Goal: Communication & Community: Answer question/provide support

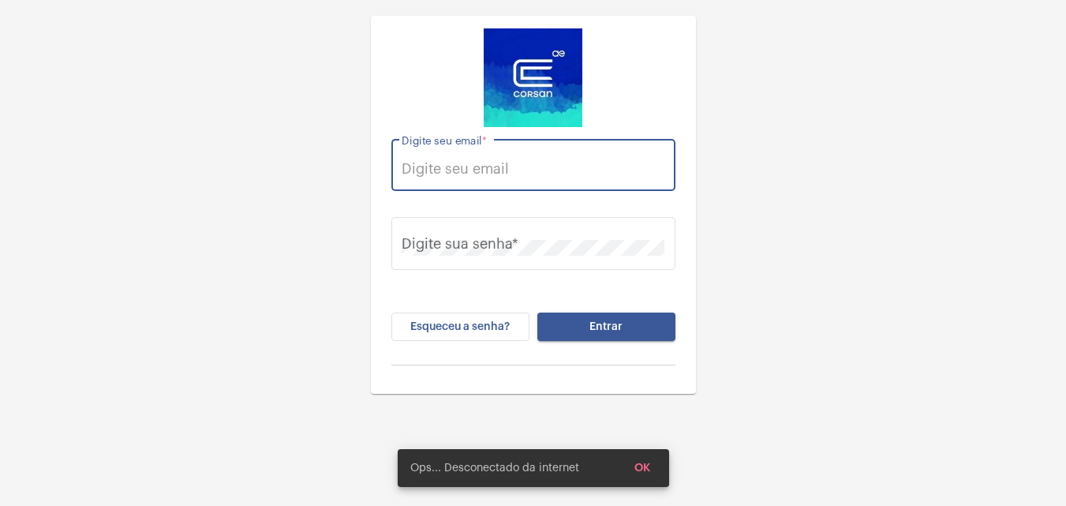
click at [531, 165] on input "Digite seu email *" at bounding box center [532, 169] width 263 height 16
drag, startPoint x: 628, startPoint y: 170, endPoint x: 517, endPoint y: 169, distance: 111.2
click at [517, 169] on input "thauany.nunes@corsan.com.br" at bounding box center [532, 169] width 263 height 16
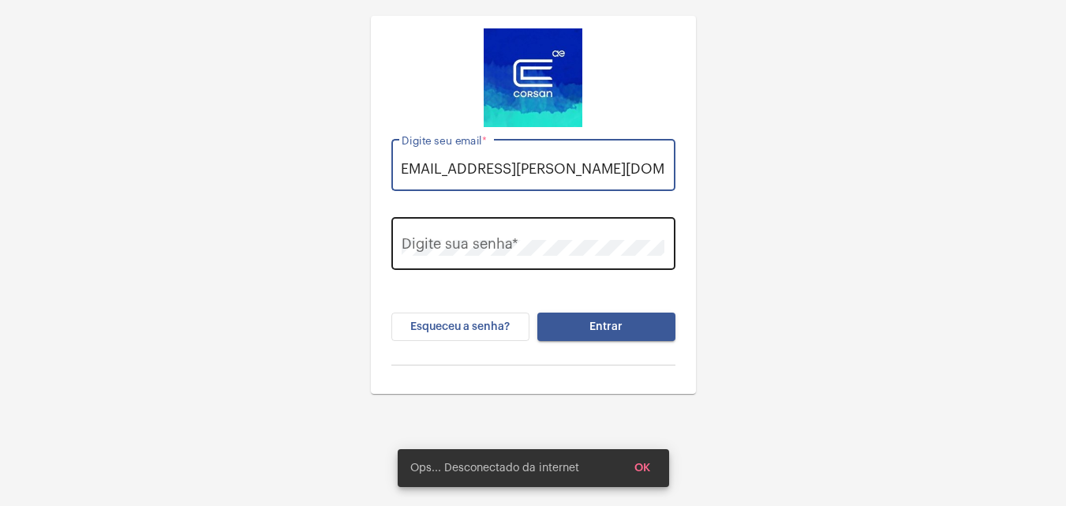
type input "thauany.nunes@operacaocorsan.com.br"
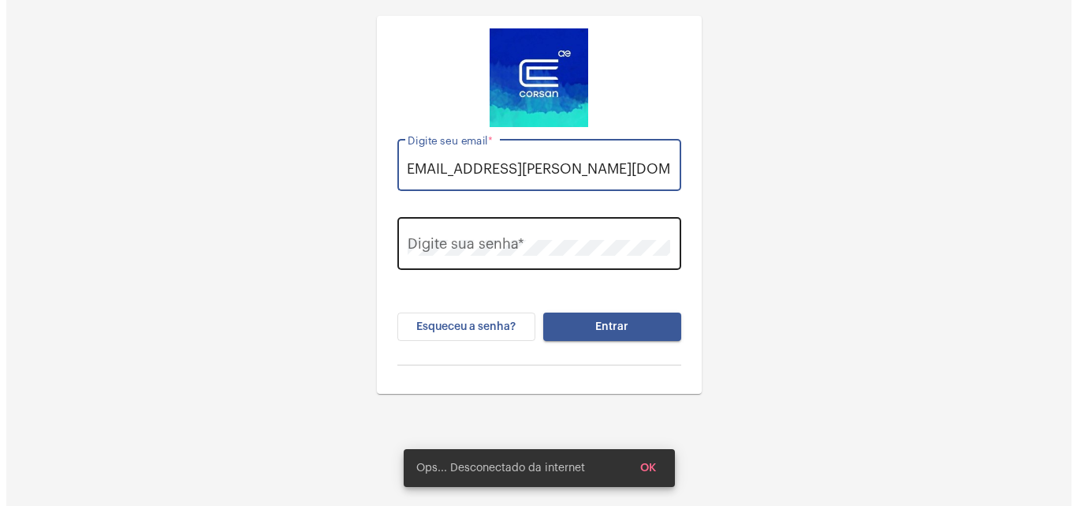
scroll to position [0, 0]
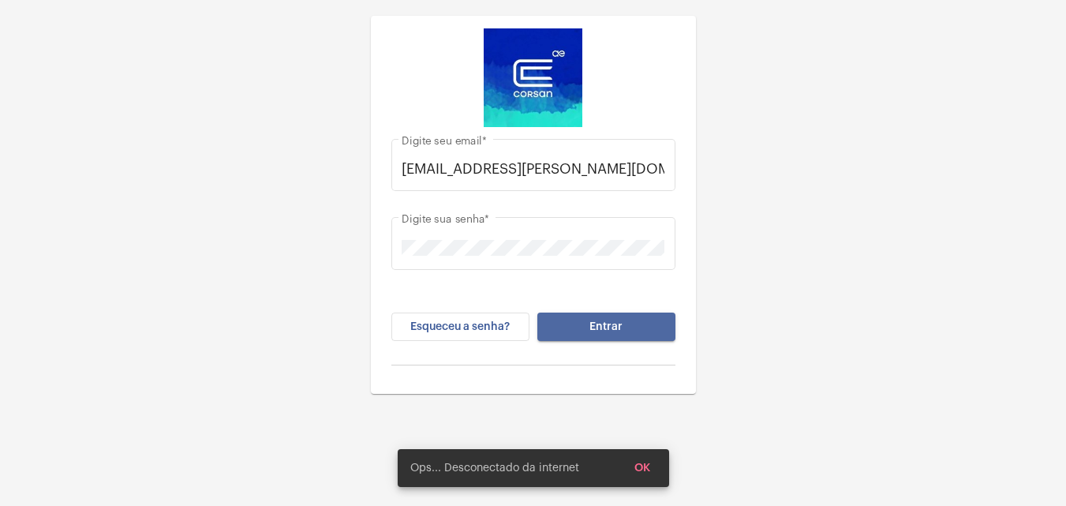
click at [626, 323] on button "Entrar" at bounding box center [606, 326] width 138 height 28
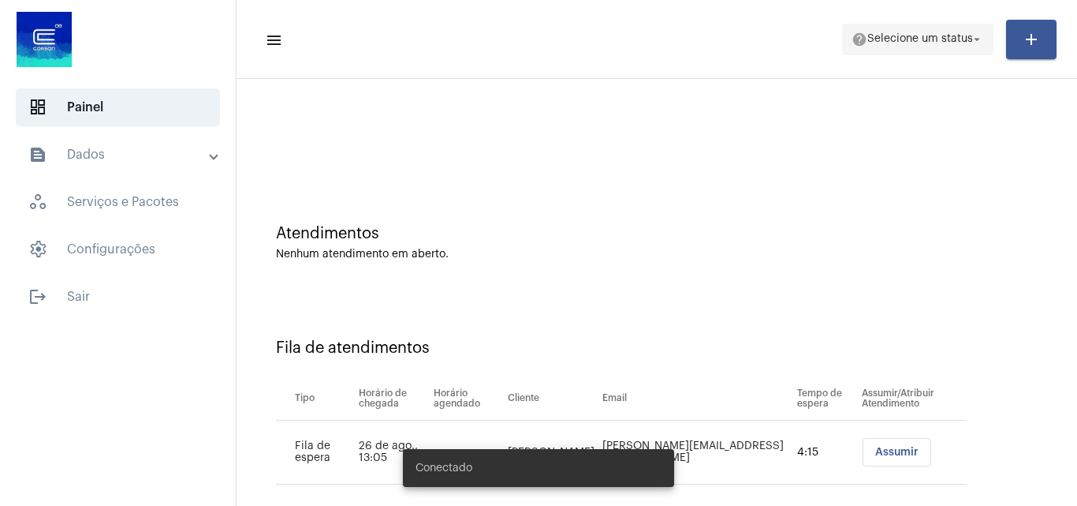
click at [886, 38] on span "Selecione um status" at bounding box center [921, 39] width 106 height 11
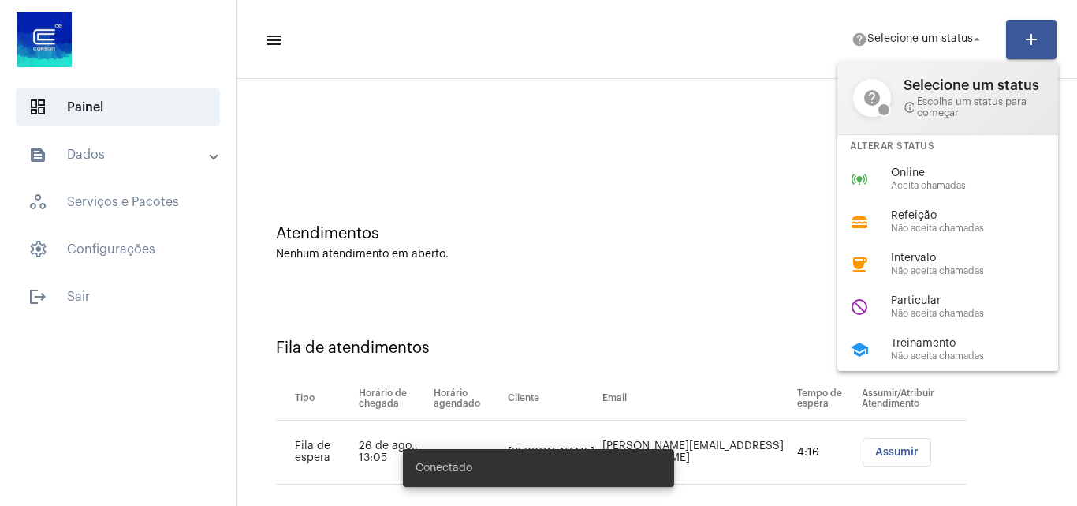
click at [674, 179] on div at bounding box center [538, 253] width 1077 height 506
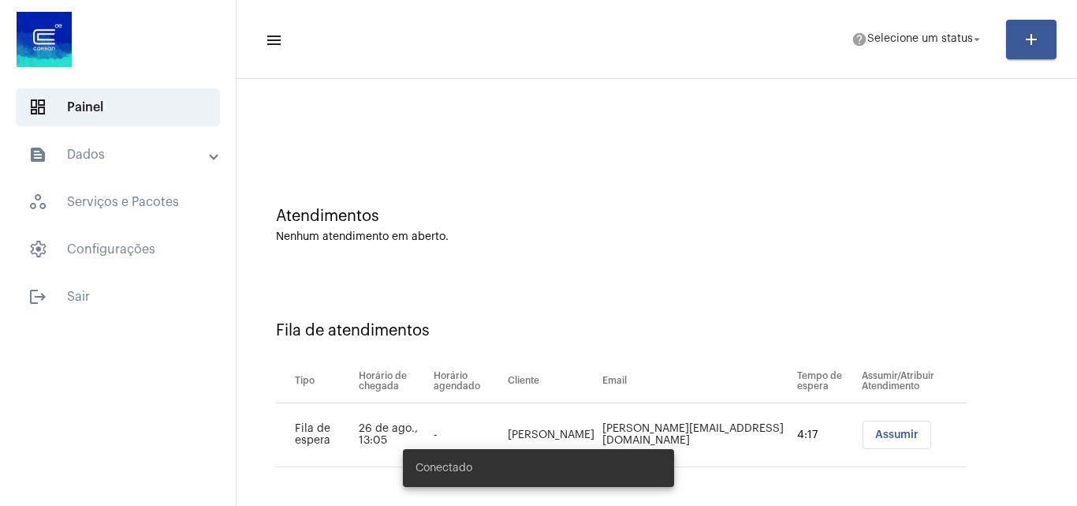
scroll to position [21, 0]
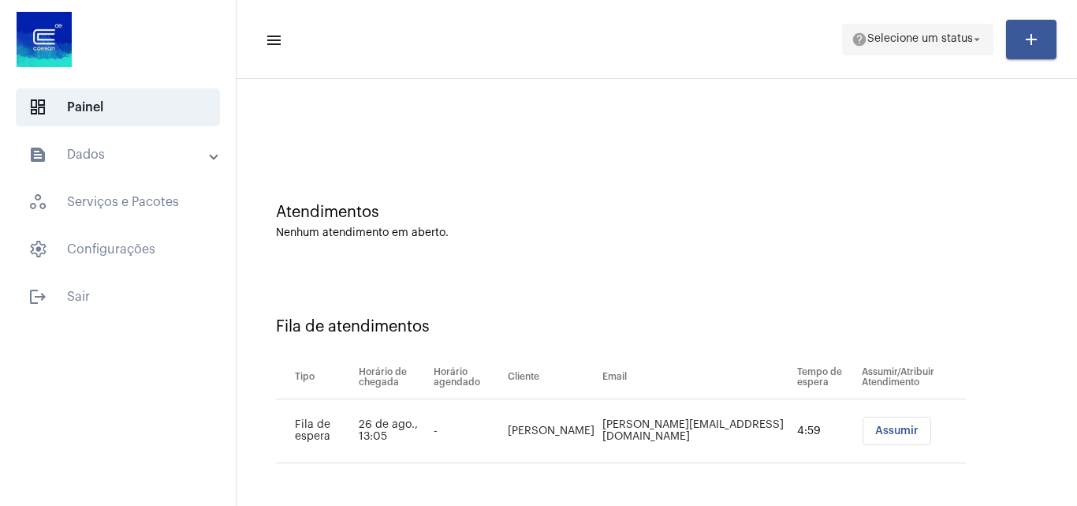
click at [924, 43] on span "Selecione um status" at bounding box center [921, 39] width 106 height 11
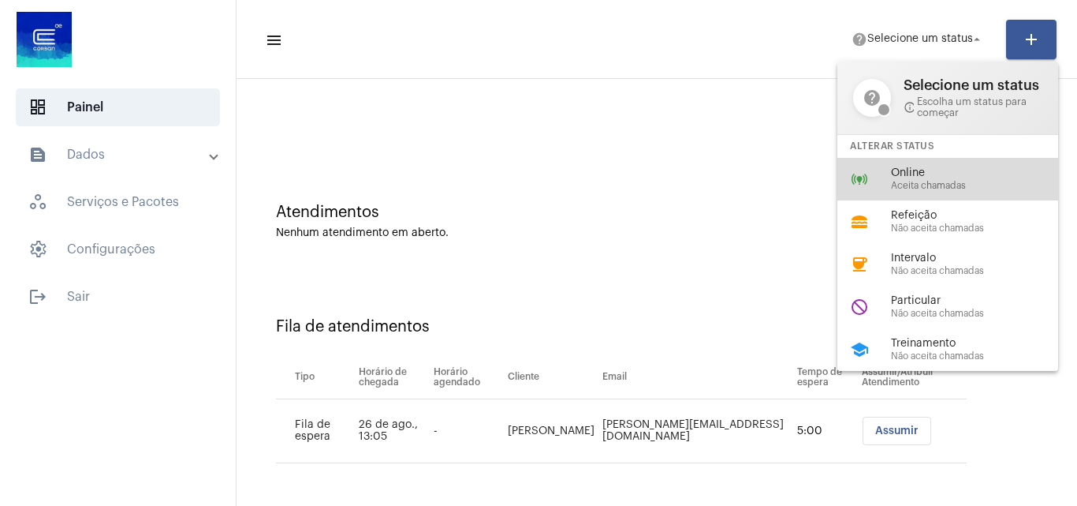
click at [920, 169] on span "Online" at bounding box center [981, 173] width 180 height 12
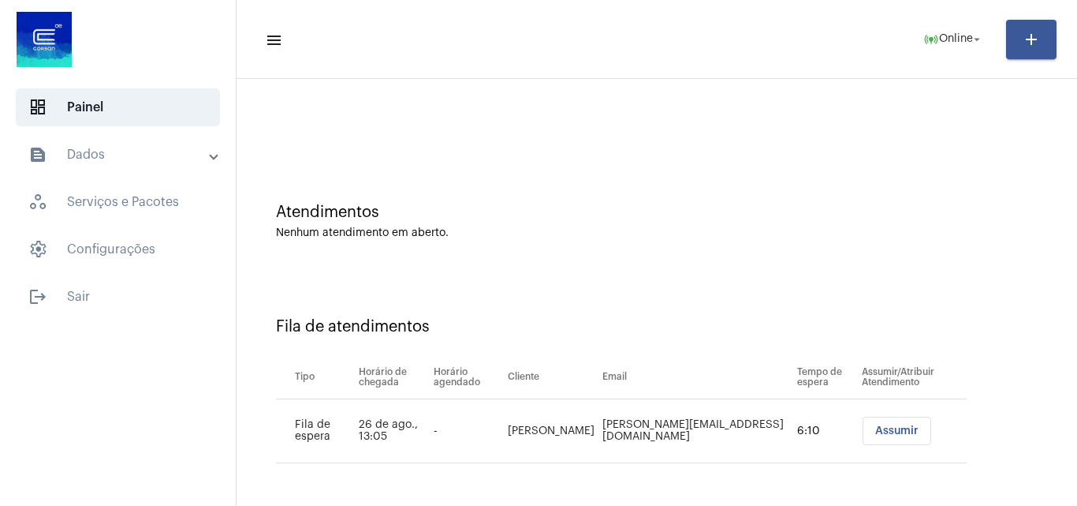
click at [875, 428] on span "Assumir" at bounding box center [896, 430] width 43 height 11
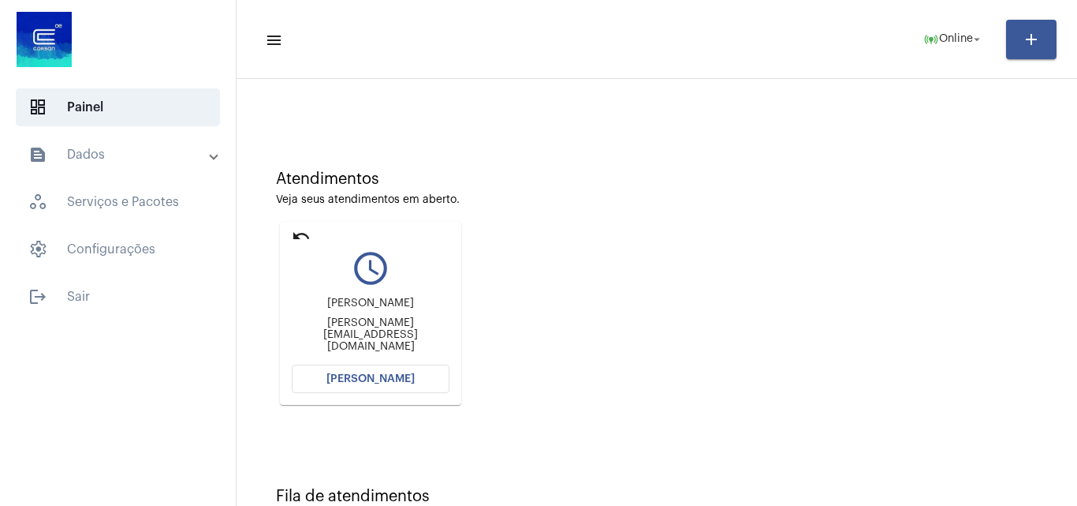
scroll to position [111, 0]
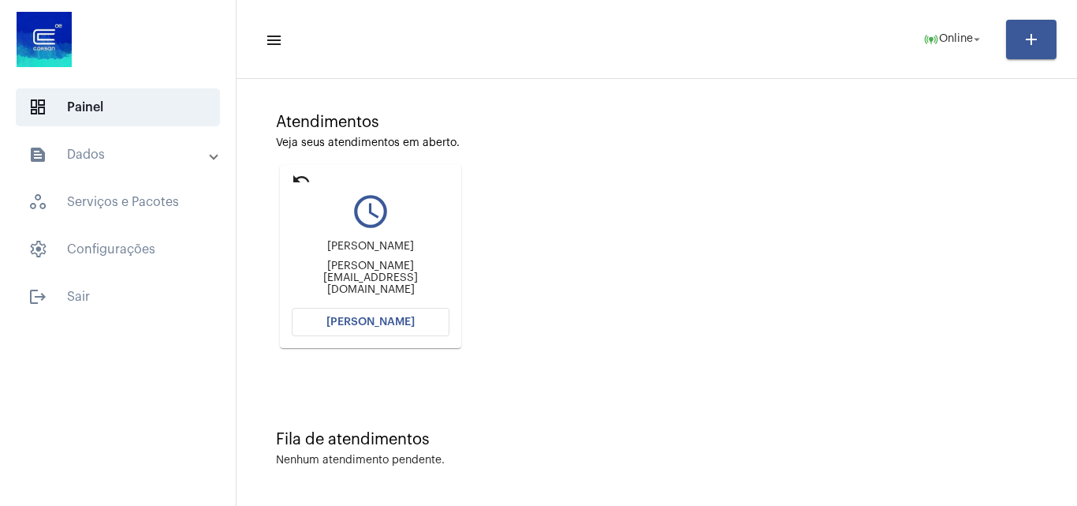
click at [394, 327] on span "Abrir Chamada" at bounding box center [371, 321] width 88 height 11
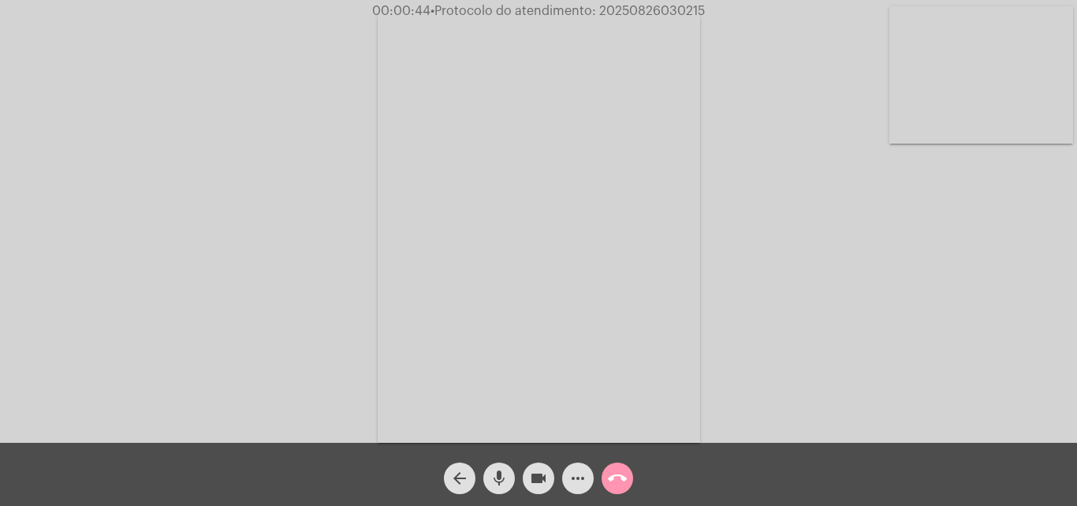
click at [544, 480] on mat-icon "videocam" at bounding box center [538, 478] width 19 height 19
click at [543, 479] on mat-icon "videocam_off" at bounding box center [538, 478] width 19 height 19
click at [985, 89] on video at bounding box center [982, 74] width 184 height 137
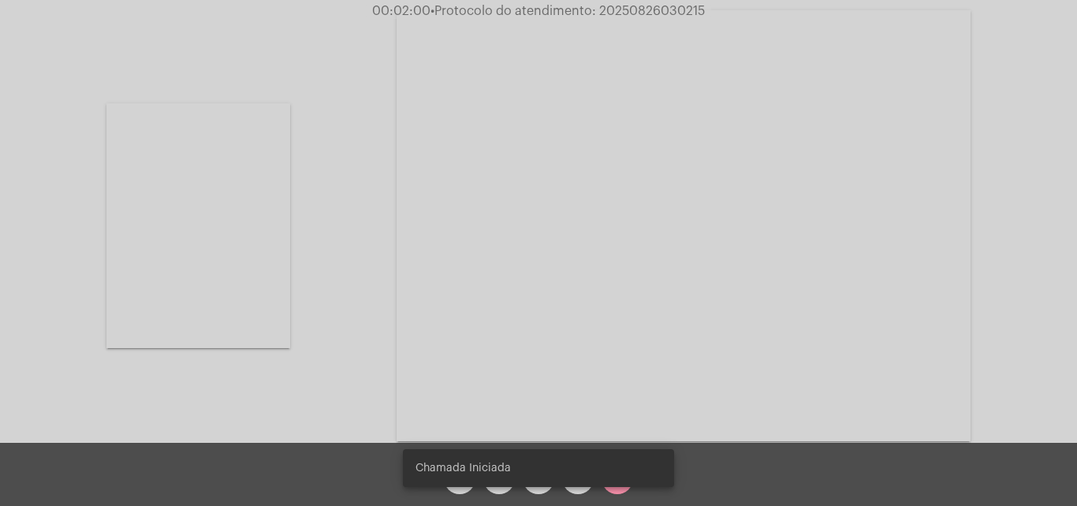
click at [248, 292] on video at bounding box center [198, 225] width 184 height 245
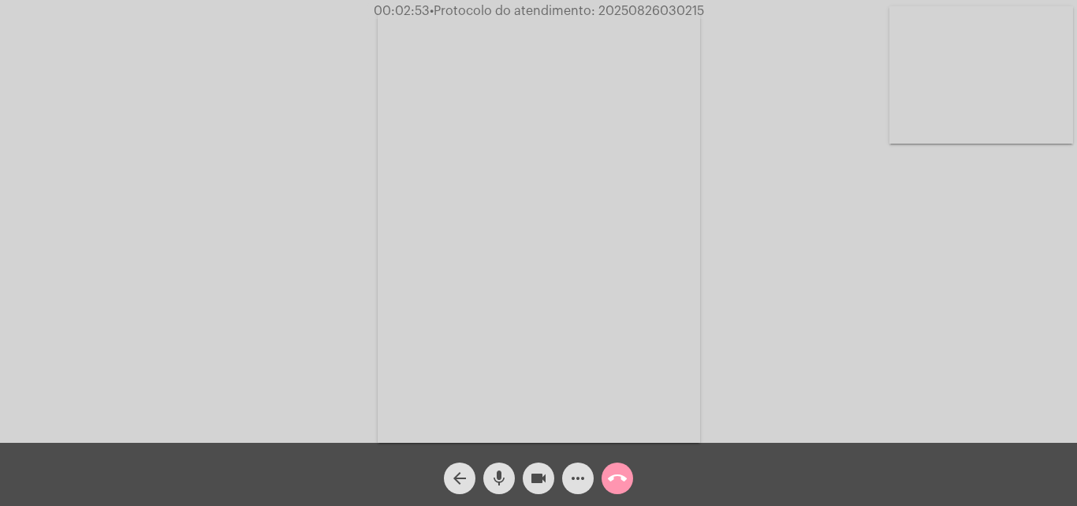
click at [1044, 104] on video at bounding box center [982, 74] width 184 height 137
click at [581, 484] on mat-icon "more_horiz" at bounding box center [578, 478] width 19 height 19
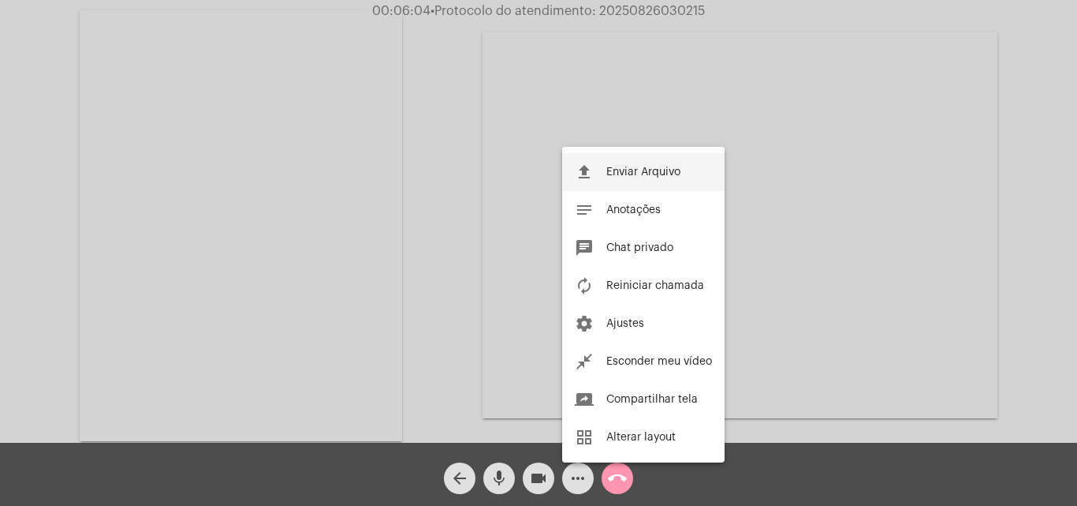
click at [629, 177] on button "file_upload Enviar Arquivo" at bounding box center [643, 172] width 162 height 38
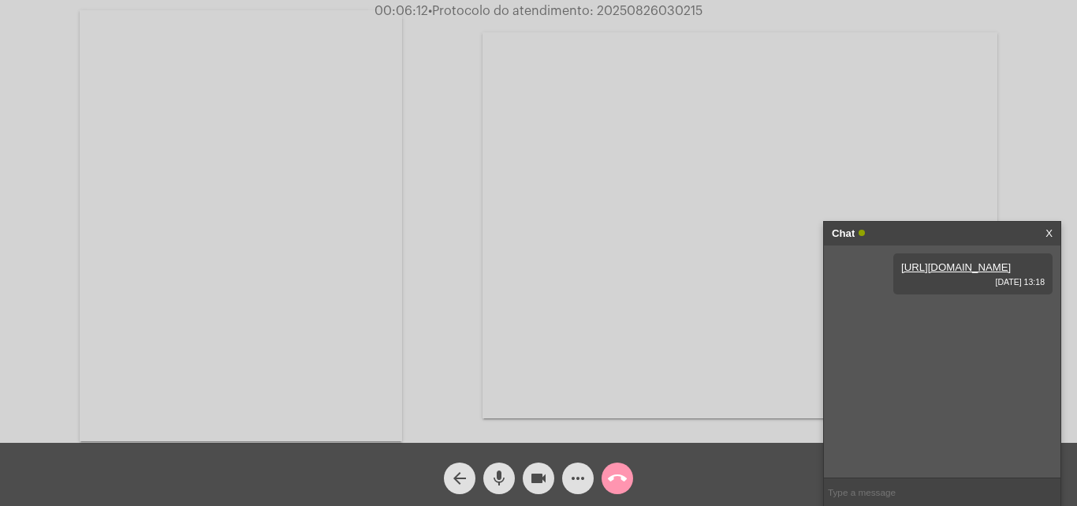
click at [570, 480] on mat-icon "more_horiz" at bounding box center [578, 478] width 19 height 19
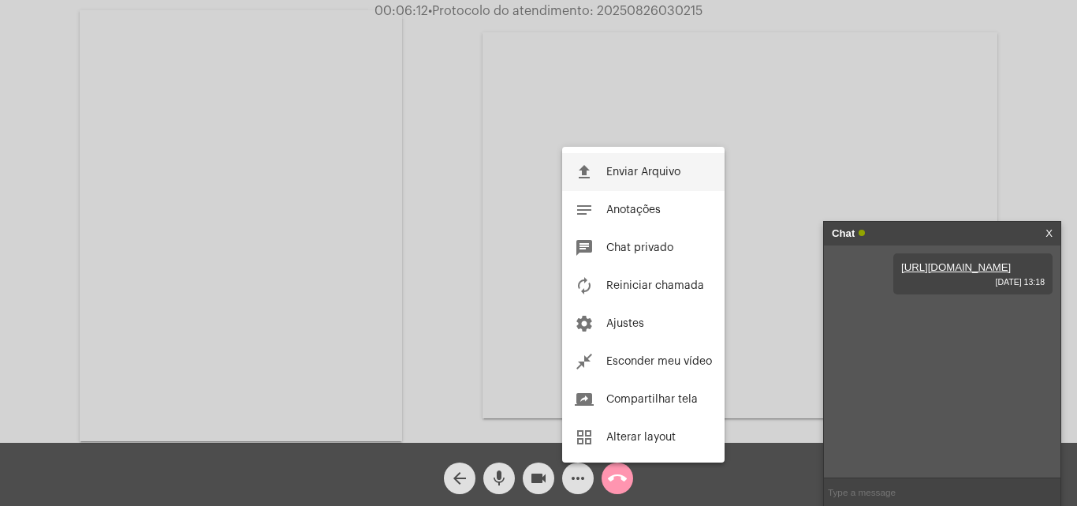
click at [656, 168] on span "Enviar Arquivo" at bounding box center [644, 171] width 74 height 11
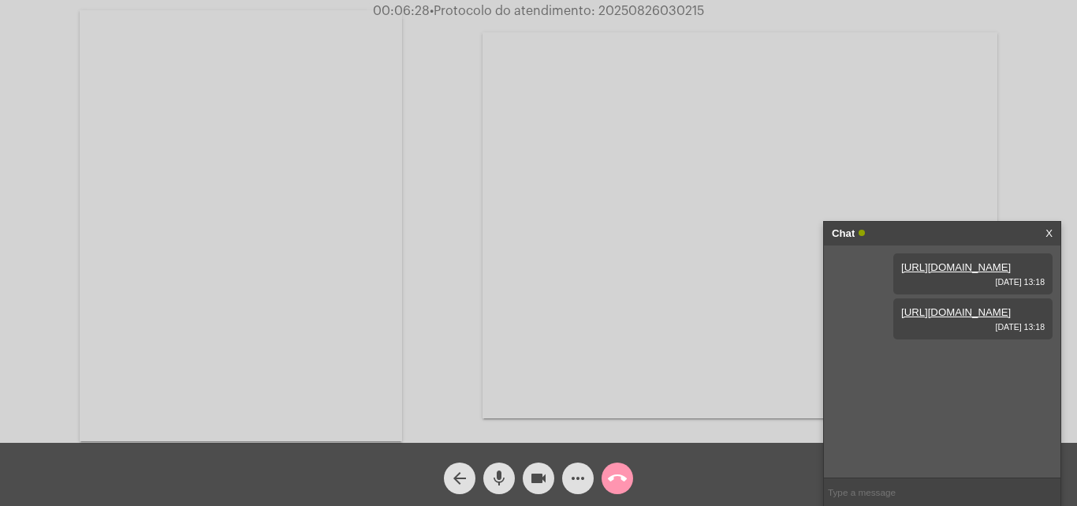
click at [301, 215] on video at bounding box center [241, 225] width 323 height 431
click at [666, 15] on span "• Protocolo do atendimento: 20250826030215" at bounding box center [568, 11] width 274 height 13
copy span "20250826030215"
click at [341, 127] on div "Acessando Câmera e Microfone..." at bounding box center [539, 225] width 1074 height 442
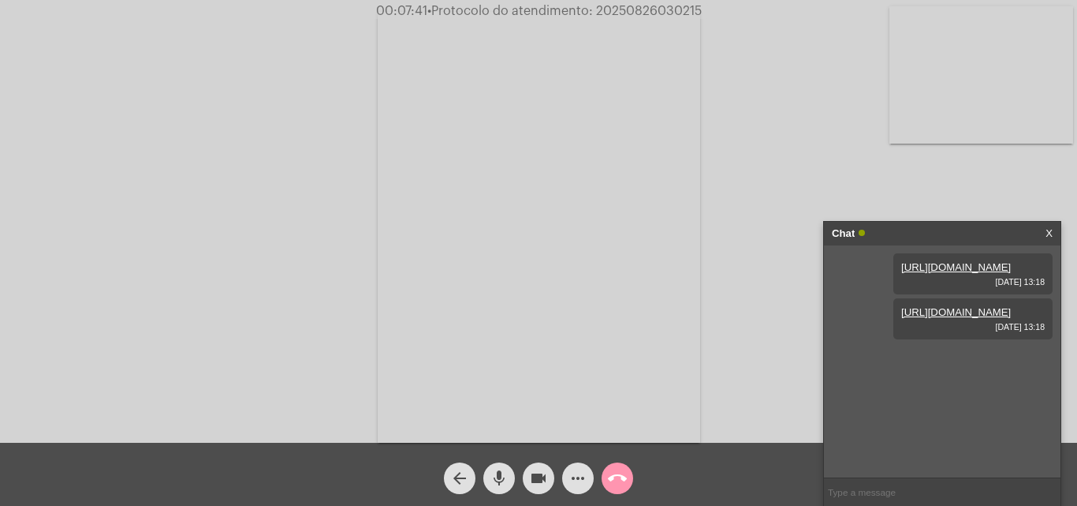
click at [610, 480] on mat-icon "call_end" at bounding box center [617, 478] width 19 height 19
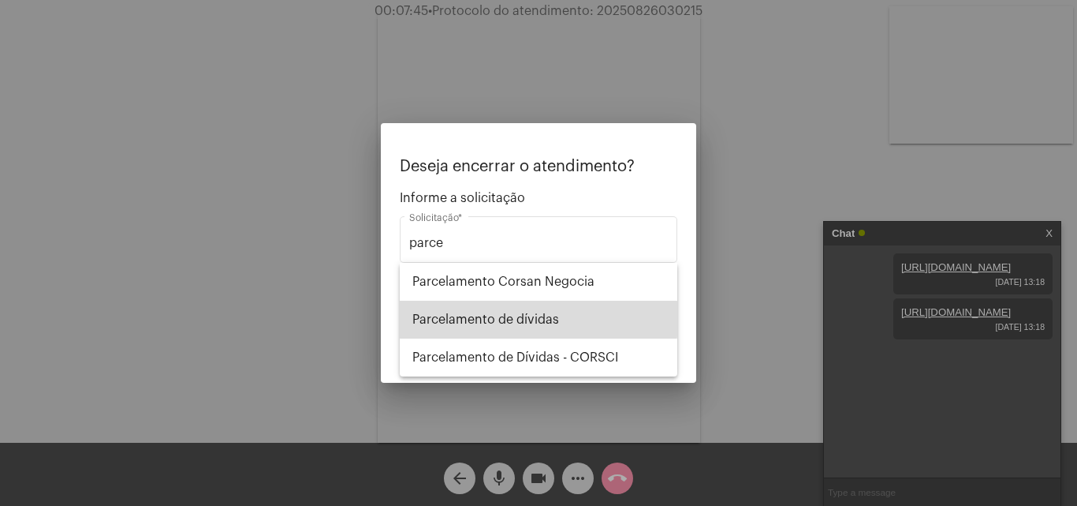
click at [491, 319] on span "Parcelamento de dívidas" at bounding box center [539, 320] width 252 height 38
type input "Parcelamento de dívidas"
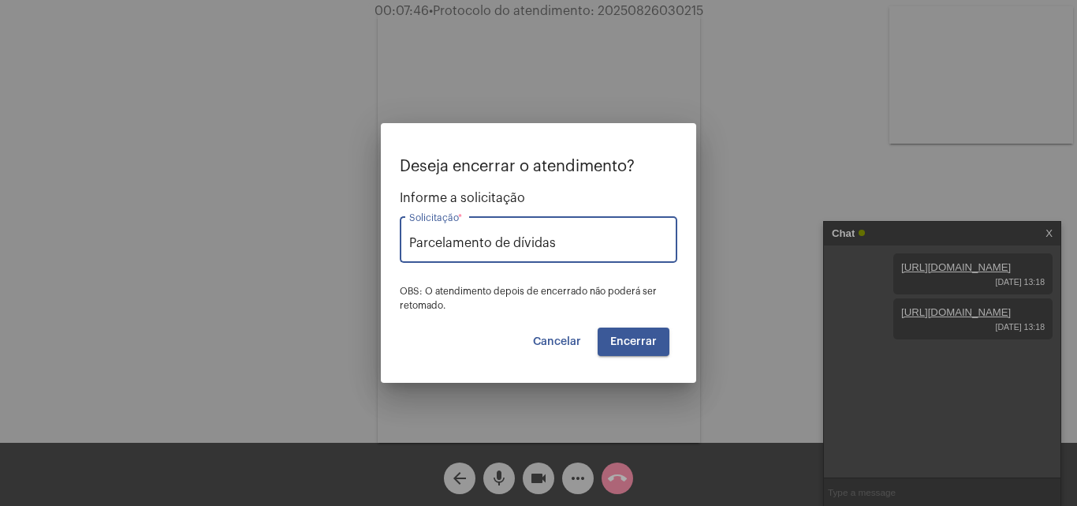
click at [619, 339] on span "Encerrar" at bounding box center [633, 341] width 47 height 11
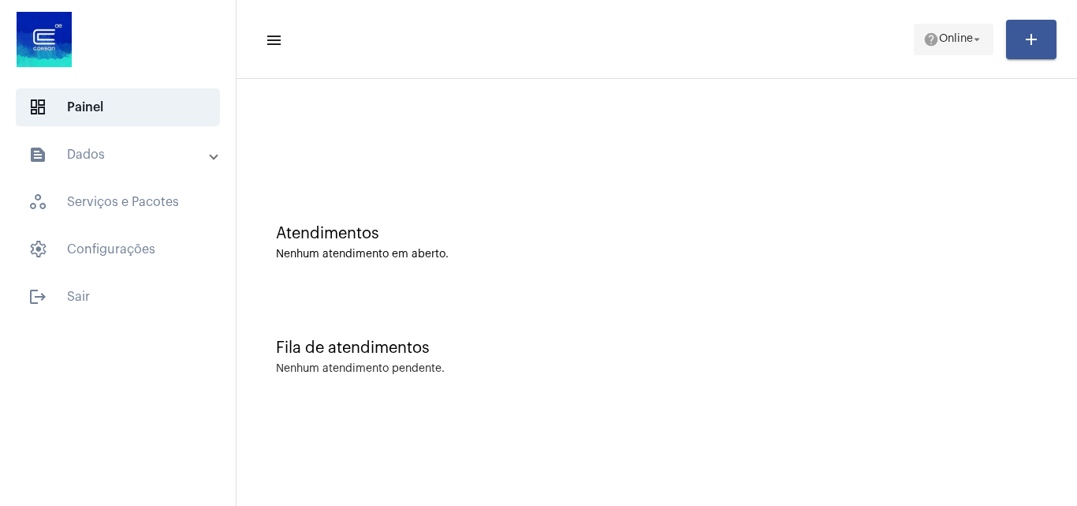
click at [924, 30] on span "help Online arrow_drop_down" at bounding box center [954, 38] width 61 height 28
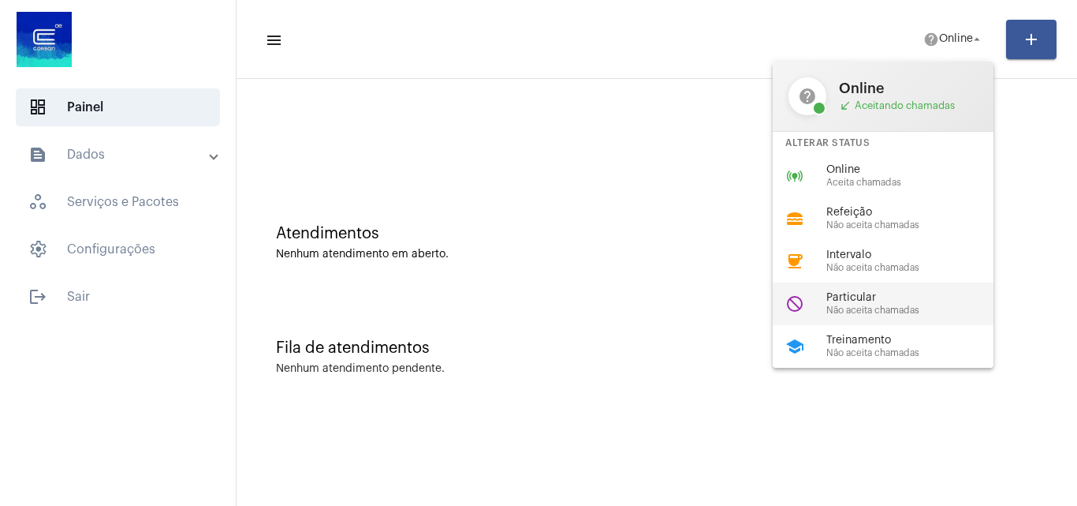
click at [883, 301] on span "Particular" at bounding box center [917, 298] width 180 height 12
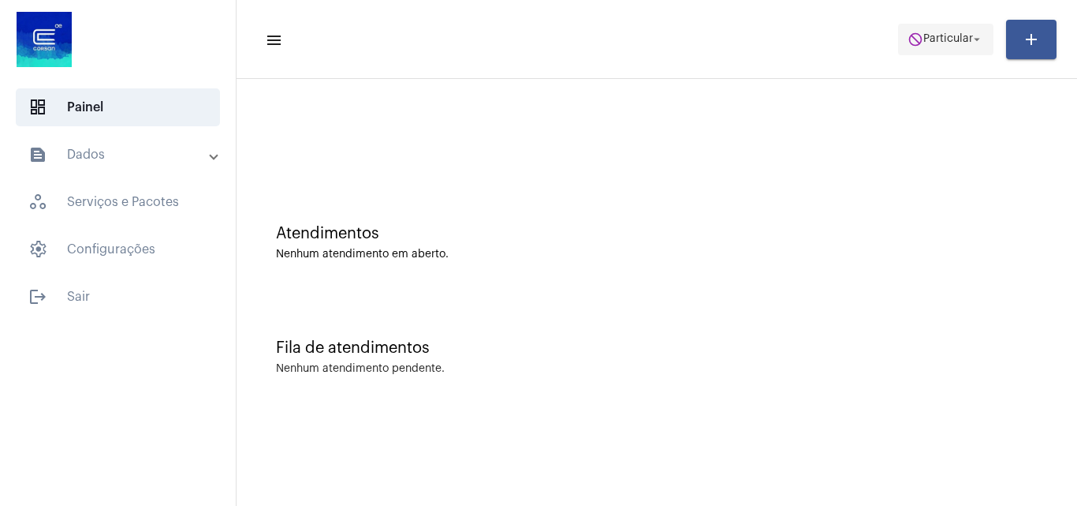
click at [950, 29] on span "do_not_disturb Particular arrow_drop_down" at bounding box center [946, 38] width 77 height 28
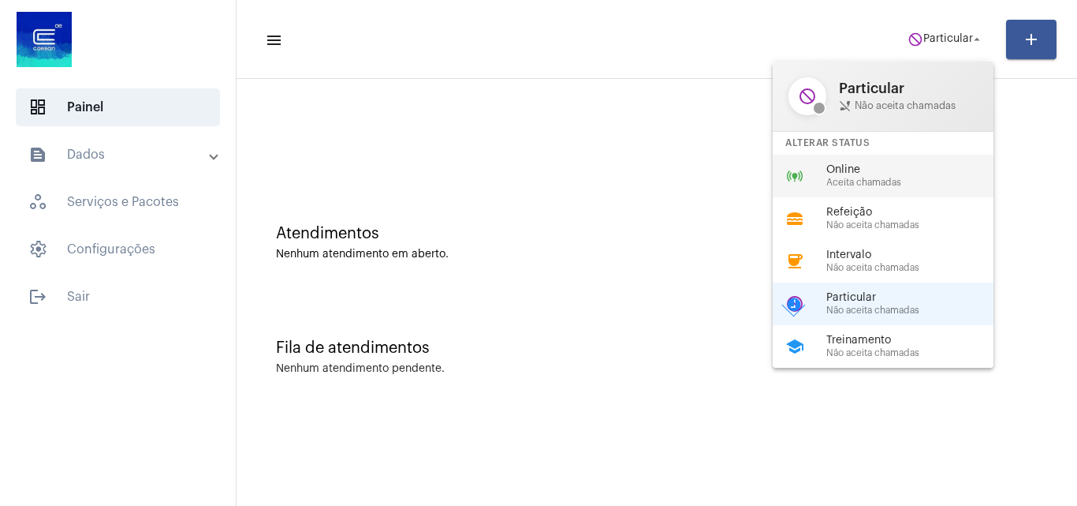
click at [865, 171] on span "Online" at bounding box center [917, 170] width 180 height 12
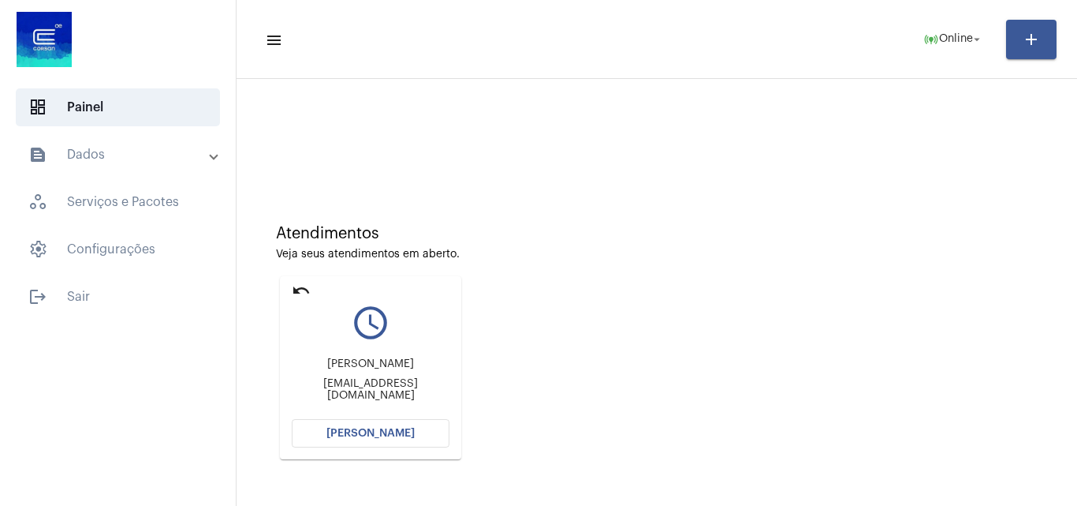
click at [392, 436] on span "Abrir Chamada" at bounding box center [371, 432] width 88 height 11
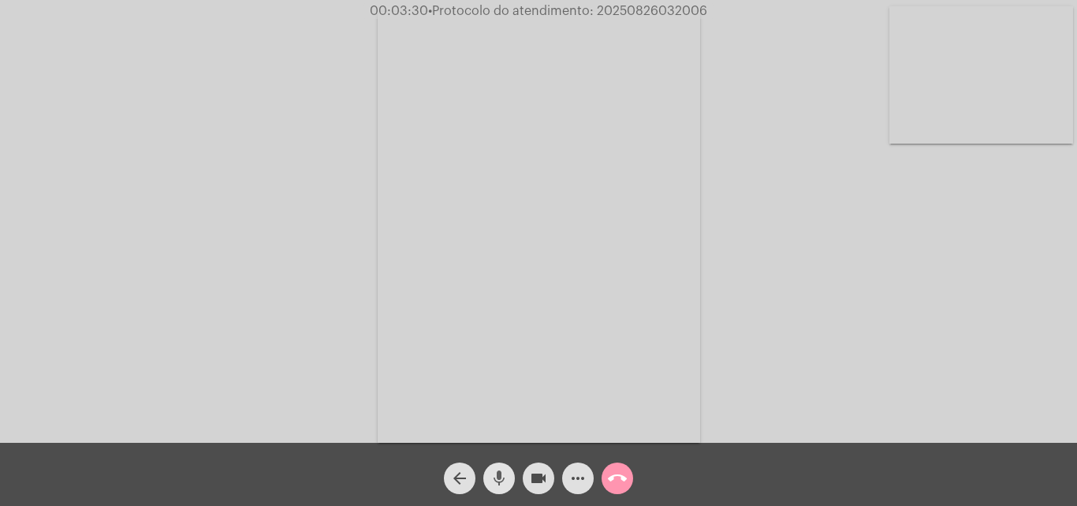
click at [501, 488] on span "mic" at bounding box center [499, 478] width 19 height 32
click at [533, 484] on mat-icon "videocam" at bounding box center [538, 478] width 19 height 19
click at [502, 472] on mat-icon "mic_off" at bounding box center [499, 478] width 19 height 19
click at [532, 473] on mat-icon "videocam_off" at bounding box center [538, 478] width 19 height 19
click at [565, 483] on button "more_horiz" at bounding box center [578, 478] width 32 height 32
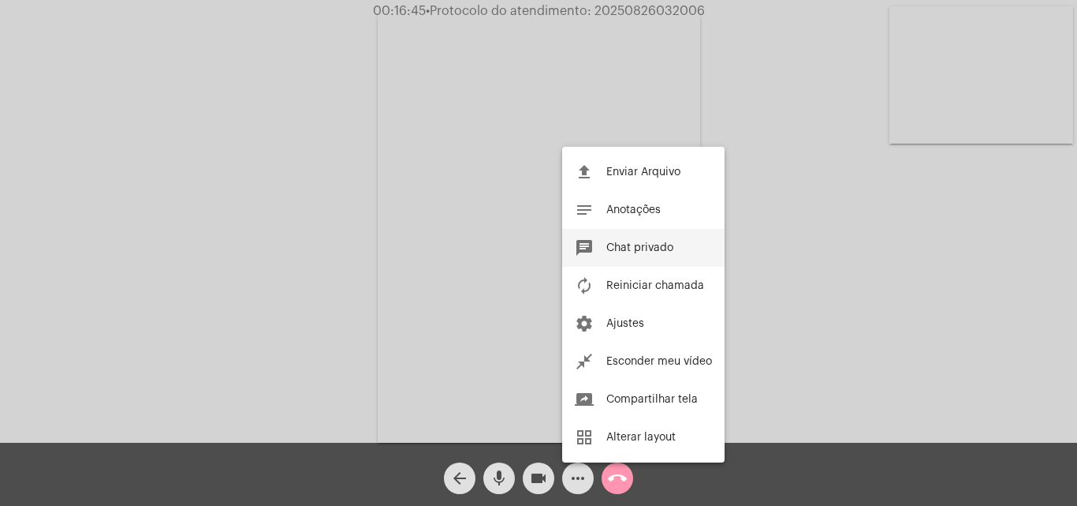
click at [640, 242] on span "Chat privado" at bounding box center [640, 247] width 67 height 11
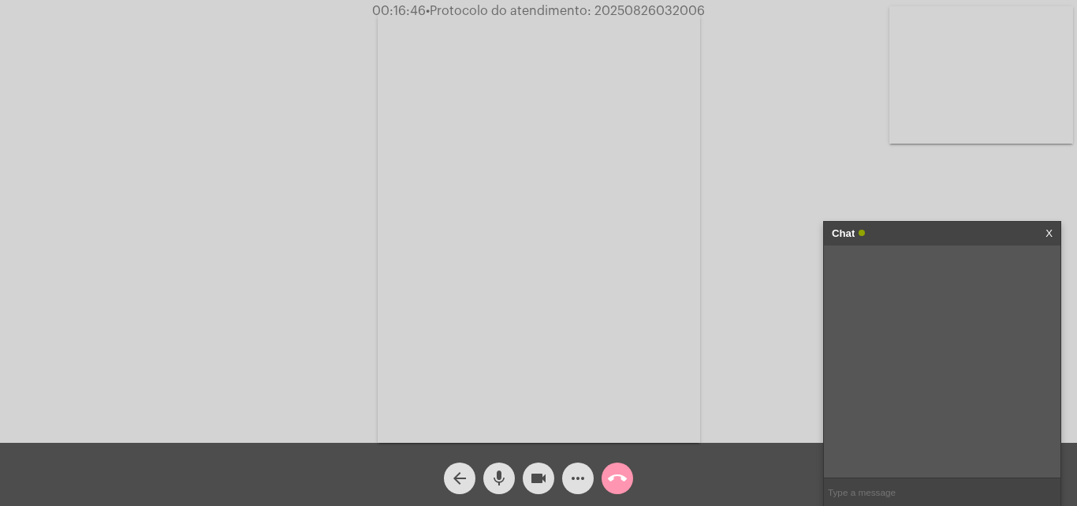
click at [909, 496] on input "text" at bounding box center [942, 492] width 237 height 28
paste input "eltonmil@yahoo.com.br"
type input "eltonmil@yahoo.com.br"
click at [669, 13] on span "• Protocolo do atendimento: 20250826032006" at bounding box center [563, 11] width 279 height 13
click at [669, 13] on span "• Protocolo do atendimento: 20250826032006" at bounding box center [566, 11] width 279 height 13
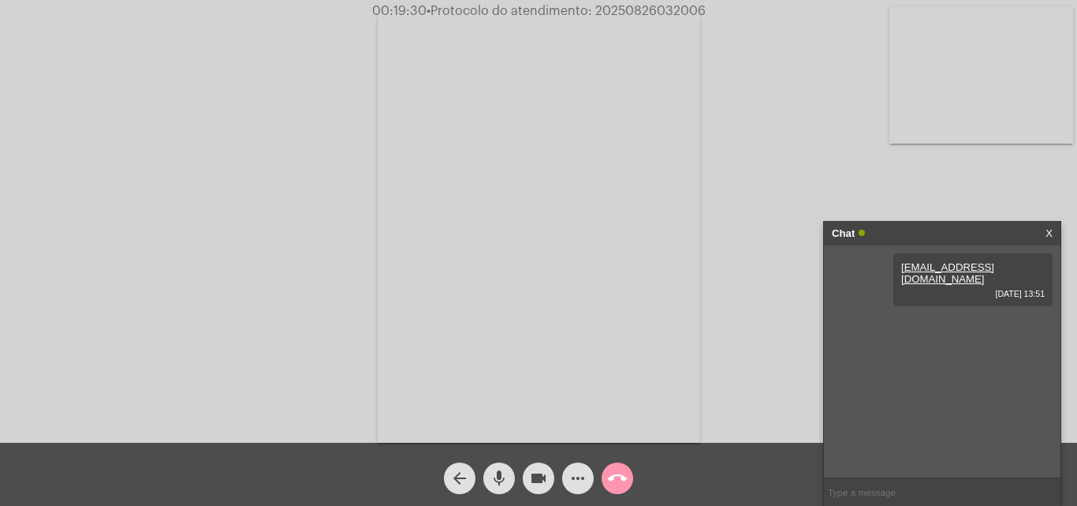
click at [351, 123] on div "Acessando Câmera e Microfone..." at bounding box center [539, 225] width 1074 height 442
click at [1002, 91] on video at bounding box center [982, 74] width 184 height 137
click at [230, 194] on video at bounding box center [198, 225] width 184 height 245
click at [630, 475] on button "call_end" at bounding box center [618, 478] width 32 height 32
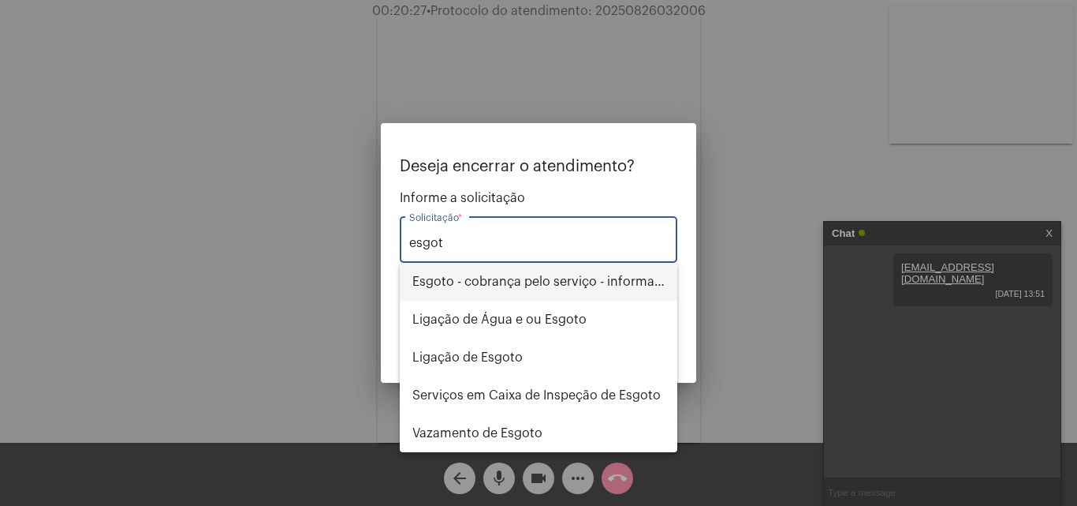
click at [608, 278] on span "Esgoto - cobrança pelo serviço - informações" at bounding box center [539, 282] width 252 height 38
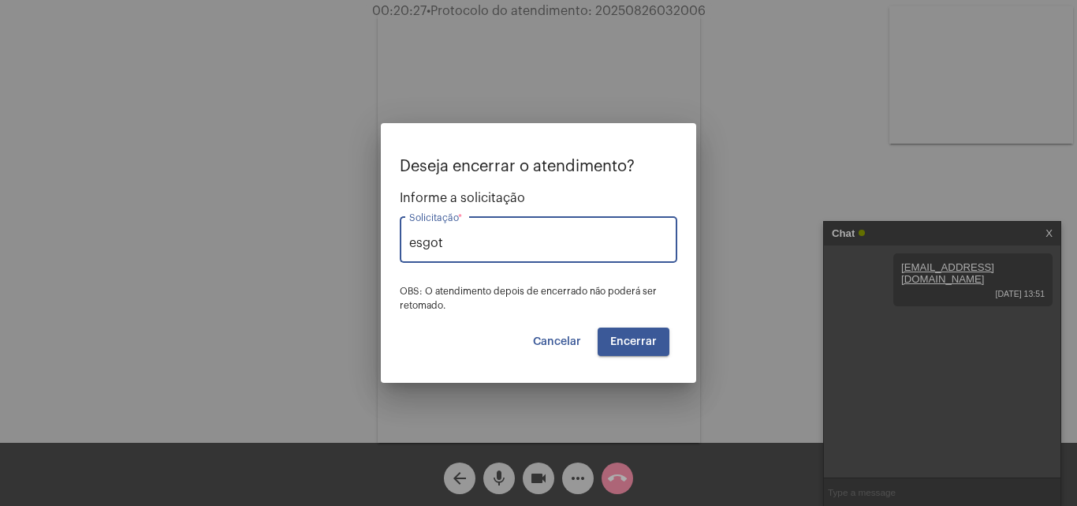
type input "Esgoto - cobrança pelo serviço - informações"
click at [648, 336] on span "Encerrar" at bounding box center [633, 341] width 47 height 11
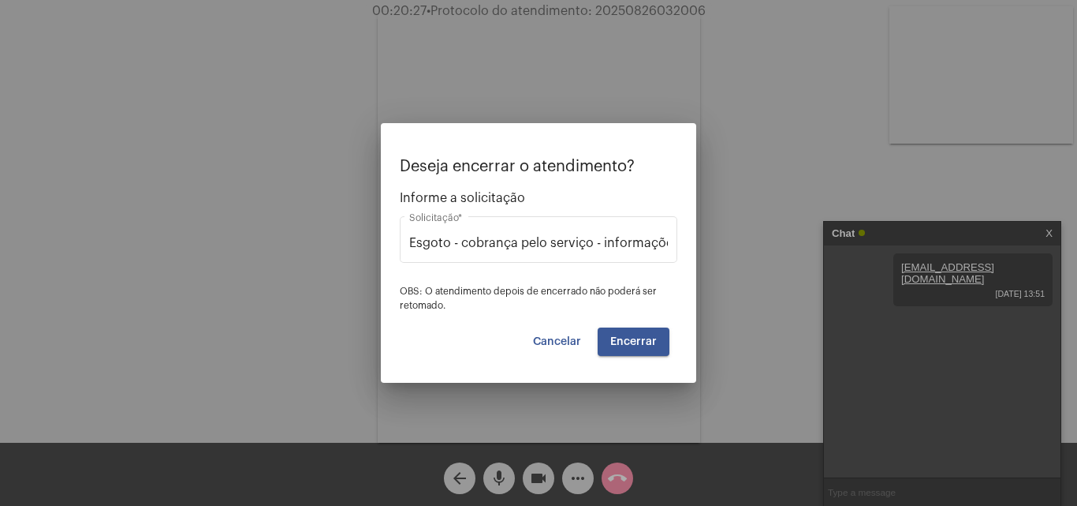
click at [653, 334] on button "Encerrar" at bounding box center [634, 341] width 72 height 28
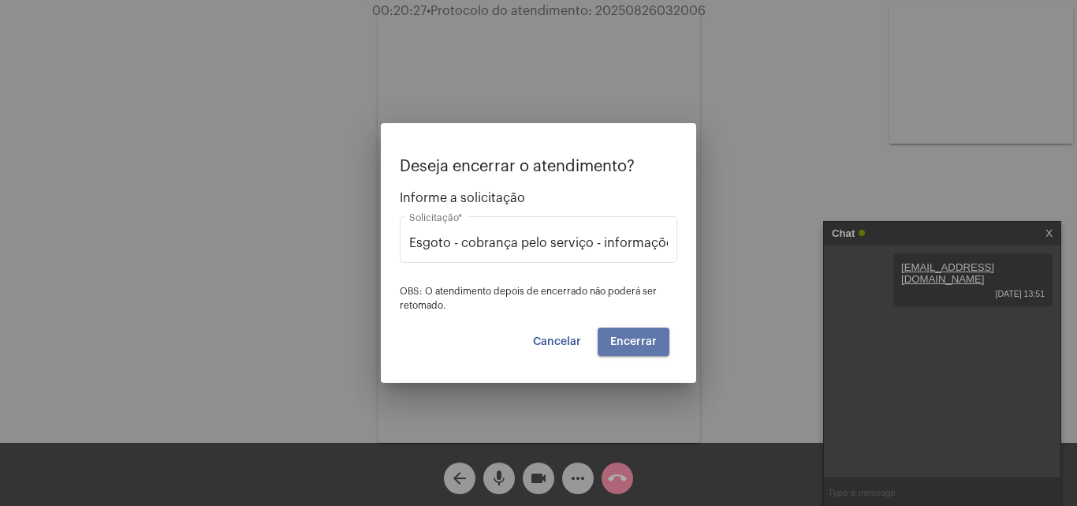
click at [653, 334] on button "Encerrar" at bounding box center [634, 341] width 72 height 28
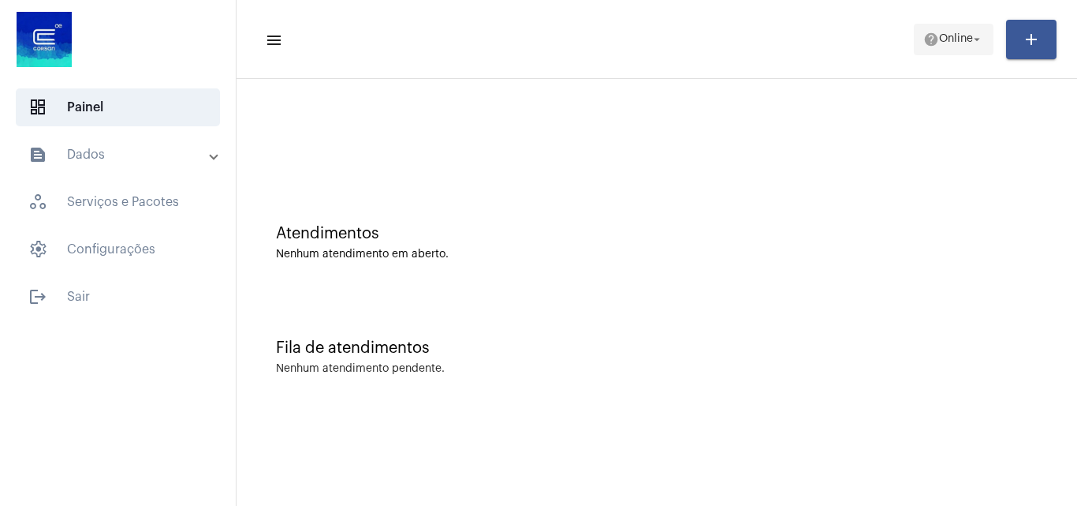
click at [939, 37] on span "Online" at bounding box center [956, 39] width 34 height 11
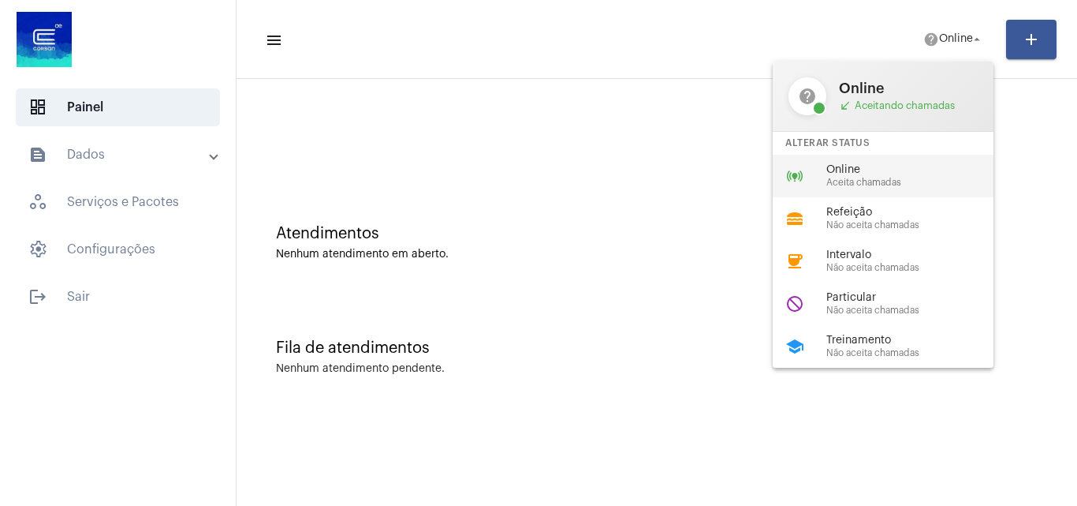
click at [849, 159] on div "online_prediction Online Aceita chamadas" at bounding box center [896, 176] width 246 height 43
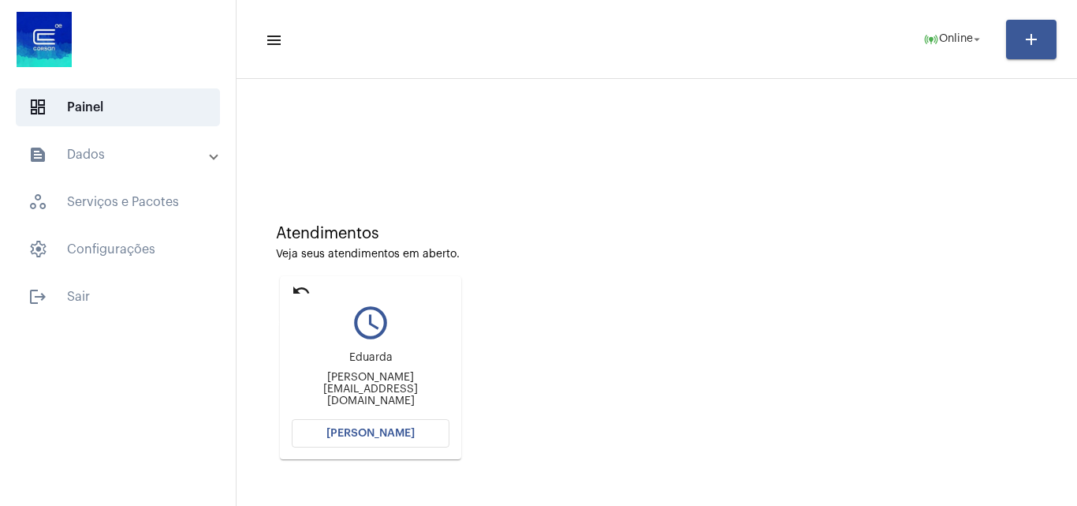
click at [298, 285] on mat-icon "undo" at bounding box center [301, 290] width 19 height 19
click at [969, 44] on span "Online" at bounding box center [956, 39] width 34 height 11
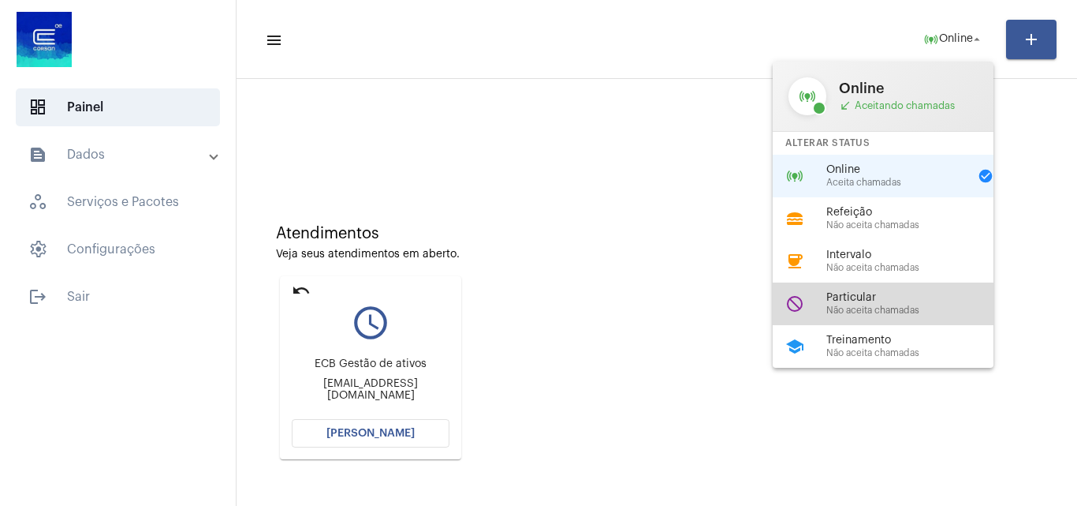
click at [893, 301] on span "Particular" at bounding box center [917, 298] width 180 height 12
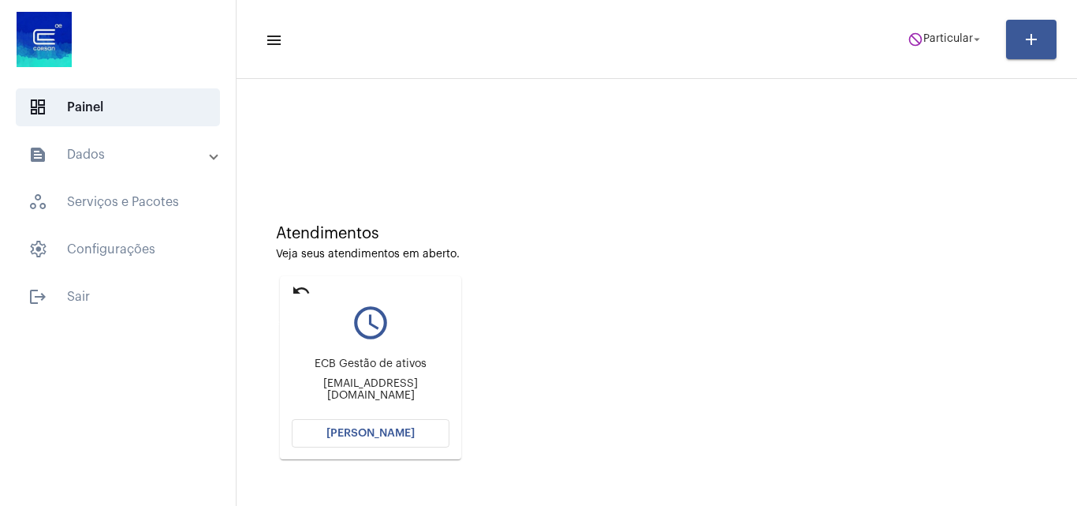
click at [293, 294] on mat-icon "undo" at bounding box center [301, 290] width 19 height 19
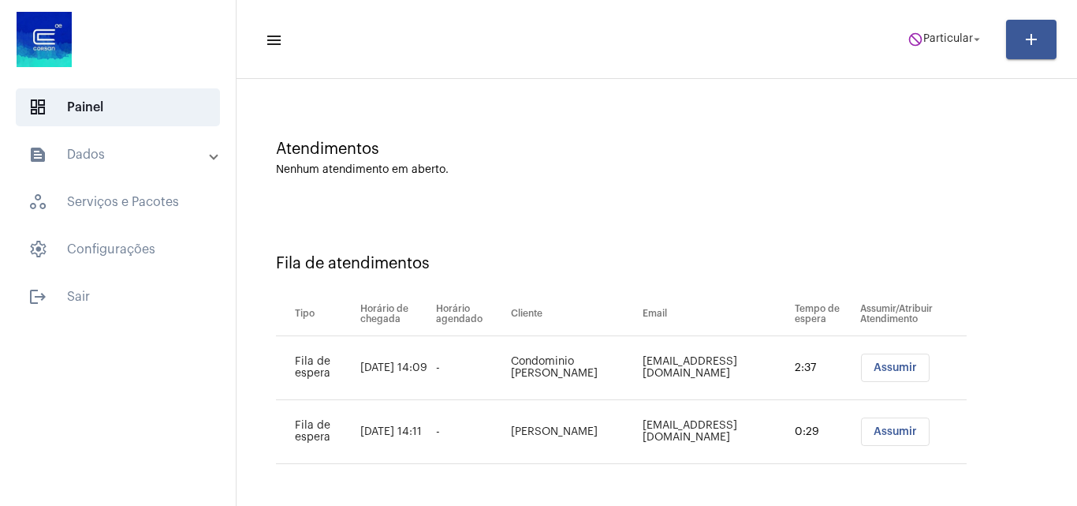
scroll to position [85, 0]
click at [958, 39] on span "Particular" at bounding box center [949, 39] width 50 height 11
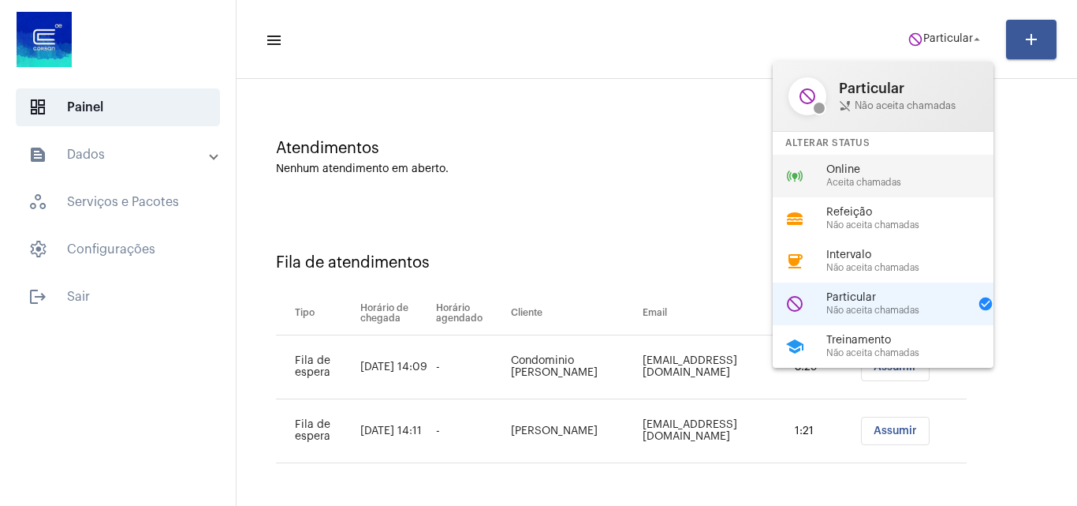
click at [881, 177] on span "Aceita chamadas" at bounding box center [917, 182] width 180 height 10
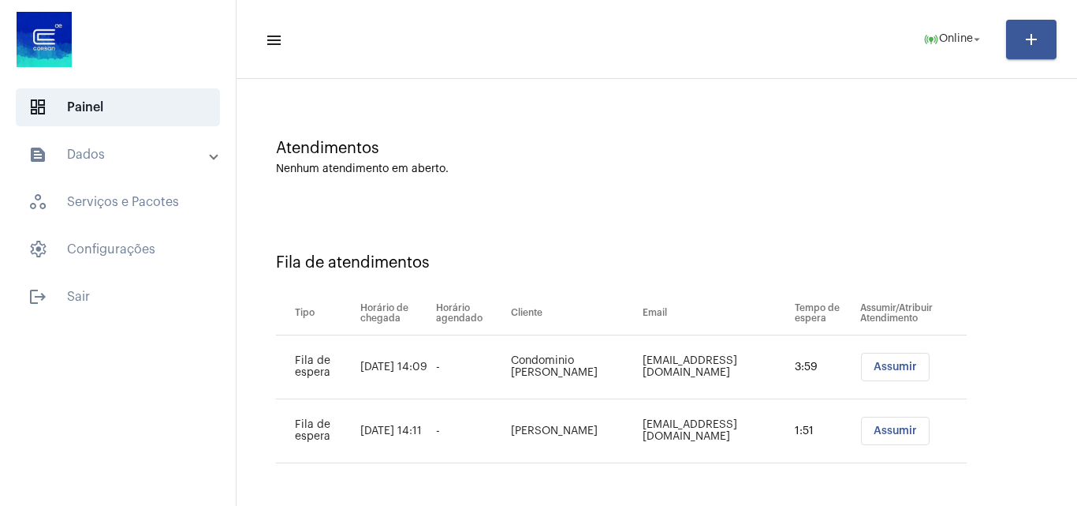
click at [874, 430] on span "Assumir" at bounding box center [895, 430] width 43 height 11
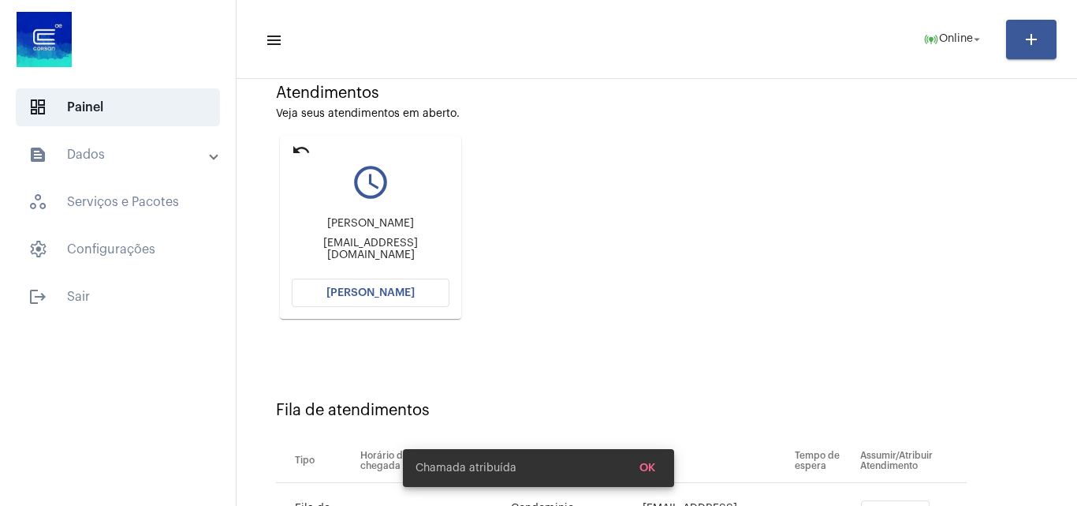
scroll to position [224, 0]
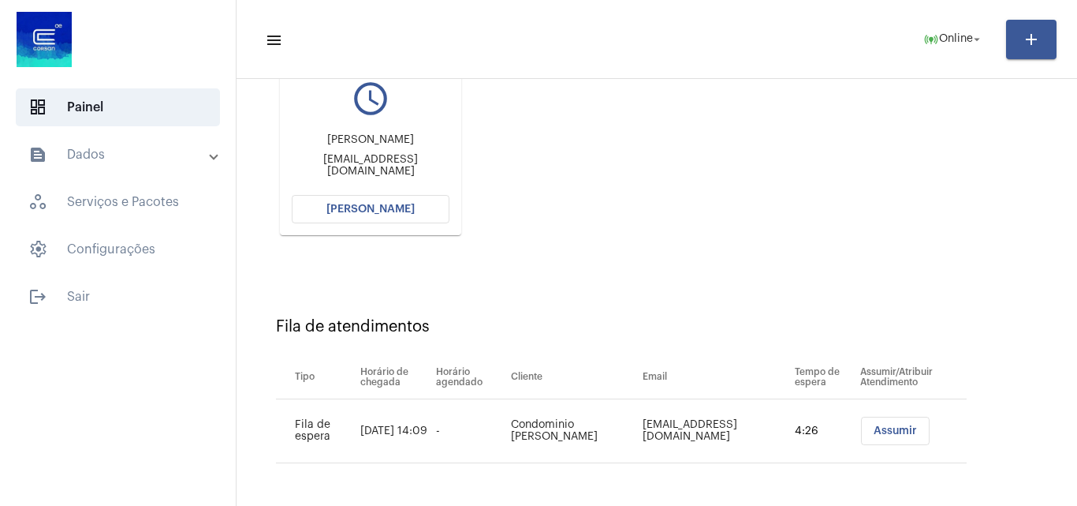
click at [404, 209] on span "[PERSON_NAME]" at bounding box center [371, 208] width 88 height 11
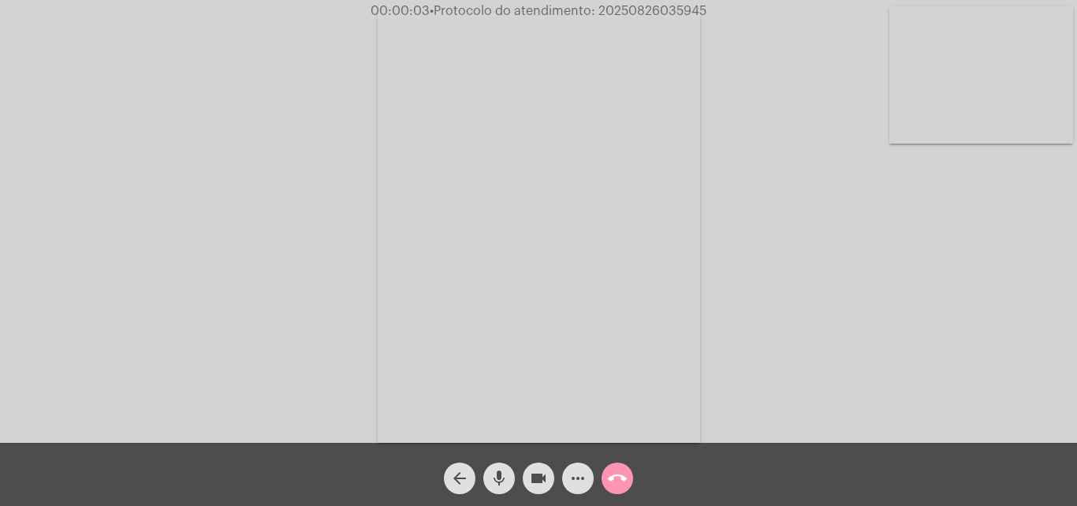
click at [983, 115] on video at bounding box center [982, 74] width 184 height 137
click at [215, 208] on video at bounding box center [198, 225] width 184 height 245
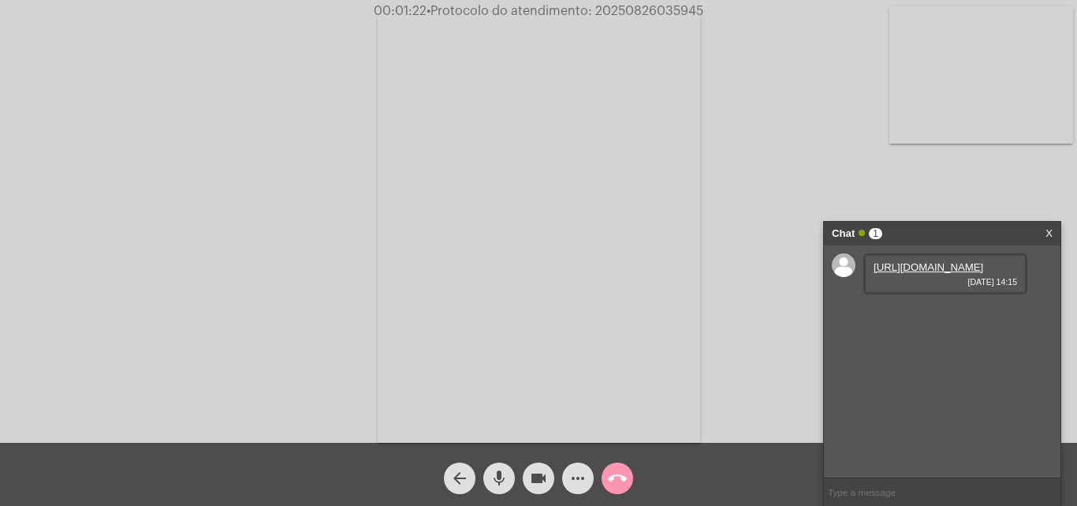
click at [924, 263] on link "https://neft-transfer-bucket.s3.amazonaws.com/temp-2e862855-1e66-d3f5-3a26-21d7…" at bounding box center [929, 267] width 110 height 12
click at [665, 11] on span "• Protocolo do atendimento: 20250826035945" at bounding box center [565, 11] width 277 height 13
copy span "20250826035945"
click at [367, 174] on div "Acessando Câmera e Microfone..." at bounding box center [539, 225] width 1074 height 442
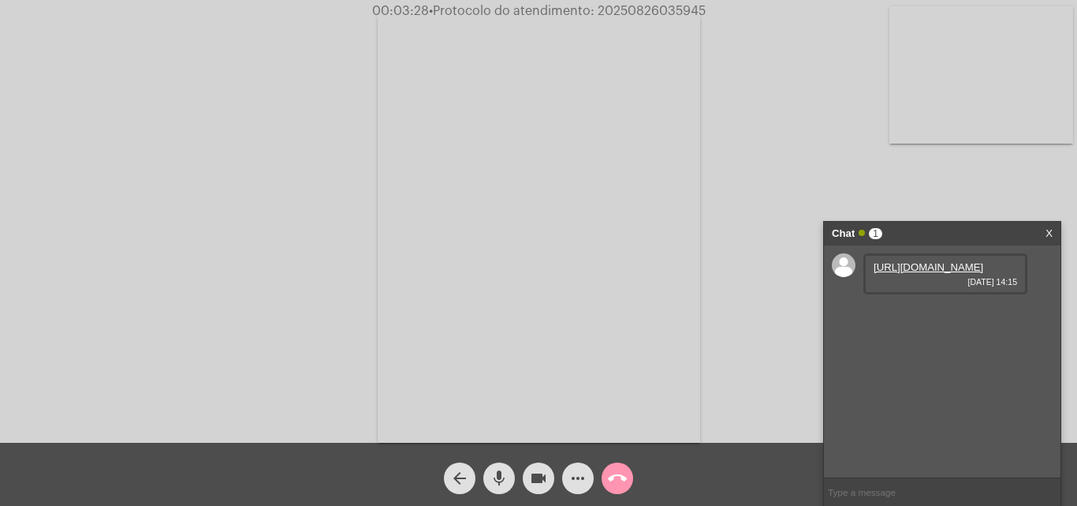
click at [618, 478] on mat-icon "call_end" at bounding box center [617, 478] width 19 height 19
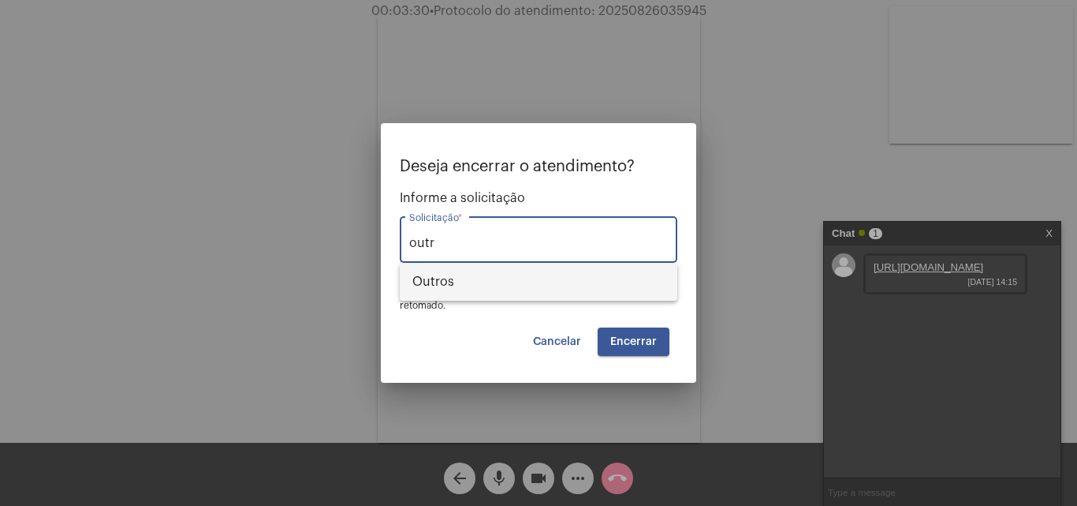
click at [533, 289] on span "Outros" at bounding box center [539, 282] width 252 height 38
type input "Outros"
click at [640, 345] on span "Encerrar" at bounding box center [633, 341] width 47 height 11
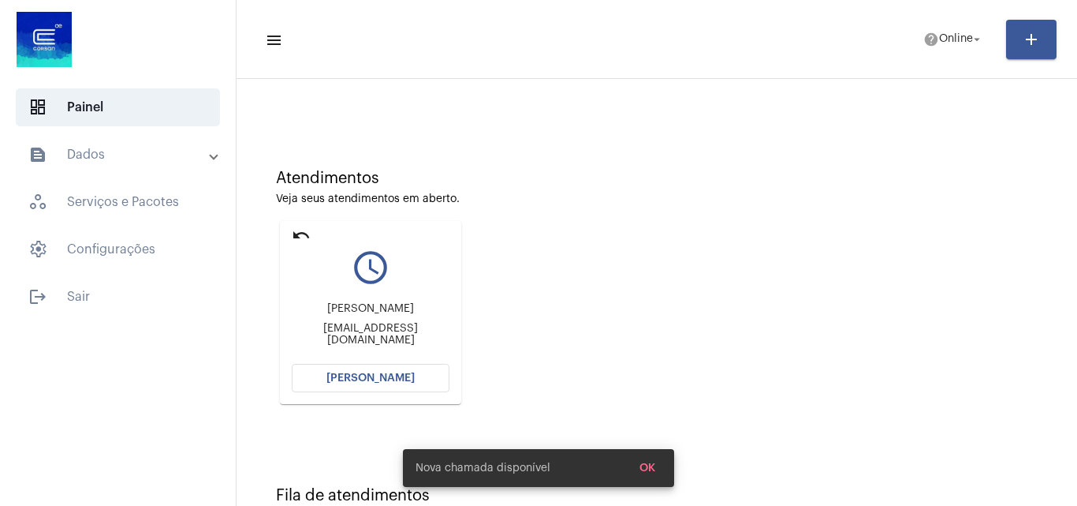
scroll to position [111, 0]
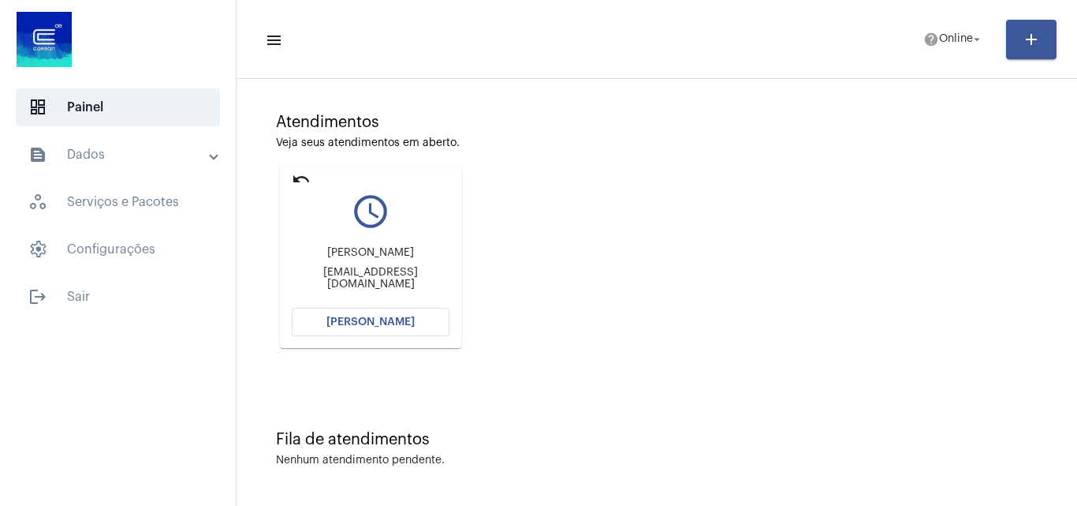
click at [416, 324] on button "[PERSON_NAME]" at bounding box center [371, 322] width 158 height 28
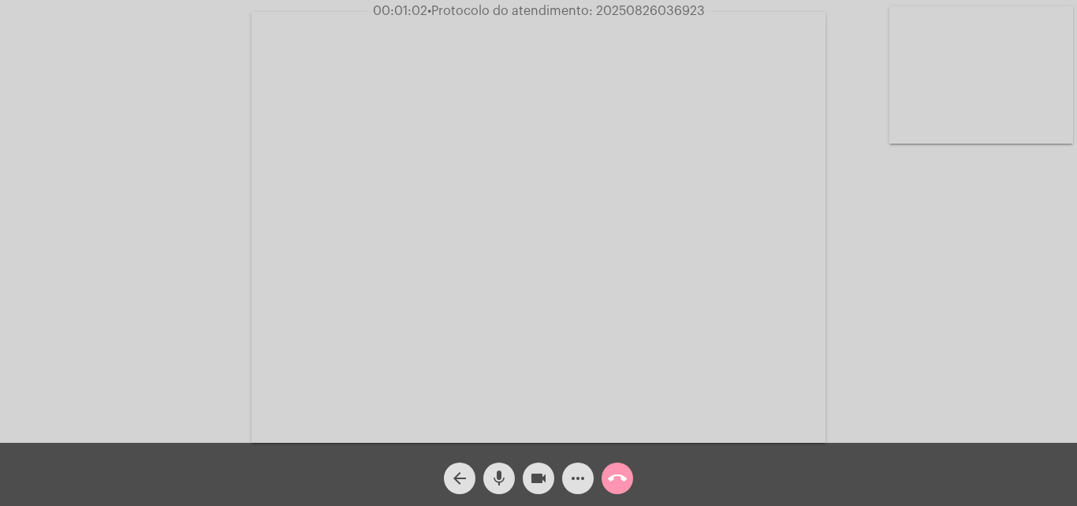
click at [986, 118] on video at bounding box center [982, 74] width 184 height 137
click at [187, 207] on video at bounding box center [198, 225] width 184 height 137
click at [984, 70] on video at bounding box center [982, 74] width 184 height 137
click at [188, 233] on video at bounding box center [198, 225] width 184 height 137
click at [977, 84] on video at bounding box center [982, 74] width 184 height 137
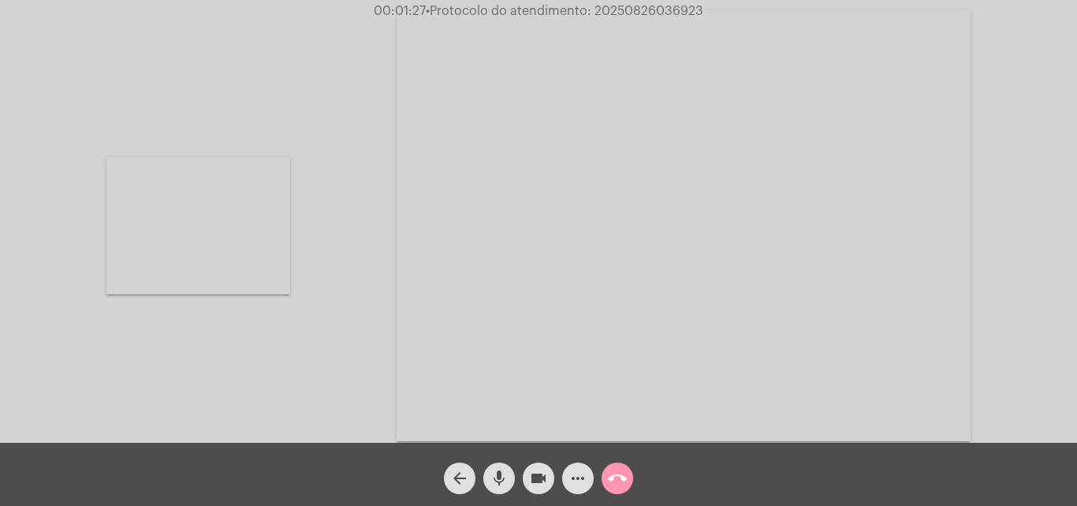
click at [151, 214] on video at bounding box center [198, 225] width 184 height 137
click at [608, 475] on mat-icon "call_end" at bounding box center [617, 478] width 19 height 19
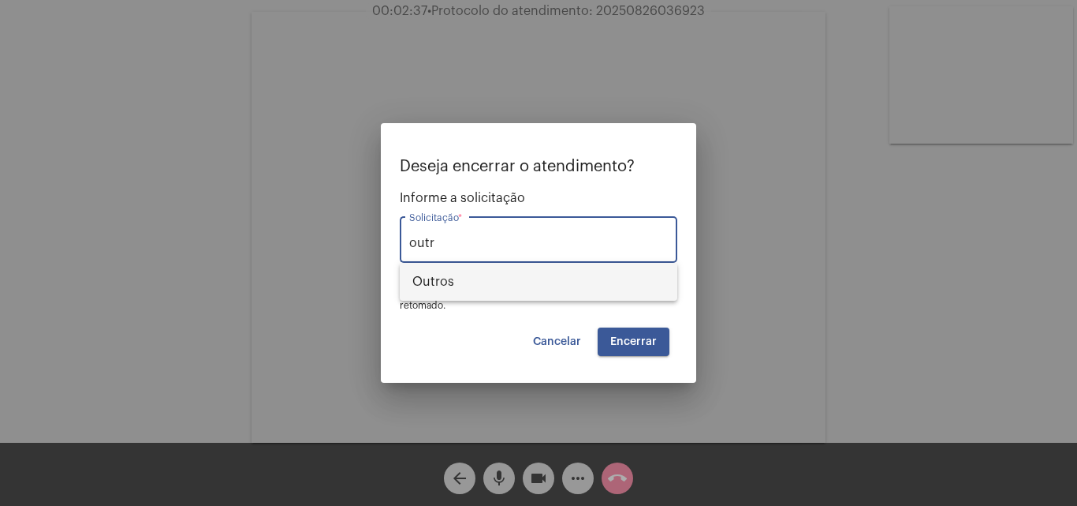
click at [463, 282] on span "Outros" at bounding box center [539, 282] width 252 height 38
type input "Outros"
click at [636, 342] on span "Encerrar" at bounding box center [633, 341] width 47 height 11
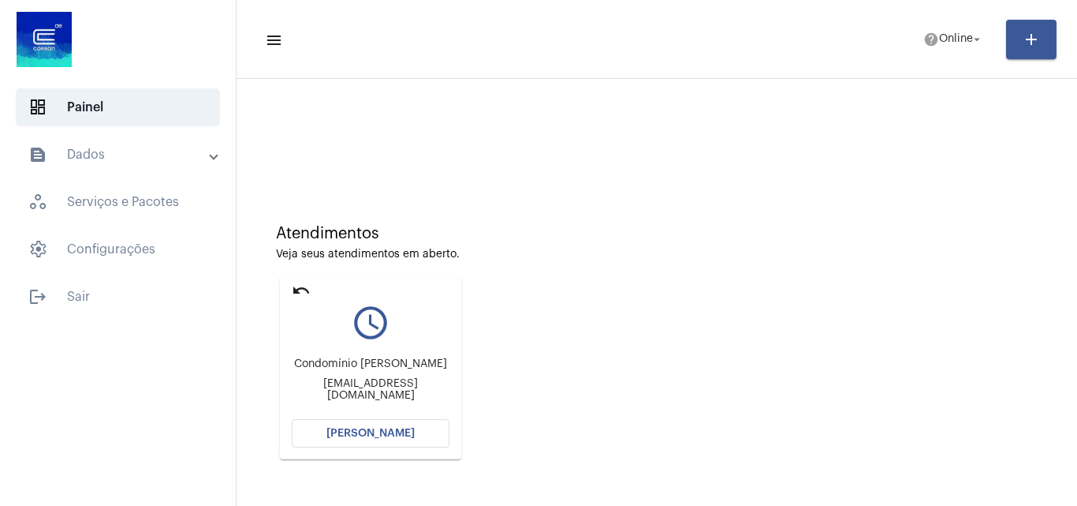
click at [305, 286] on mat-icon "undo" at bounding box center [301, 290] width 19 height 19
click at [424, 439] on button "[PERSON_NAME]" at bounding box center [371, 433] width 158 height 28
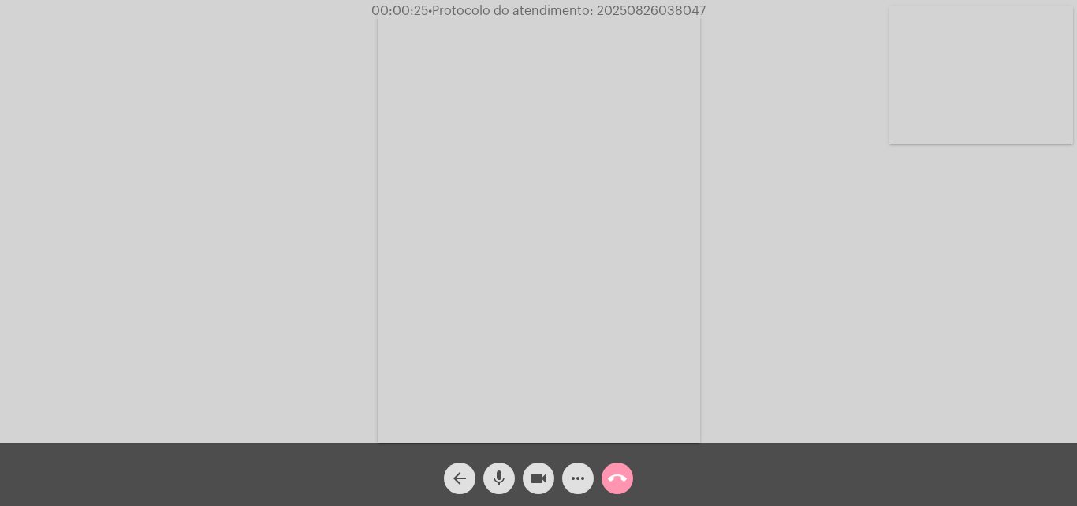
click at [638, 10] on span "• Protocolo do atendimento: 20250826038047" at bounding box center [567, 11] width 278 height 13
click at [638, 10] on span "• Protocolo do atendimento: 20250826038047" at bounding box center [568, 11] width 278 height 13
click at [363, 157] on div "Acessando Câmera e Microfone..." at bounding box center [539, 225] width 1074 height 442
click at [945, 64] on video at bounding box center [982, 74] width 184 height 137
click at [879, 259] on video at bounding box center [684, 225] width 574 height 431
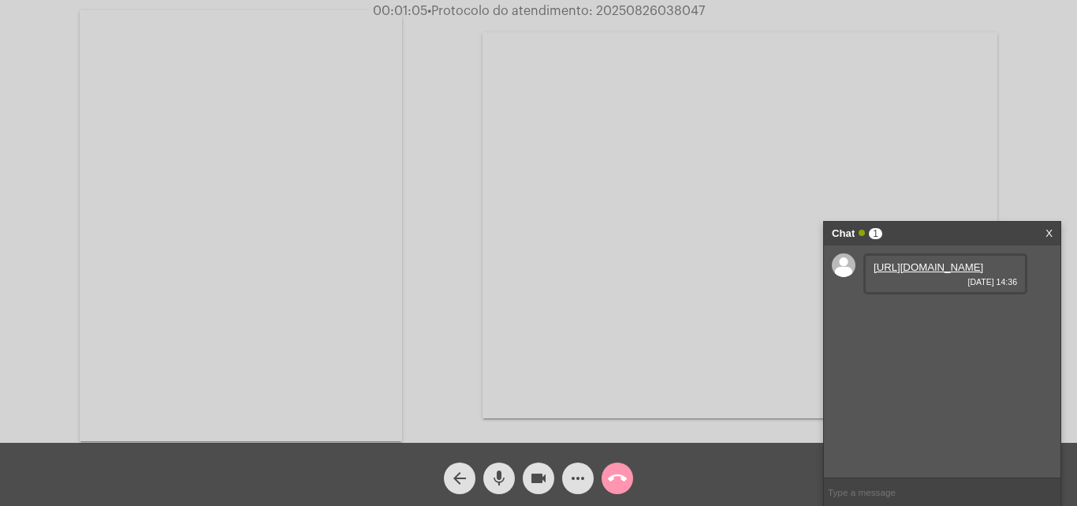
click at [950, 273] on link "https://neft-transfer-bucket.s3.amazonaws.com/temp-e41fa7d0-f95c-63cd-7463-dea1…" at bounding box center [929, 267] width 110 height 12
click at [938, 318] on link "https://neft-transfer-bucket.s3.amazonaws.com/temp-80fc11a8-60b3-8279-ce4b-f5bd…" at bounding box center [929, 312] width 110 height 12
click at [935, 363] on link "https://neft-transfer-bucket.s3.amazonaws.com/temp-9c903852-2986-45f9-11a4-4948…" at bounding box center [929, 357] width 110 height 12
click at [946, 232] on div "Chat 3" at bounding box center [926, 234] width 188 height 24
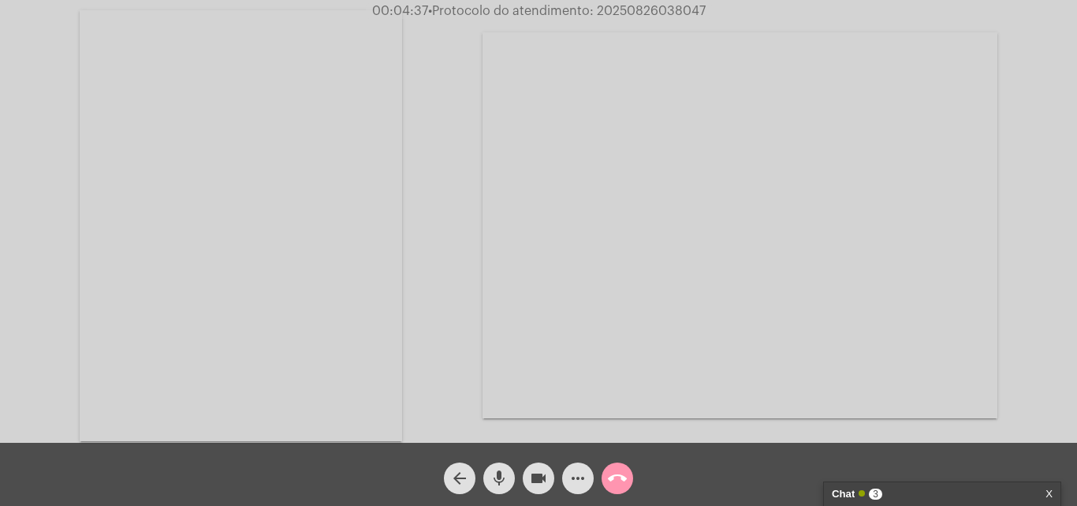
click at [340, 276] on video at bounding box center [241, 225] width 323 height 431
click at [982, 105] on video at bounding box center [982, 74] width 184 height 137
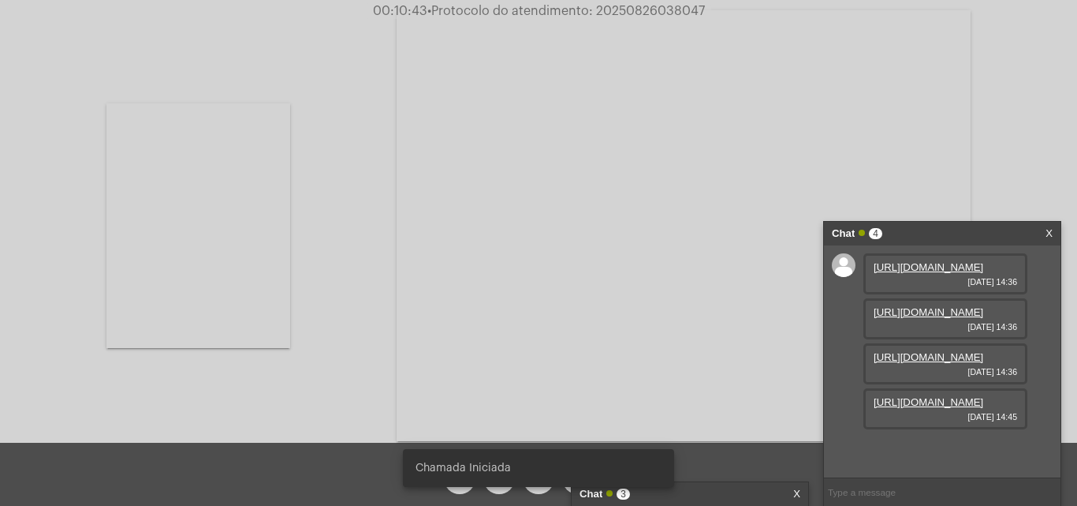
scroll to position [94, 0]
click at [951, 408] on link "https://neft-transfer-bucket.s3.amazonaws.com/temp-89452872-a6e0-5bb1-14b9-5d2b…" at bounding box center [929, 402] width 110 height 12
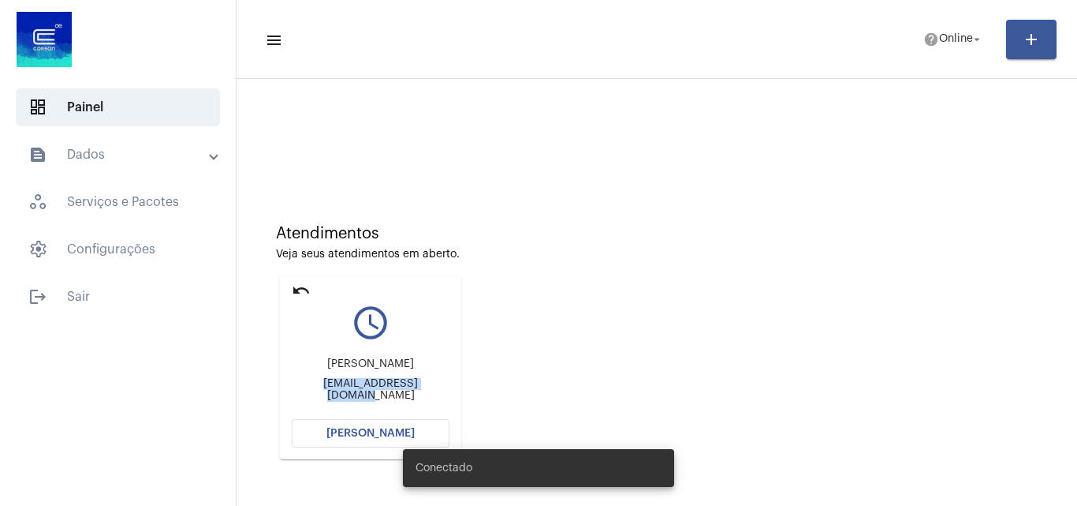
drag, startPoint x: 297, startPoint y: 389, endPoint x: 465, endPoint y: 396, distance: 168.1
click at [465, 396] on div "Atendimentos Veja seus atendimentos em aberto. undo query_builder Lucas Guimarã…" at bounding box center [657, 335] width 825 height 317
copy div "[EMAIL_ADDRESS][DOMAIN_NAME]"
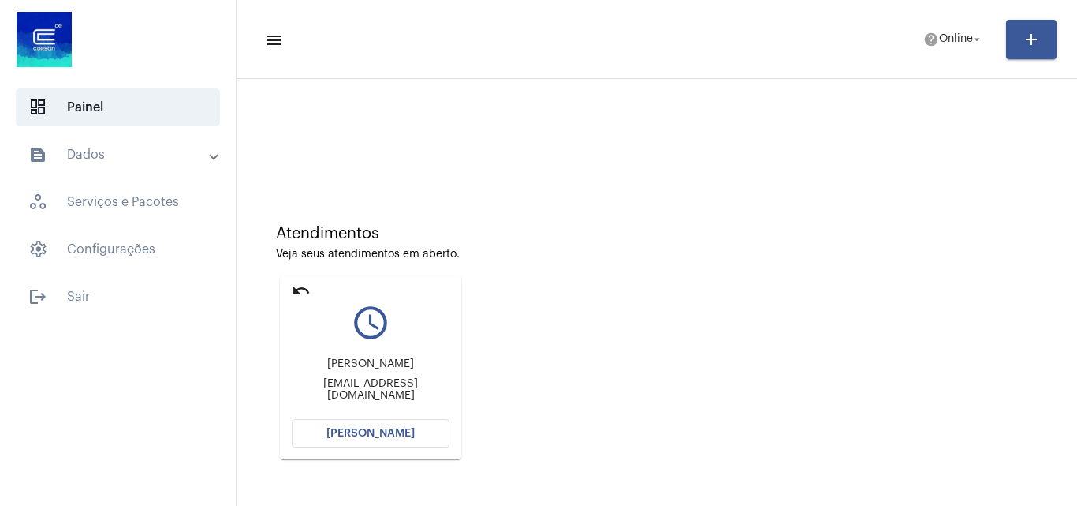
click at [308, 289] on mat-icon "undo" at bounding box center [301, 290] width 19 height 19
click at [931, 36] on mat-icon "help" at bounding box center [932, 40] width 16 height 16
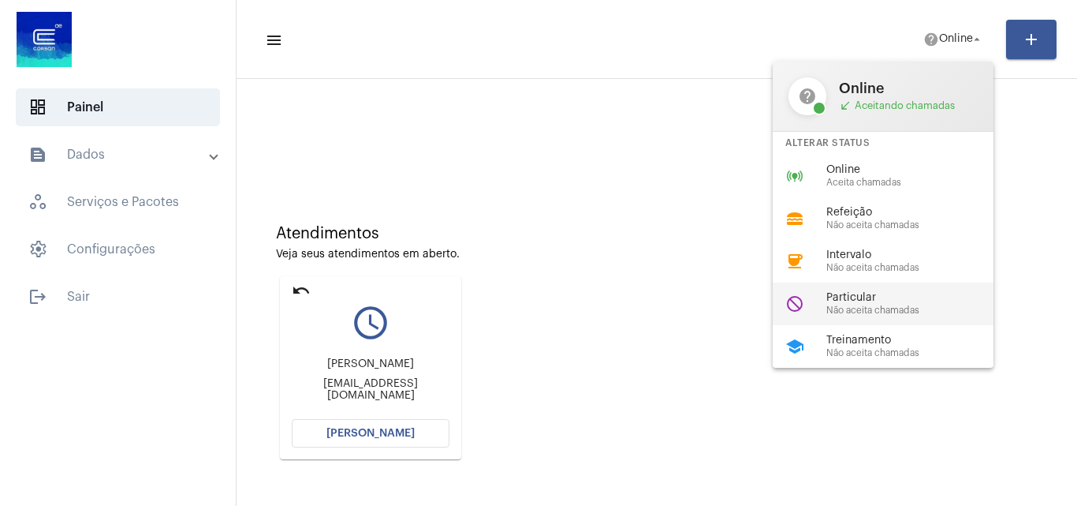
click at [885, 301] on span "Particular" at bounding box center [917, 298] width 180 height 12
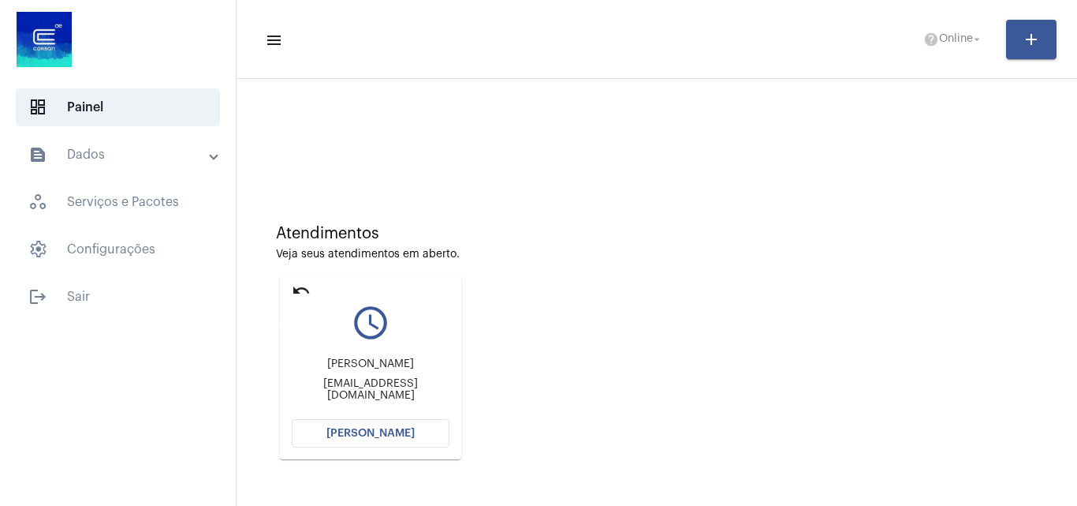
click at [297, 293] on mat-icon "undo" at bounding box center [301, 290] width 19 height 19
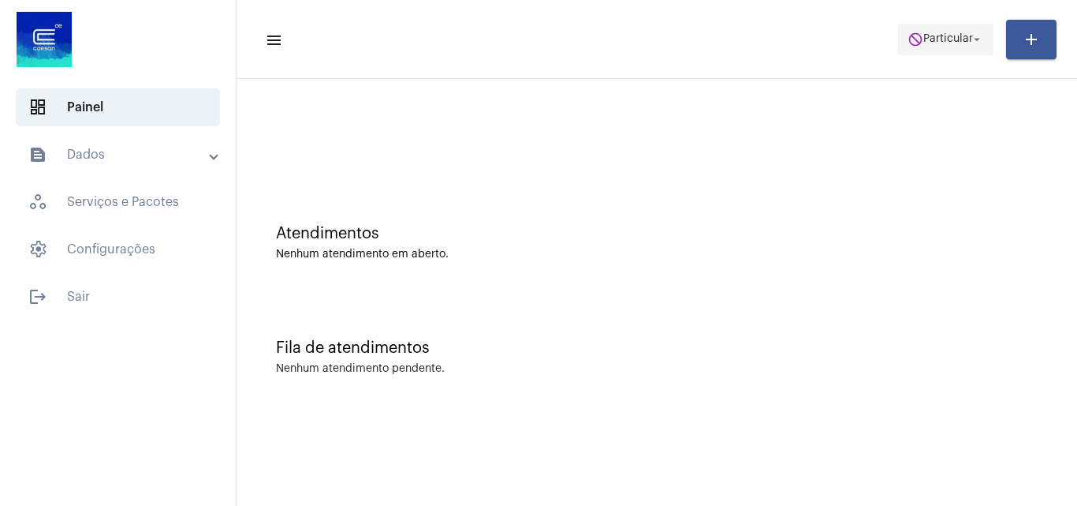
click at [931, 32] on span "do_not_disturb Particular arrow_drop_down" at bounding box center [946, 38] width 77 height 28
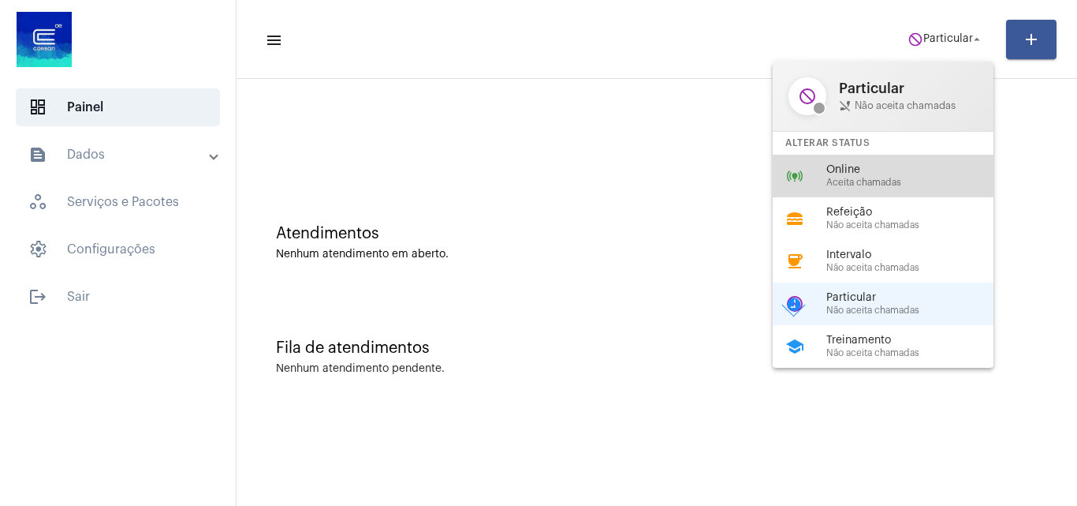
click at [878, 162] on div "online_prediction Online Aceita chamadas" at bounding box center [896, 176] width 246 height 43
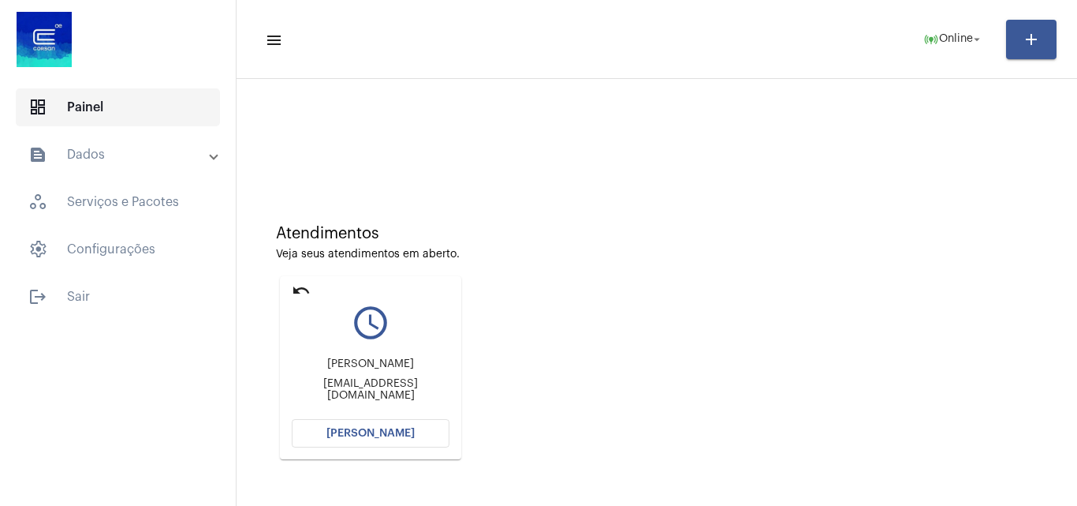
click at [140, 118] on span "dashboard Painel" at bounding box center [118, 107] width 204 height 38
click at [144, 141] on mat-expansion-panel-header "text_snippet_outlined Dados" at bounding box center [122, 155] width 226 height 38
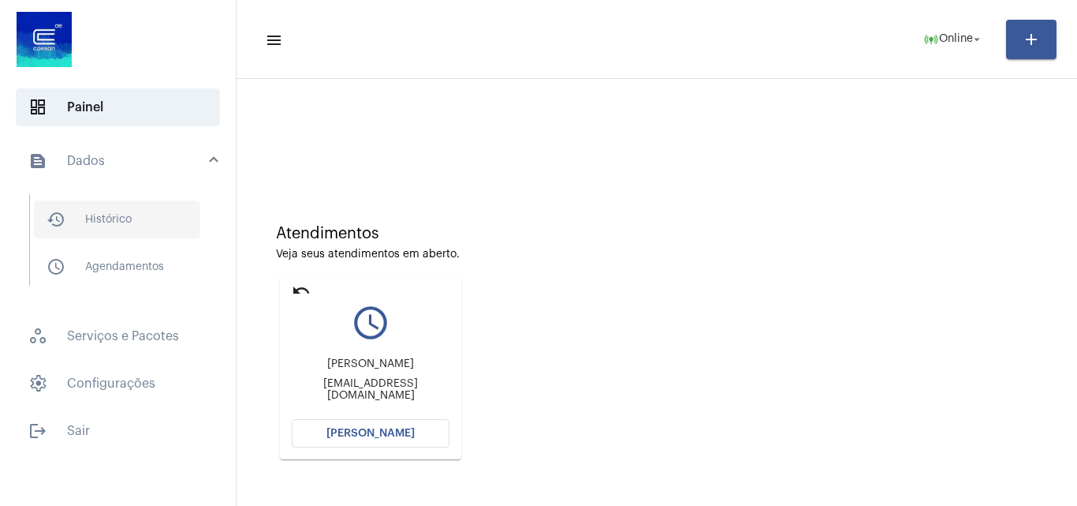
click at [118, 219] on span "history_outlined Histórico" at bounding box center [117, 219] width 166 height 38
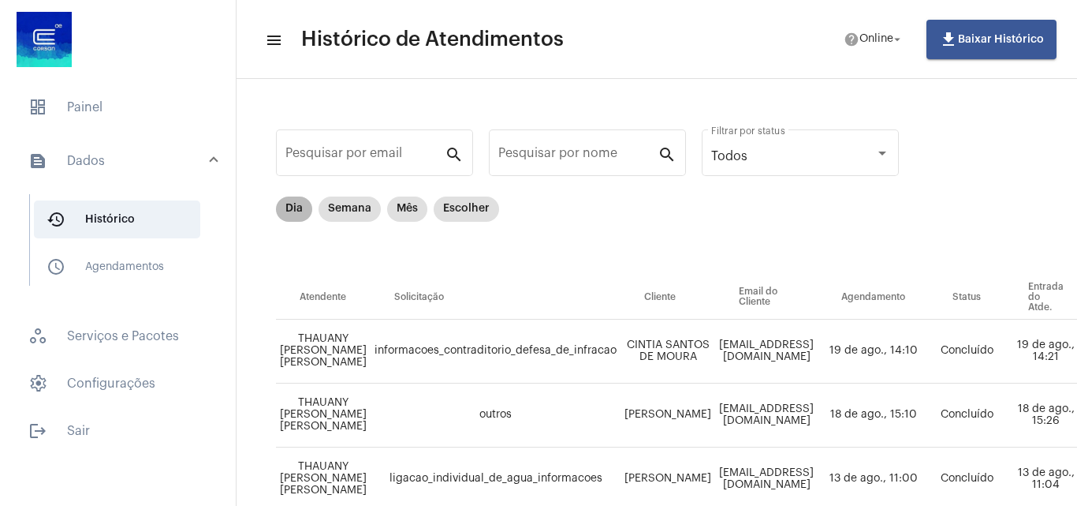
click at [287, 203] on mat-chip "Dia" at bounding box center [294, 208] width 36 height 25
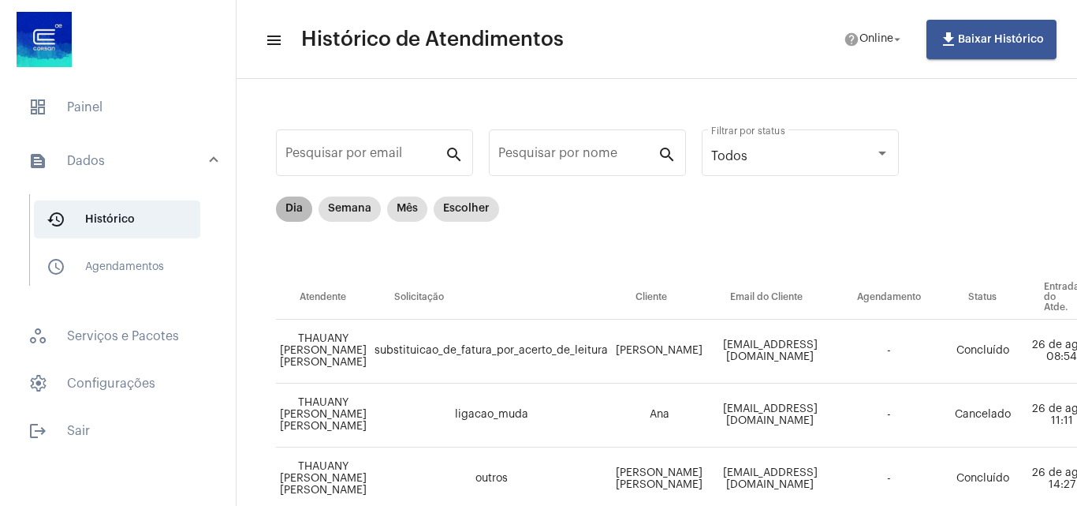
click at [299, 215] on mat-chip "Dia" at bounding box center [294, 208] width 36 height 25
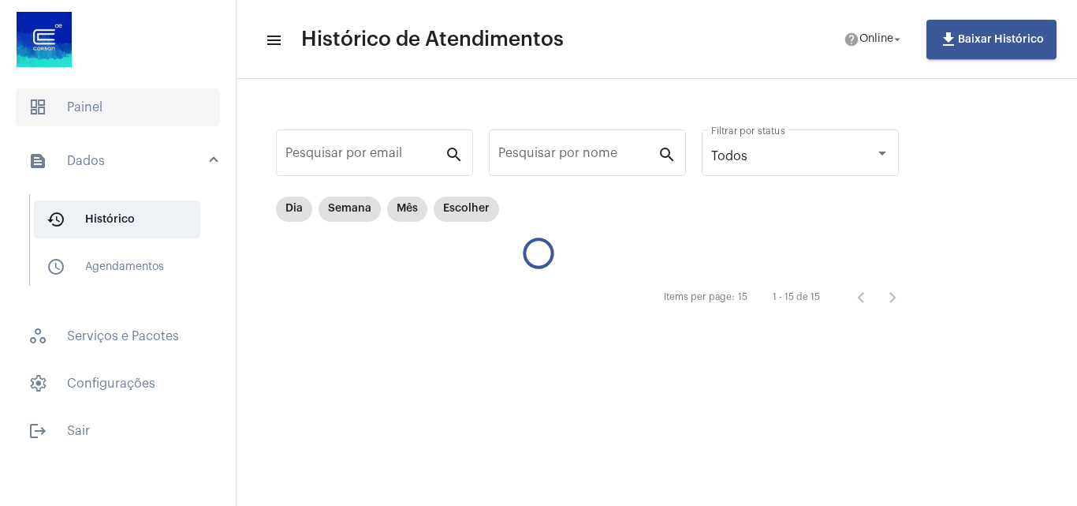
click at [149, 107] on span "dashboard Painel" at bounding box center [118, 107] width 204 height 38
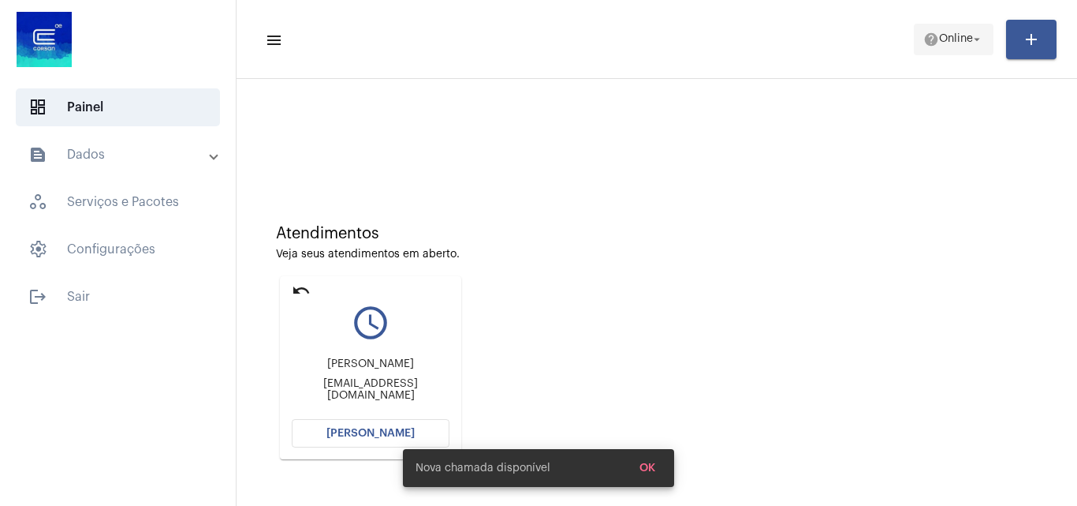
click at [943, 29] on span "help Online arrow_drop_down" at bounding box center [954, 38] width 61 height 28
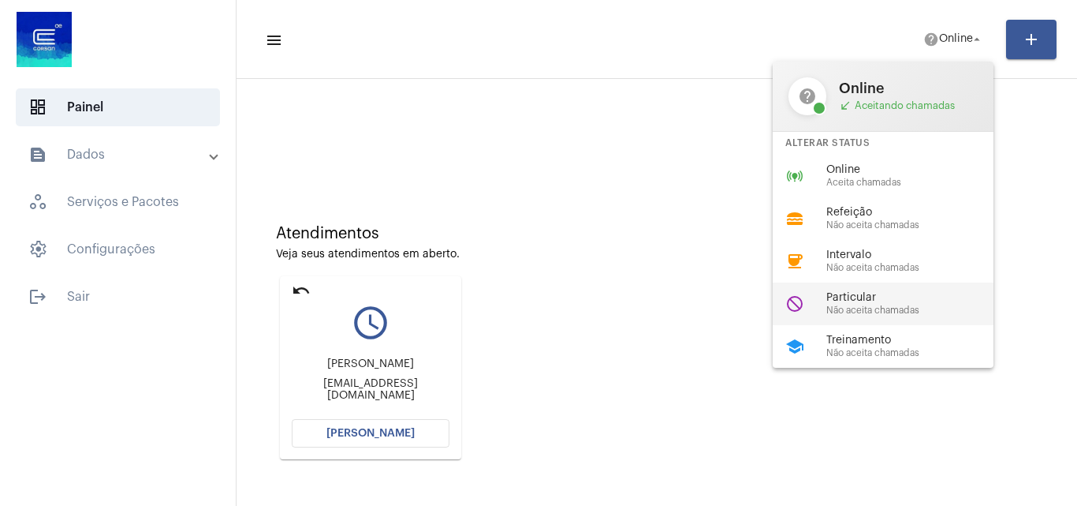
click at [883, 299] on span "Particular" at bounding box center [917, 298] width 180 height 12
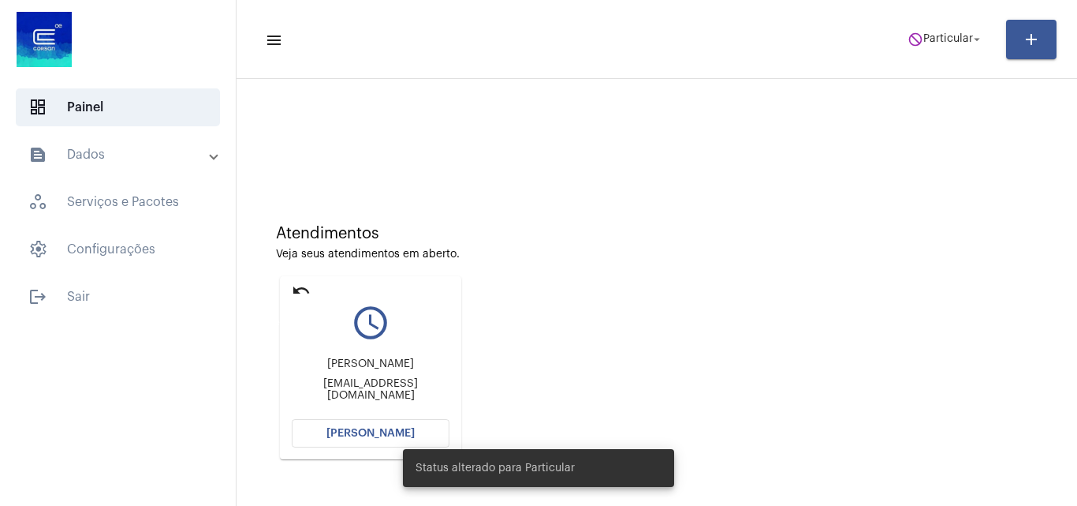
click at [308, 292] on mat-icon "undo" at bounding box center [301, 290] width 19 height 19
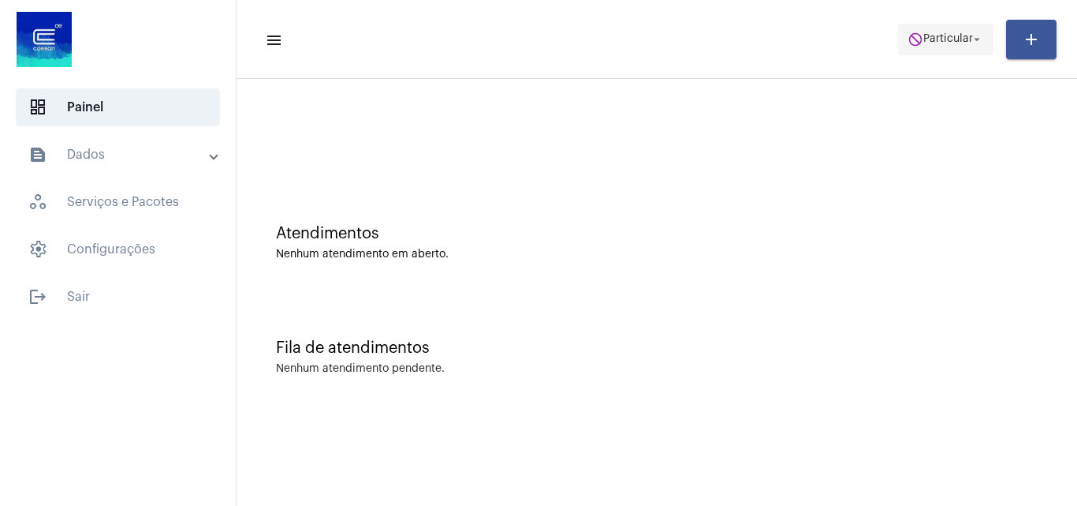
click at [913, 42] on mat-icon "do_not_disturb" at bounding box center [916, 40] width 16 height 16
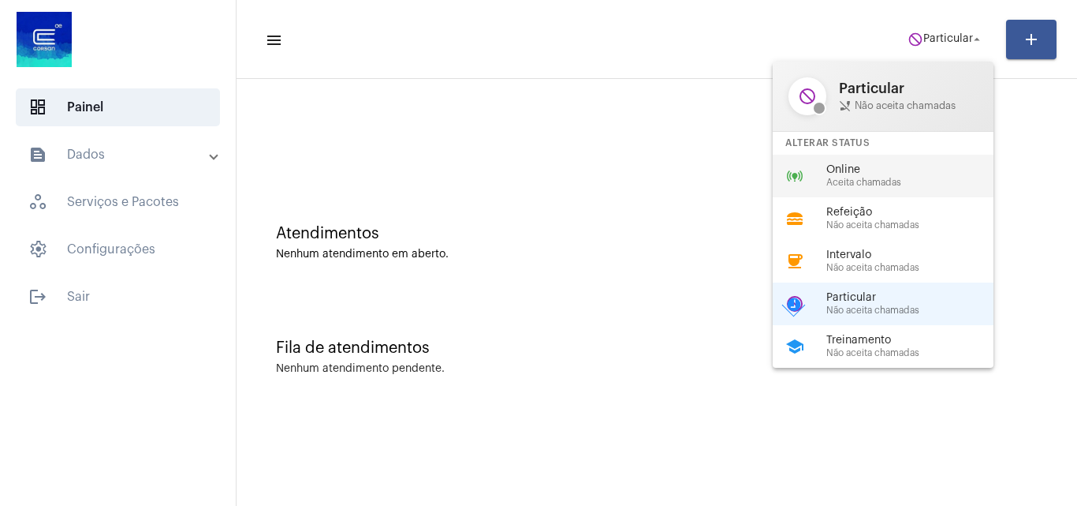
click at [856, 177] on span "Aceita chamadas" at bounding box center [917, 182] width 180 height 10
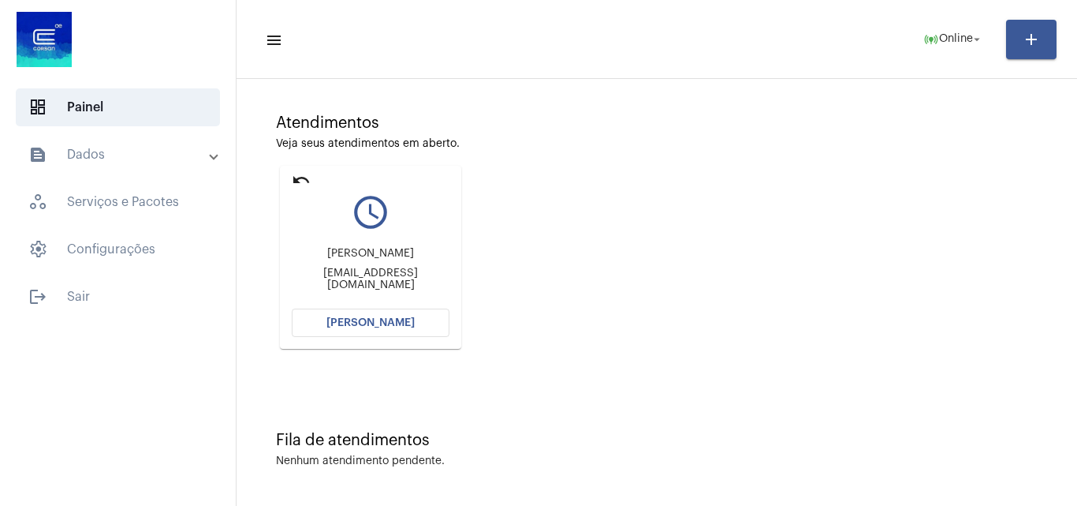
scroll to position [111, 0]
click at [416, 311] on button "[PERSON_NAME]" at bounding box center [371, 322] width 158 height 28
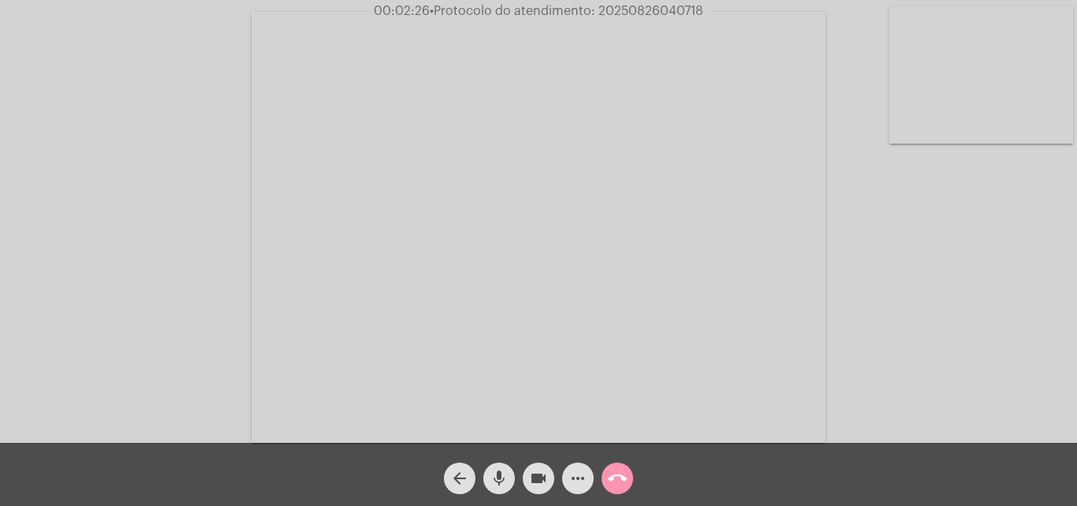
click at [656, 6] on span "• Protocolo do atendimento: 20250826040718" at bounding box center [567, 11] width 274 height 13
copy span "20250826040718"
click at [618, 482] on mat-icon "call_end" at bounding box center [617, 478] width 19 height 19
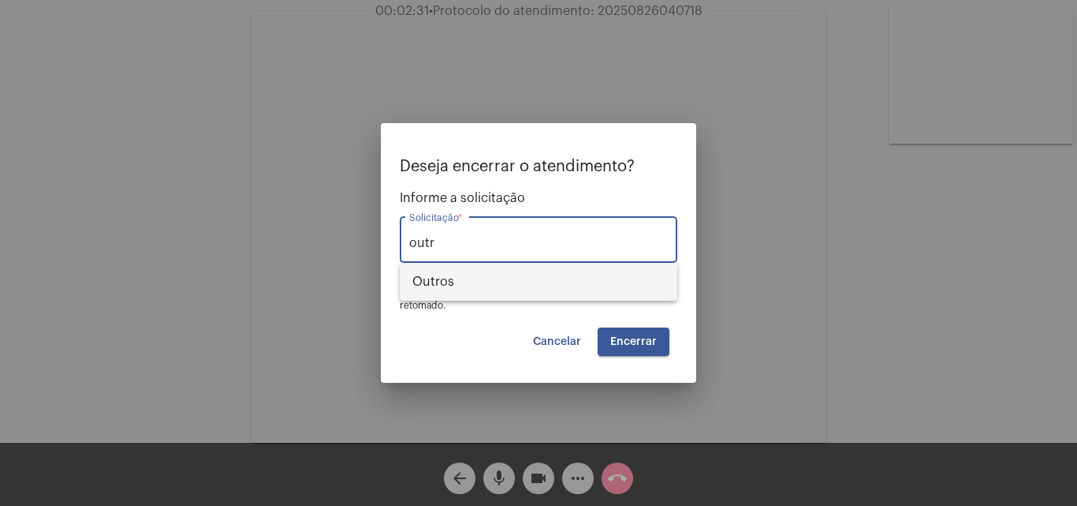
click at [504, 291] on span "Outros" at bounding box center [539, 282] width 252 height 38
type input "Outros"
click at [637, 339] on span "Encerrar" at bounding box center [633, 341] width 47 height 11
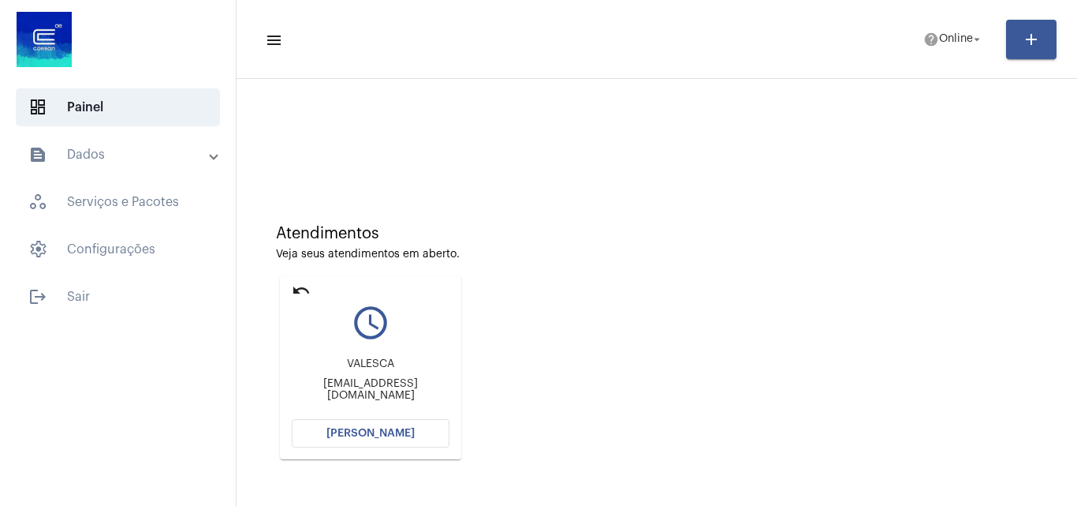
click at [420, 444] on button "[PERSON_NAME]" at bounding box center [371, 433] width 158 height 28
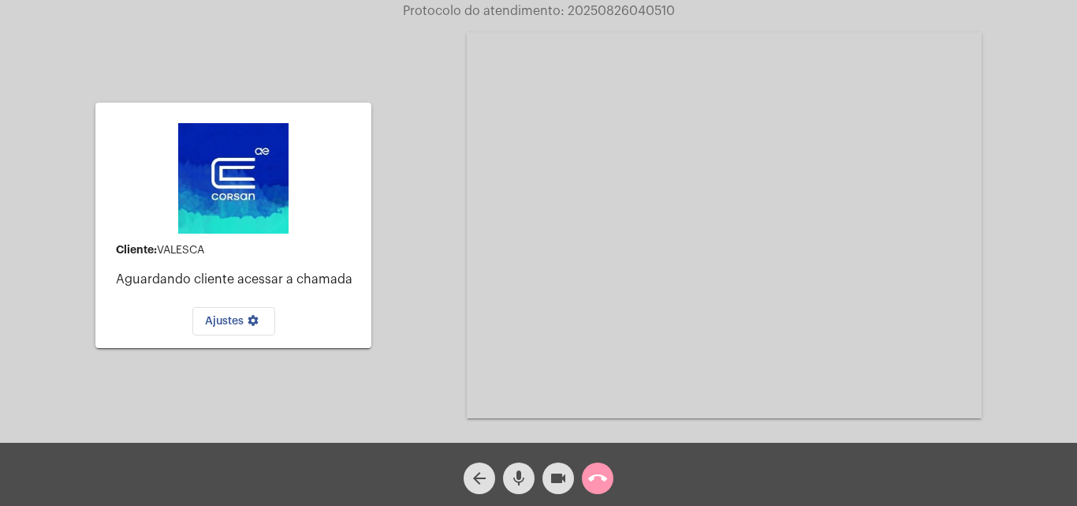
click at [604, 475] on mat-icon "call_end" at bounding box center [597, 478] width 19 height 19
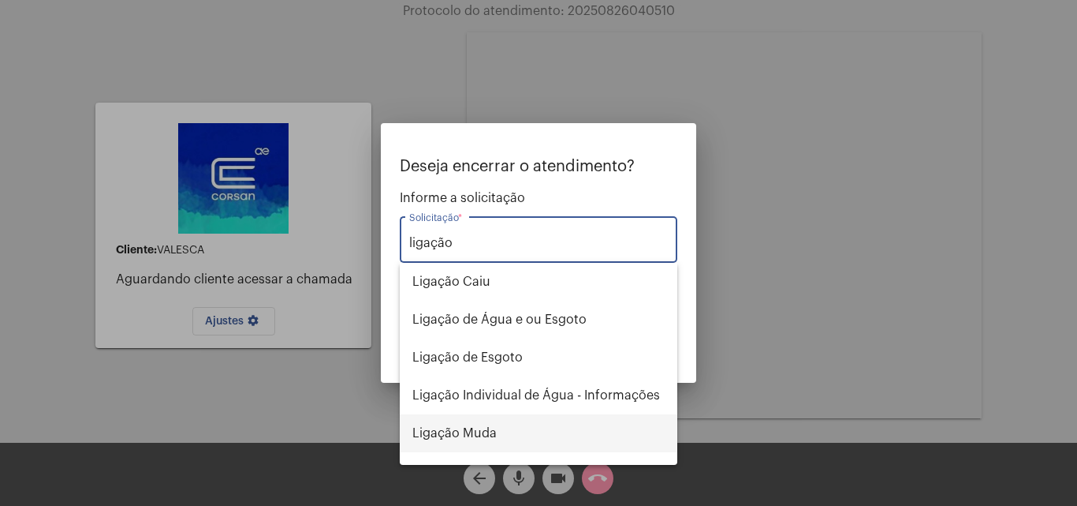
click at [517, 427] on span "Ligação Muda" at bounding box center [539, 433] width 252 height 38
type input "Ligação Muda"
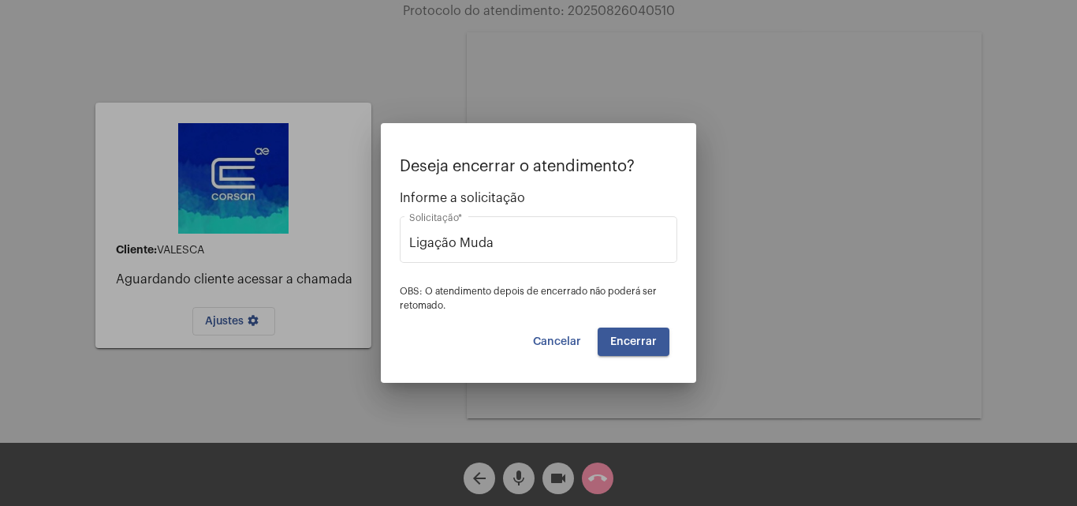
click at [650, 339] on span "Encerrar" at bounding box center [633, 341] width 47 height 11
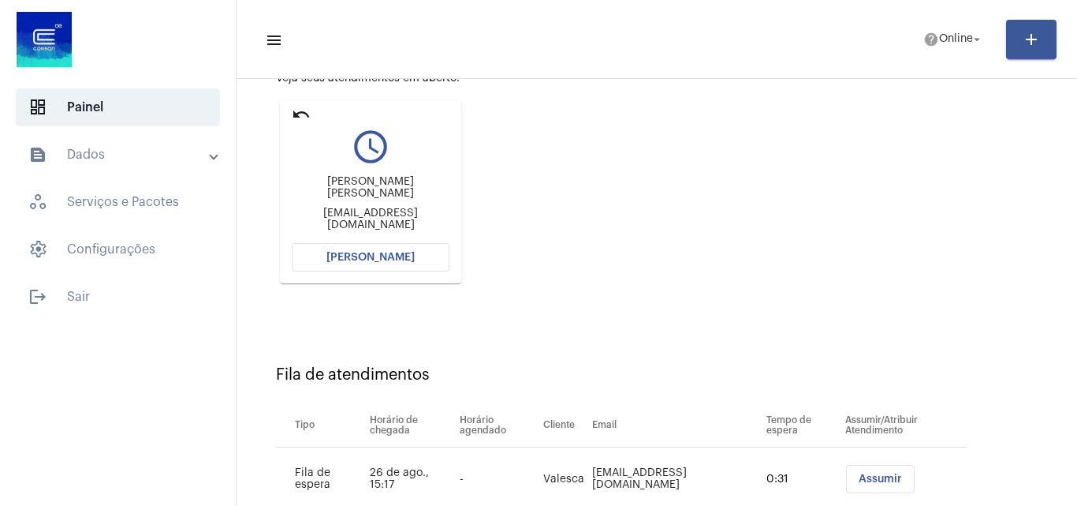
scroll to position [224, 0]
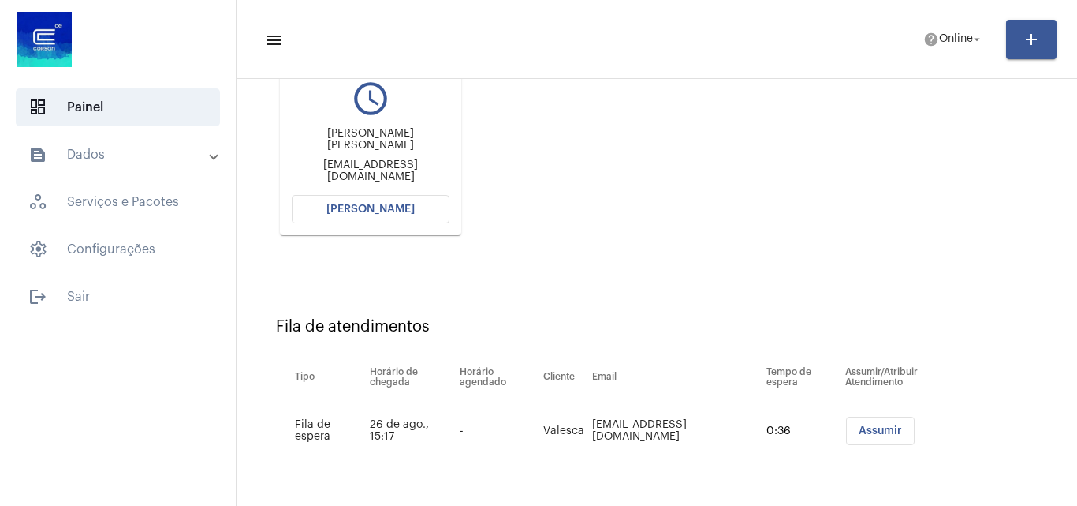
click at [405, 214] on span "[PERSON_NAME]" at bounding box center [371, 208] width 88 height 11
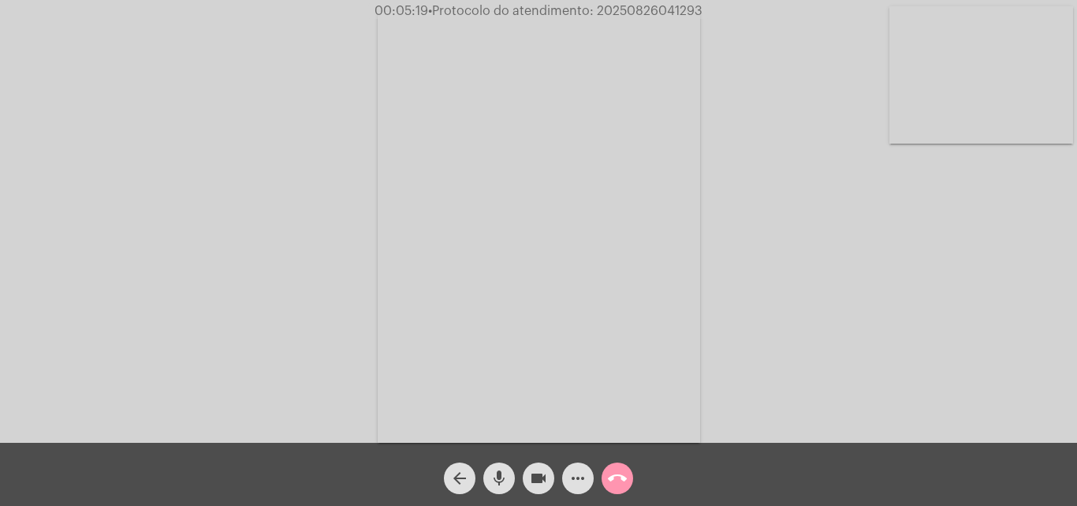
click at [659, 11] on span "• Protocolo do atendimento: 20250826041293" at bounding box center [565, 11] width 274 height 13
copy span "20250826041293"
click at [805, 238] on div "Acessando Câmera e Microfone..." at bounding box center [539, 225] width 1074 height 442
click at [672, 3] on span "00:05:41 • Protocolo do atendimento: 20250826041293" at bounding box center [538, 11] width 341 height 16
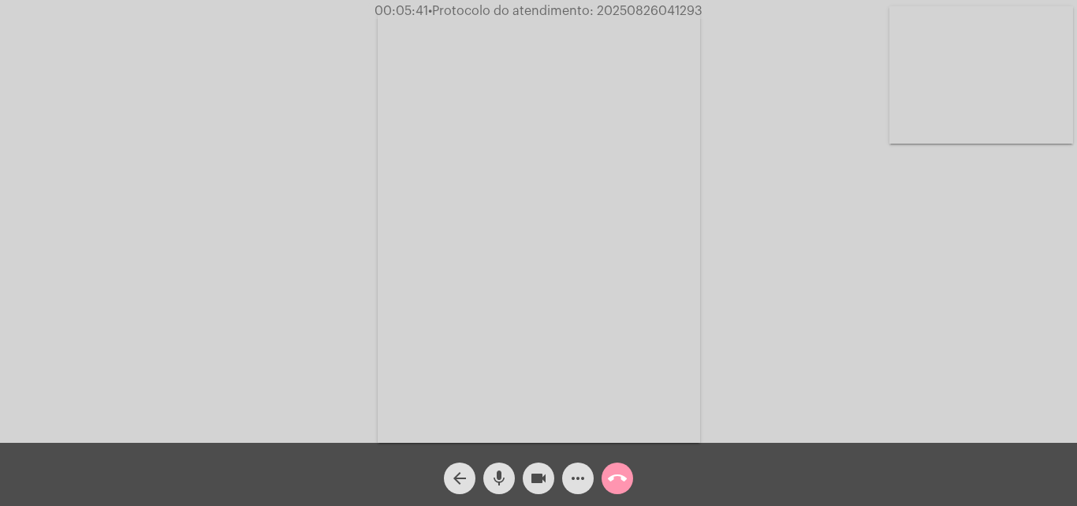
click at [674, 7] on span "• Protocolo do atendimento: 20250826041293" at bounding box center [565, 11] width 274 height 13
copy span "20250826041293"
click at [583, 479] on mat-icon "more_horiz" at bounding box center [578, 478] width 19 height 19
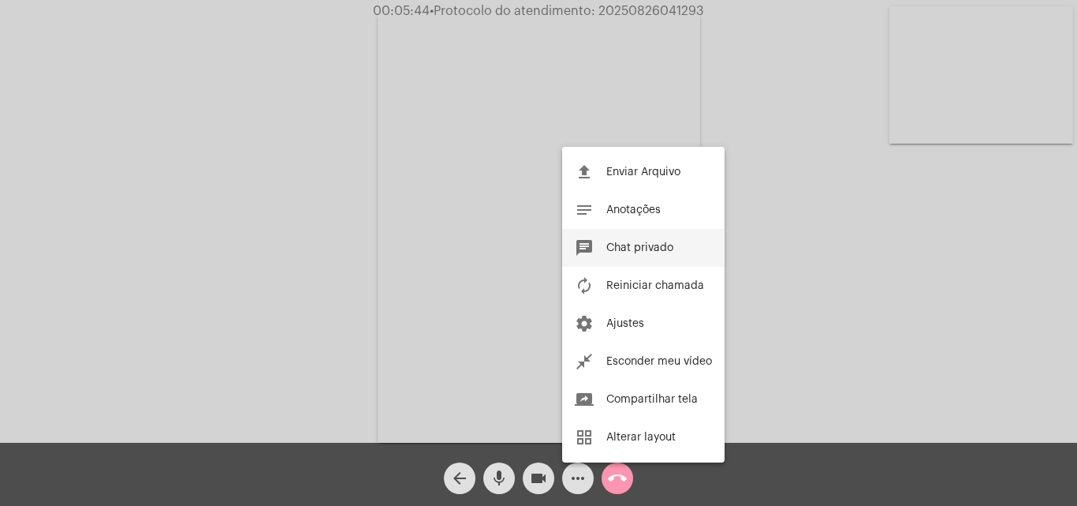
click at [666, 237] on button "chat Chat privado" at bounding box center [643, 248] width 162 height 38
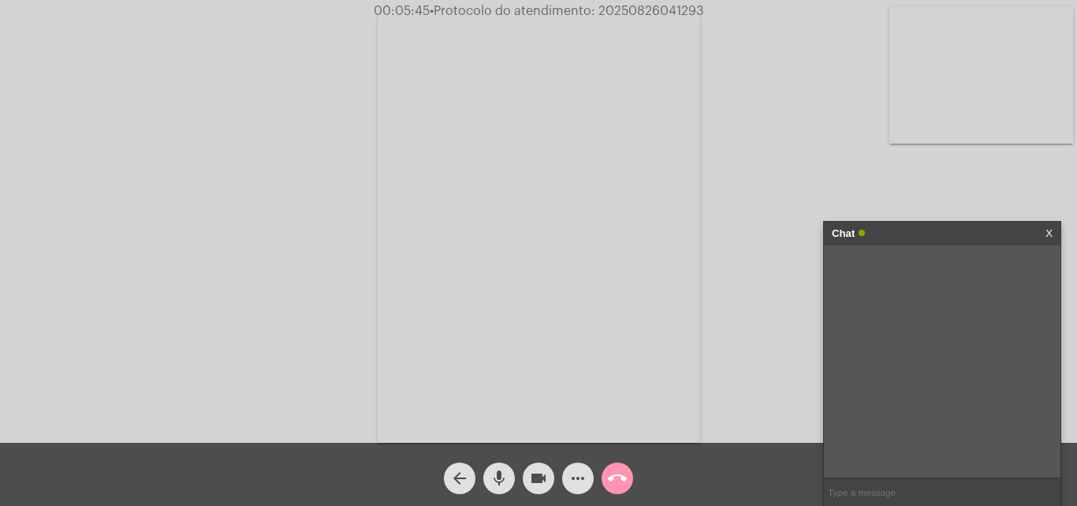
click at [855, 494] on input "text" at bounding box center [942, 492] width 237 height 28
paste input "20250826041293"
type input "20250826041293"
click at [610, 476] on mat-icon "call_end" at bounding box center [617, 478] width 19 height 19
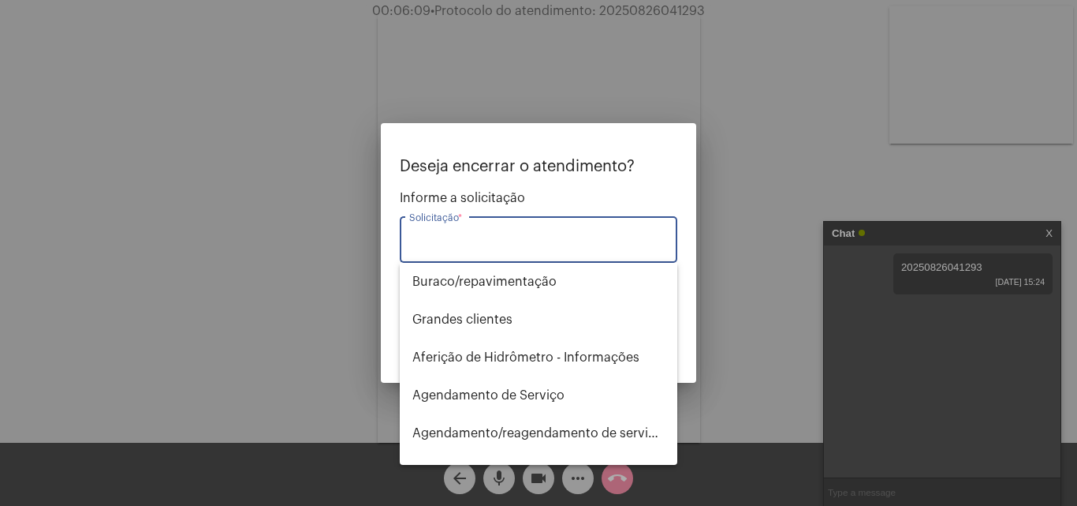
type input "p"
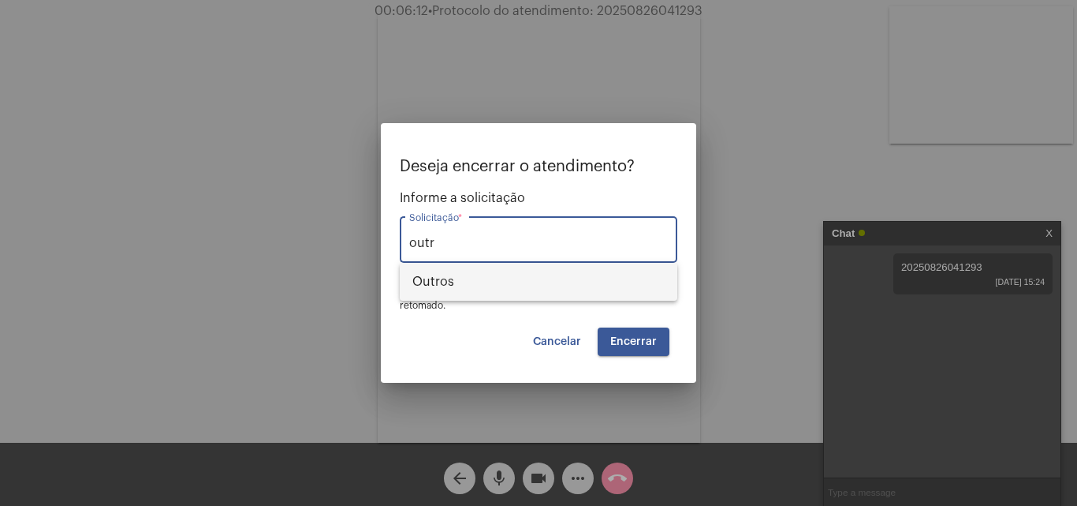
click at [491, 282] on span "Outros" at bounding box center [539, 282] width 252 height 38
type input "Outros"
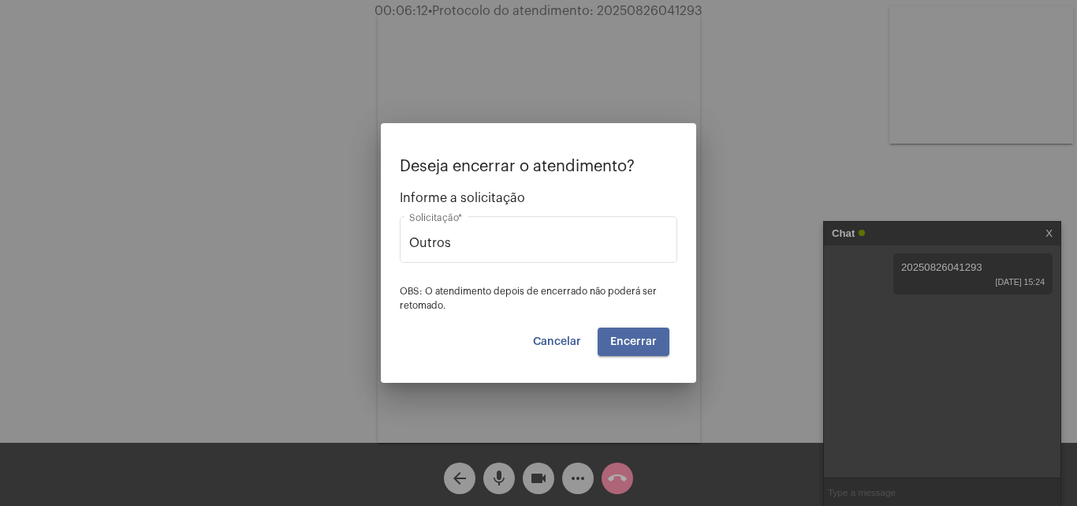
click at [637, 347] on button "Encerrar" at bounding box center [634, 341] width 72 height 28
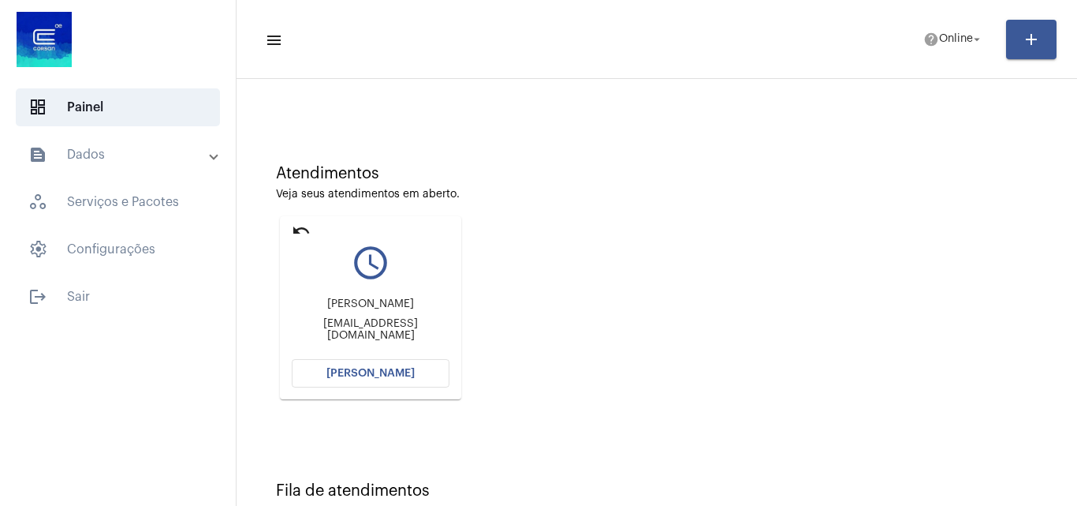
scroll to position [111, 0]
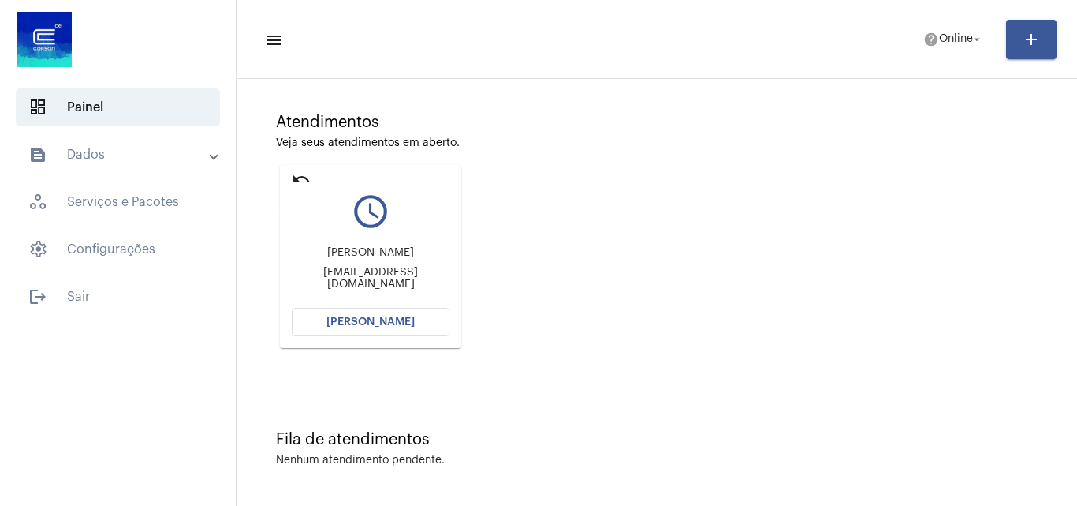
click at [301, 180] on mat-icon "undo" at bounding box center [301, 179] width 19 height 19
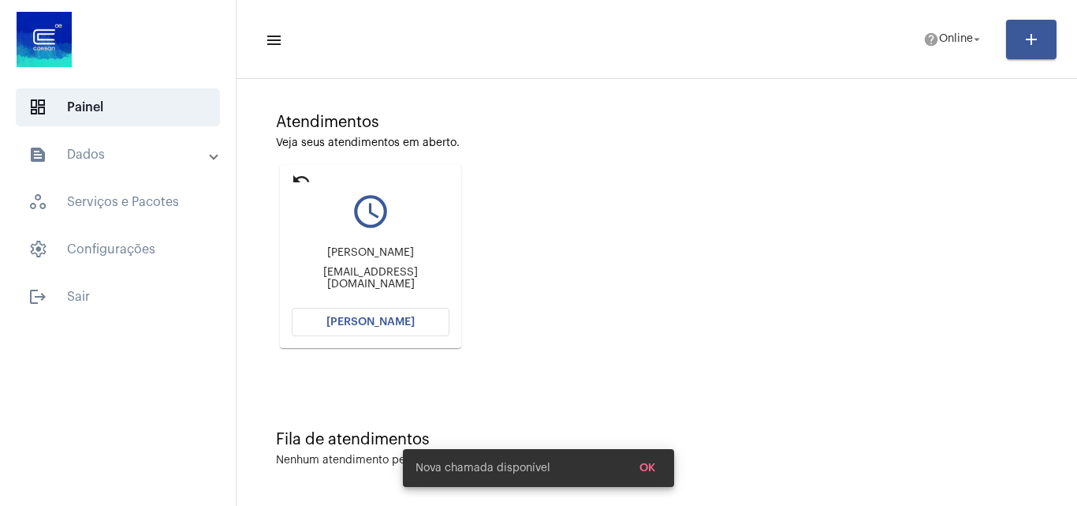
scroll to position [0, 0]
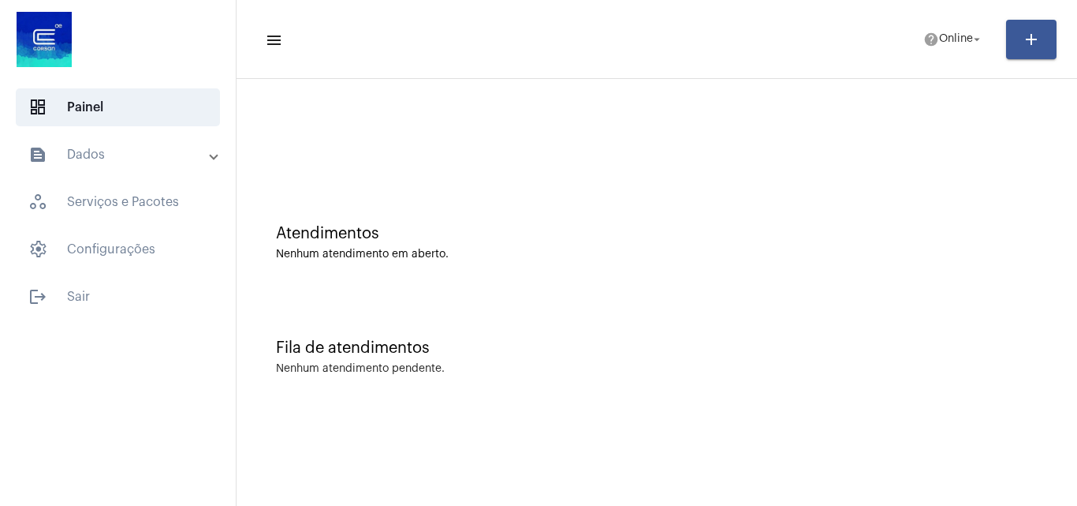
click at [81, 147] on mat-panel-title "text_snippet_outlined Dados" at bounding box center [119, 154] width 182 height 19
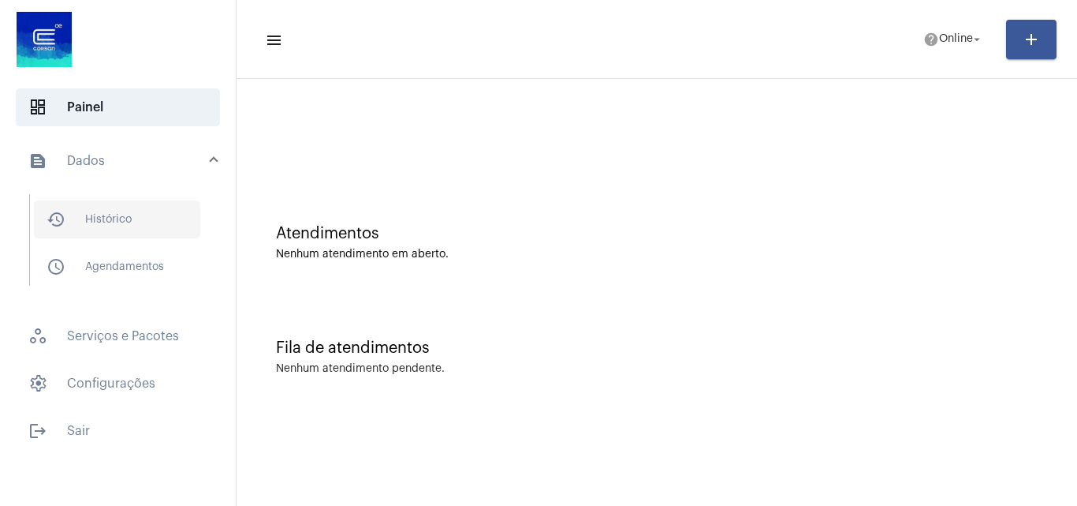
click at [135, 216] on span "history_outlined Histórico" at bounding box center [117, 219] width 166 height 38
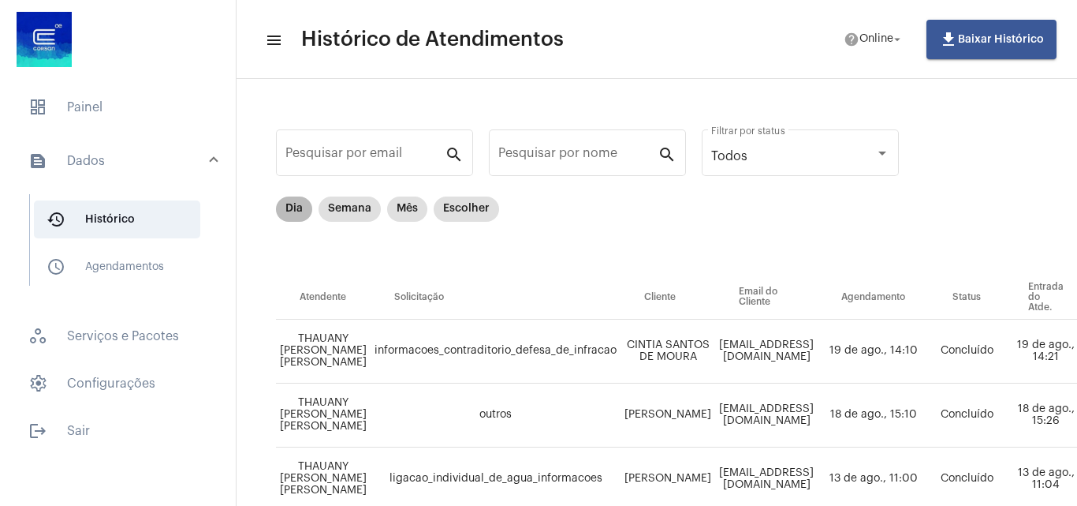
click at [308, 208] on mat-chip "Dia" at bounding box center [294, 208] width 36 height 25
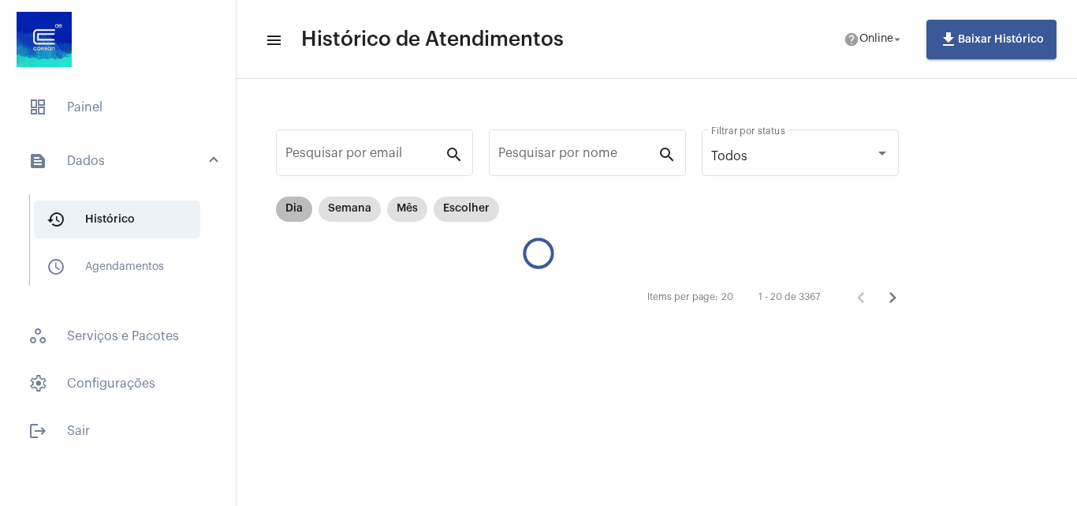
click at [291, 222] on div "Dia Semana Mês Escolher" at bounding box center [388, 209] width 230 height 32
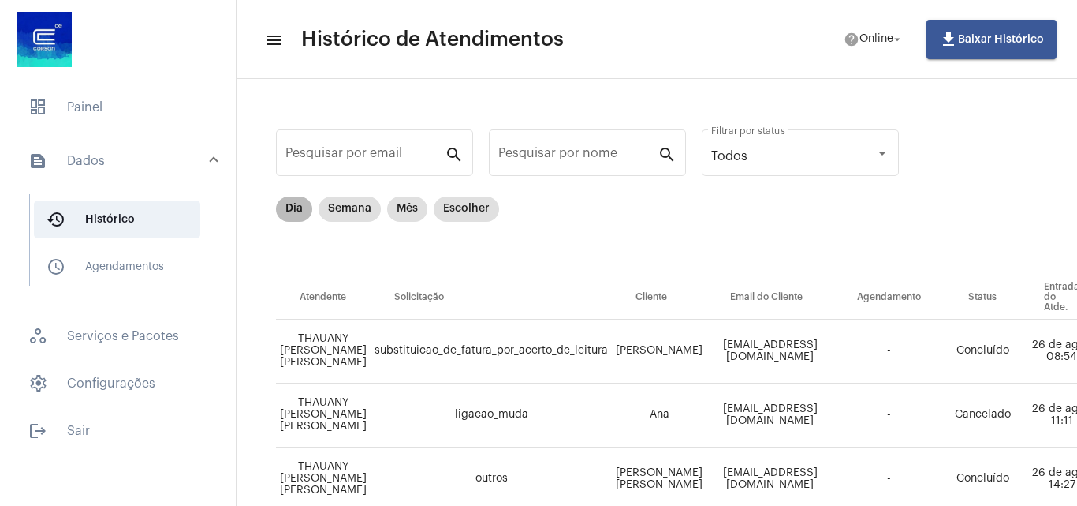
click at [284, 218] on mat-chip "Dia" at bounding box center [294, 208] width 36 height 25
click at [349, 202] on mat-chip "Semana" at bounding box center [350, 208] width 62 height 25
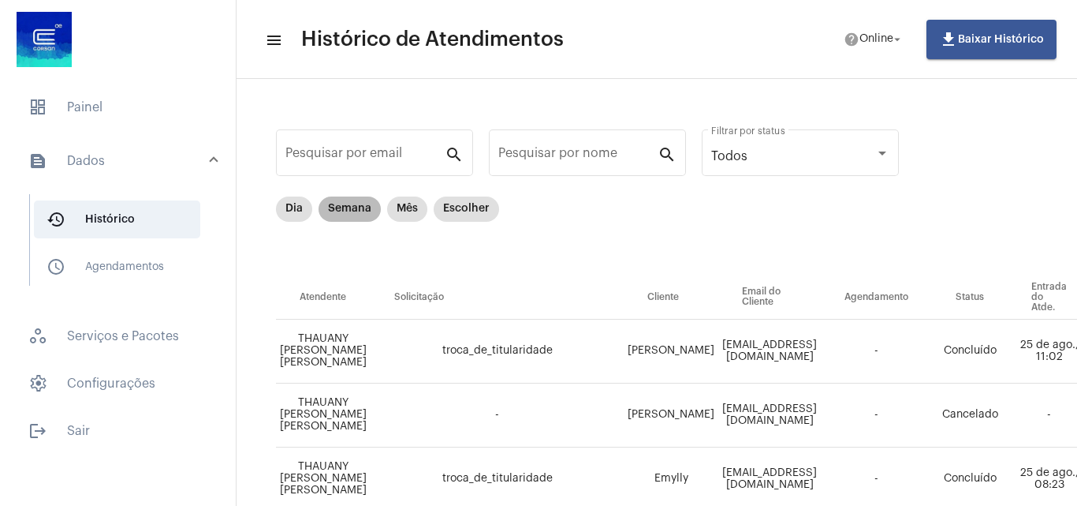
click at [358, 218] on mat-chip "Semana" at bounding box center [350, 208] width 62 height 25
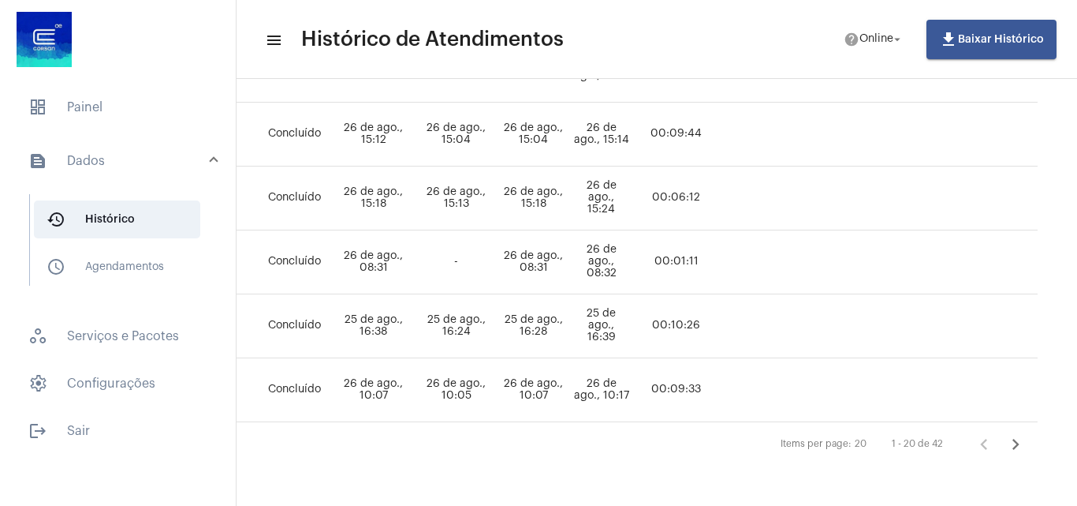
scroll to position [1187, 788]
click at [145, 116] on span "dashboard Painel" at bounding box center [118, 107] width 204 height 38
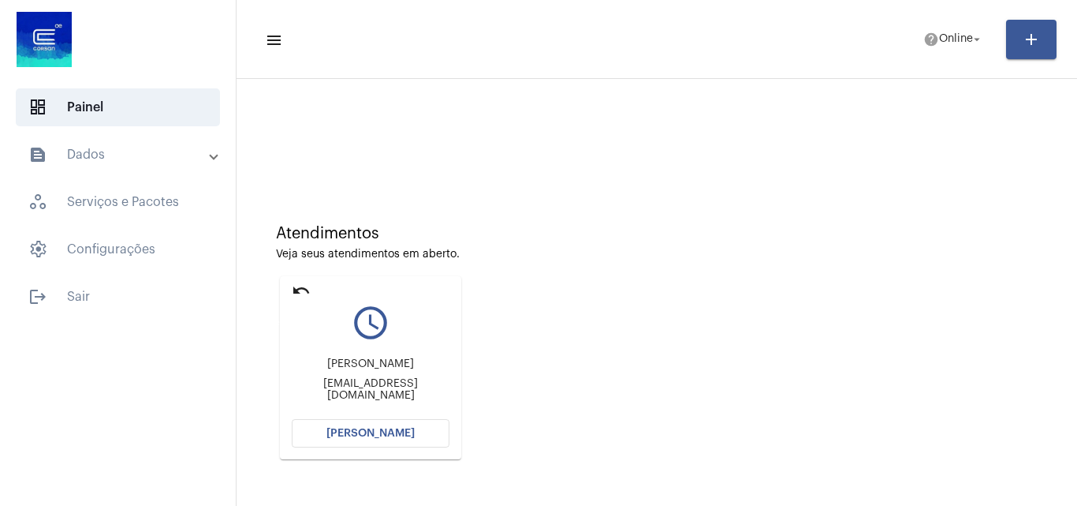
click at [305, 290] on mat-icon "undo" at bounding box center [301, 290] width 19 height 19
click at [978, 29] on span "help Online arrow_drop_down" at bounding box center [954, 38] width 61 height 28
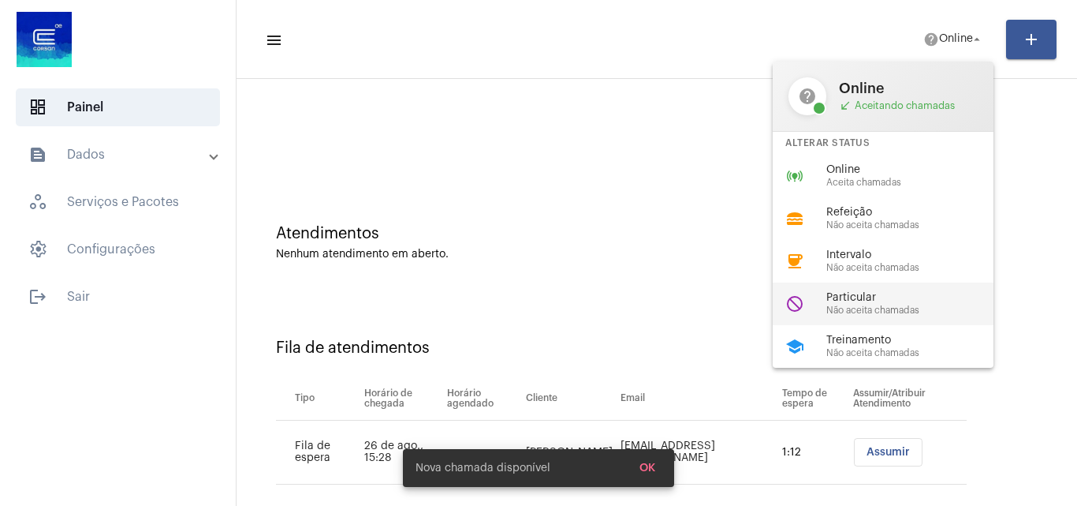
click at [882, 303] on span "Particular" at bounding box center [917, 298] width 180 height 12
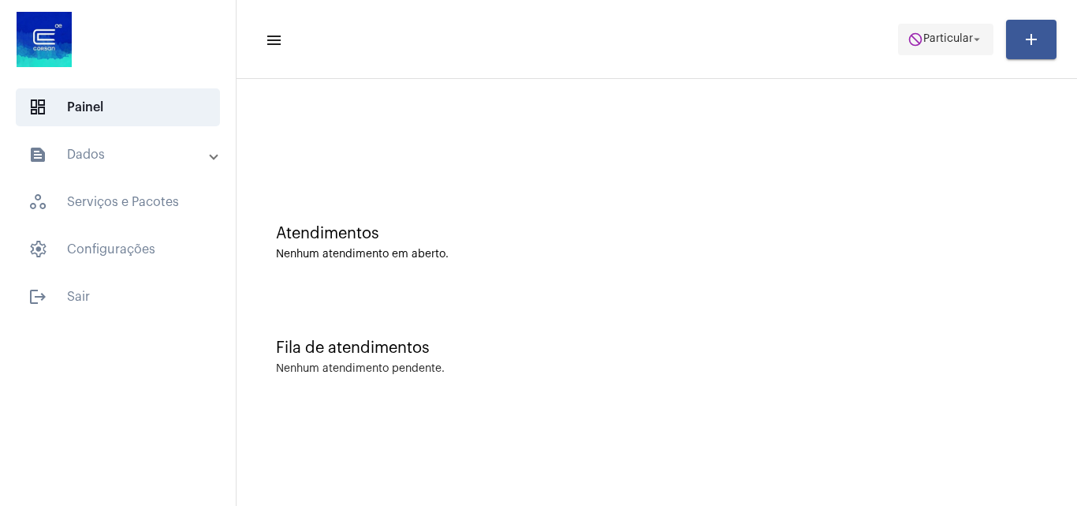
click at [927, 53] on span "do_not_disturb Particular arrow_drop_down" at bounding box center [946, 38] width 77 height 28
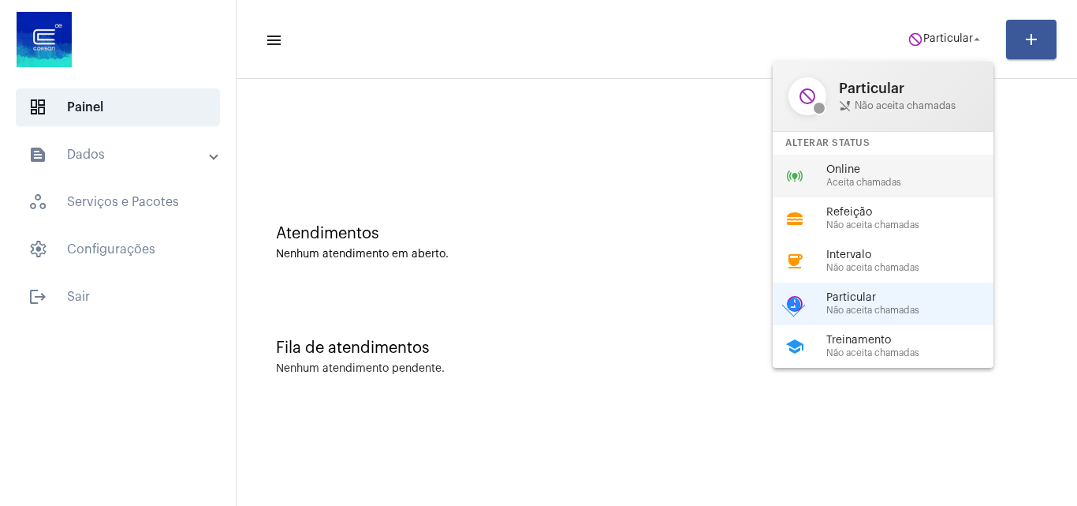
click at [877, 171] on span "Online" at bounding box center [917, 170] width 180 height 12
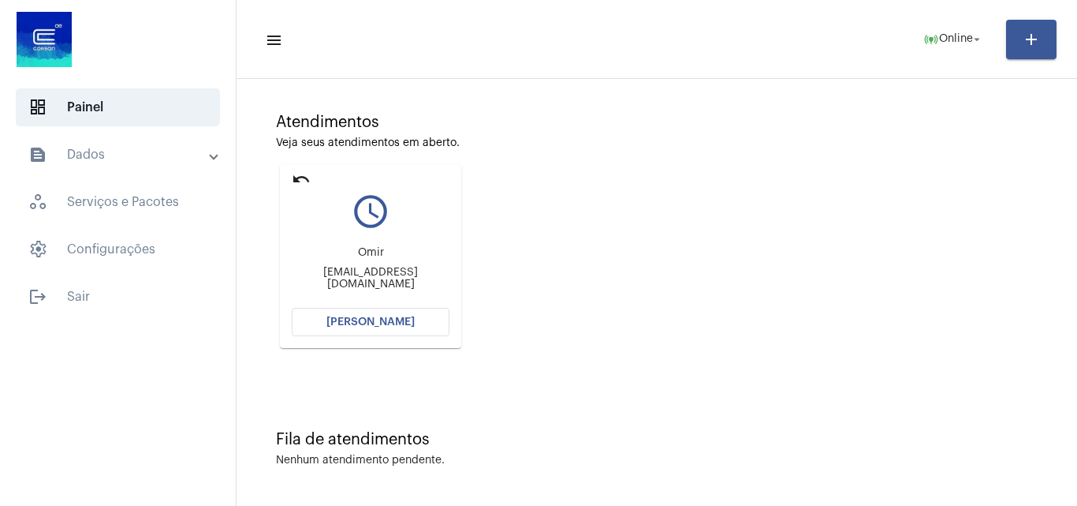
scroll to position [111, 0]
click at [410, 325] on span "Abrir Chamada" at bounding box center [371, 321] width 88 height 11
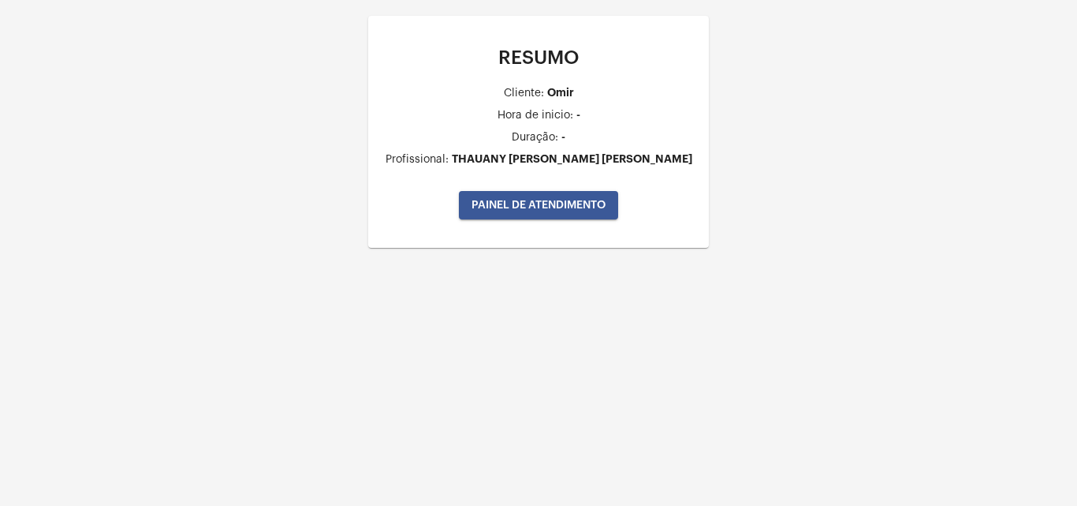
click at [581, 211] on button "PAINEL DE ATENDIMENTO" at bounding box center [538, 205] width 159 height 28
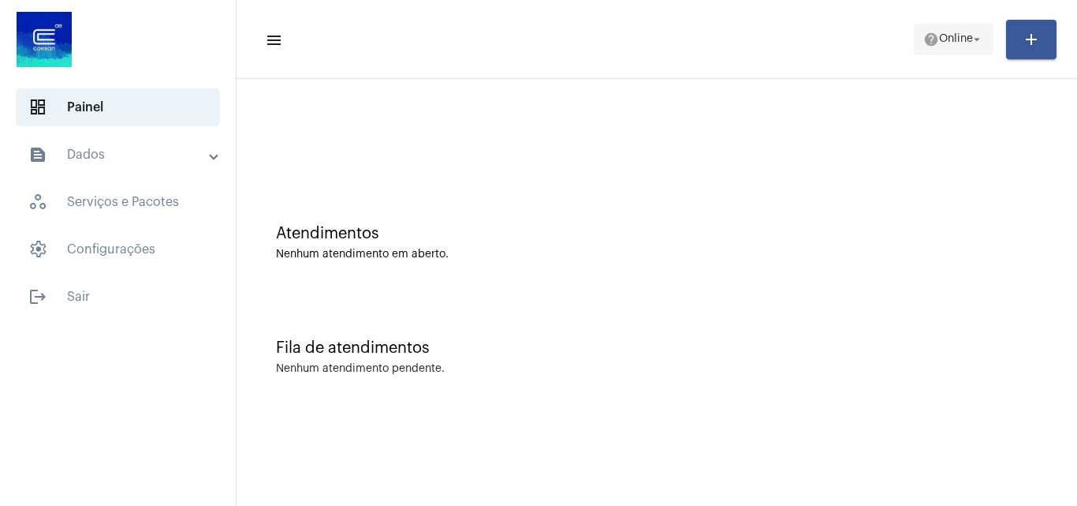
click at [976, 38] on mat-icon "arrow_drop_down" at bounding box center [977, 39] width 14 height 14
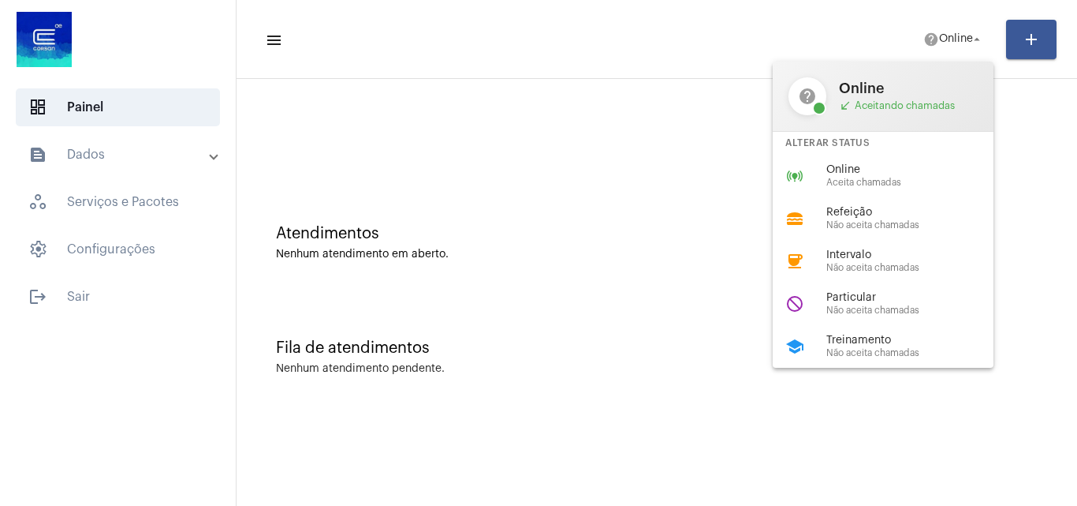
click at [877, 167] on span "Online" at bounding box center [917, 170] width 180 height 12
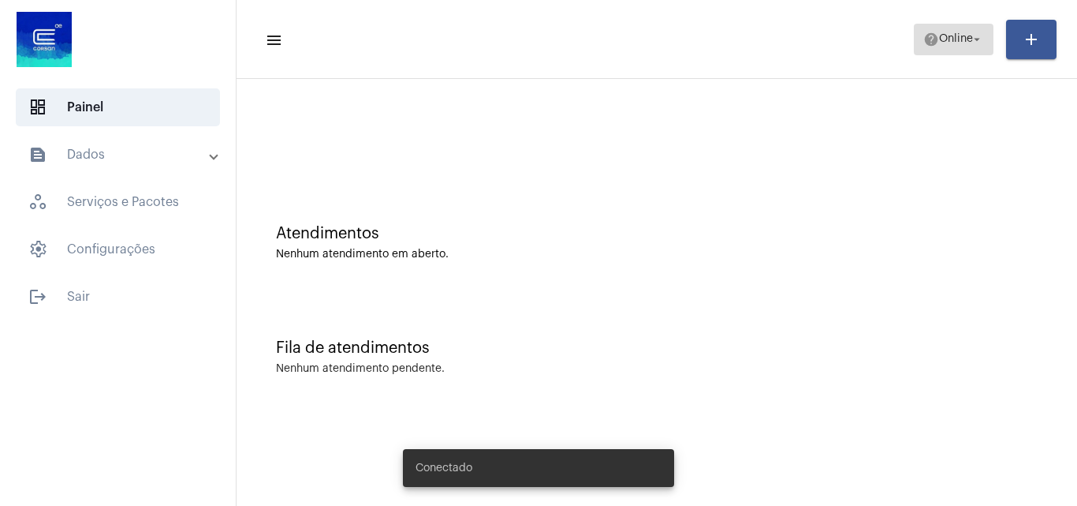
click at [965, 36] on span "Online" at bounding box center [956, 39] width 34 height 11
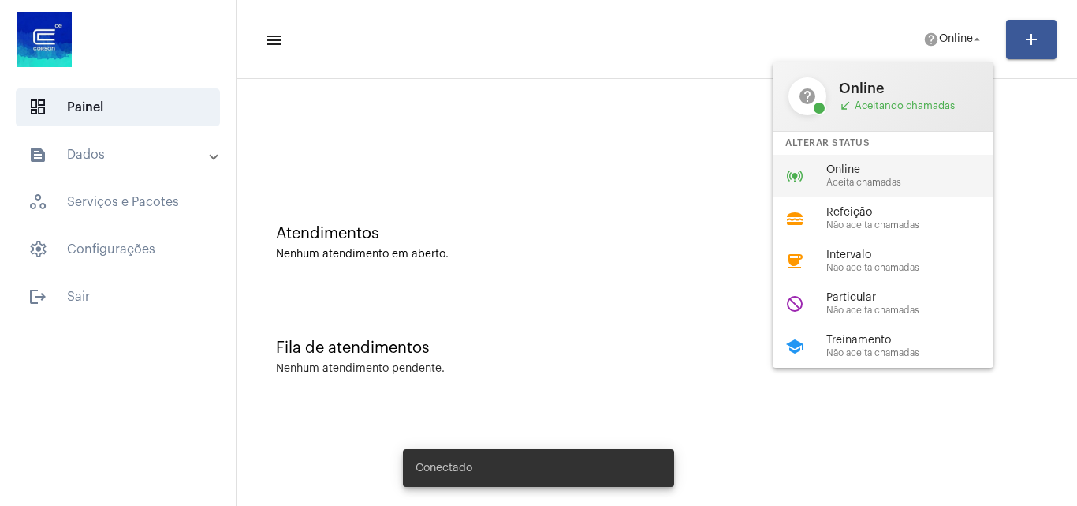
drag, startPoint x: 891, startPoint y: 177, endPoint x: 880, endPoint y: 174, distance: 11.7
click at [890, 177] on span "Aceita chamadas" at bounding box center [917, 182] width 180 height 10
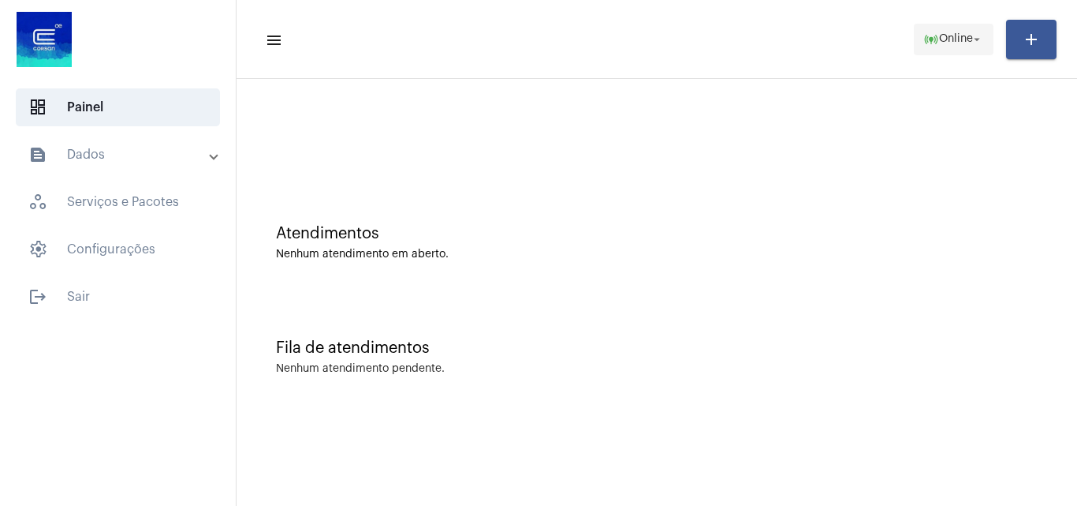
click at [939, 41] on span "Online" at bounding box center [956, 39] width 34 height 11
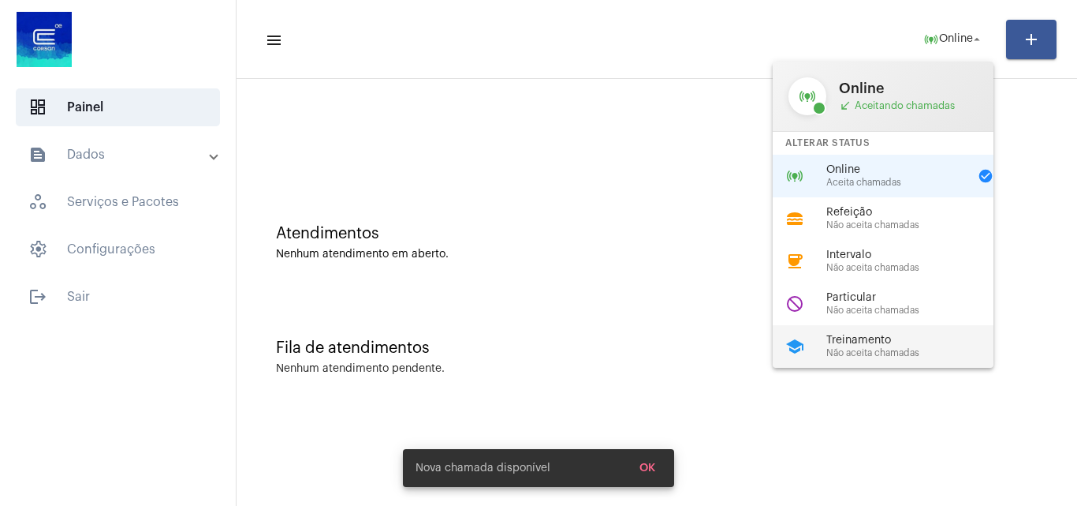
click at [880, 333] on div "school Treinamento Não aceita chamadas" at bounding box center [896, 346] width 246 height 43
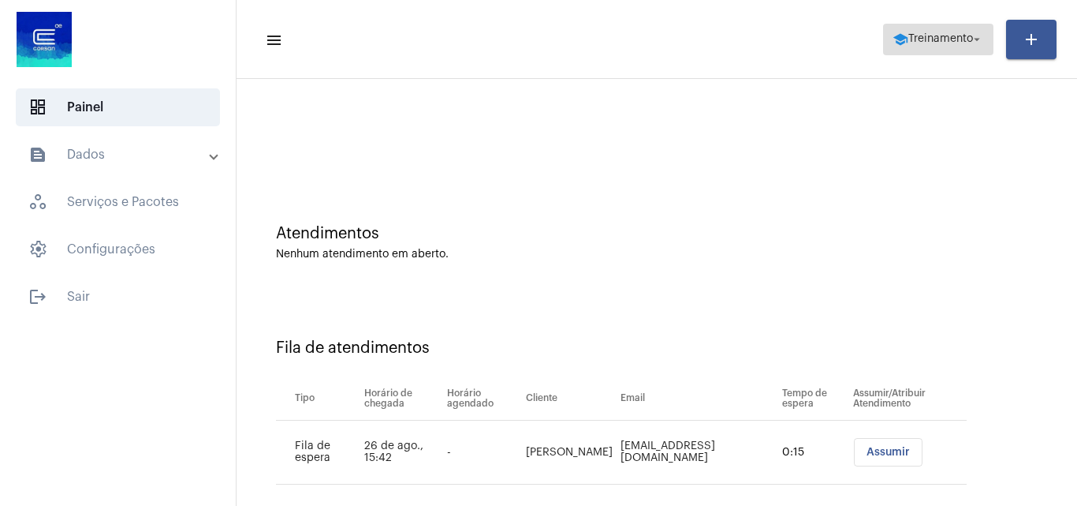
click at [940, 43] on span "Treinamento" at bounding box center [941, 39] width 65 height 11
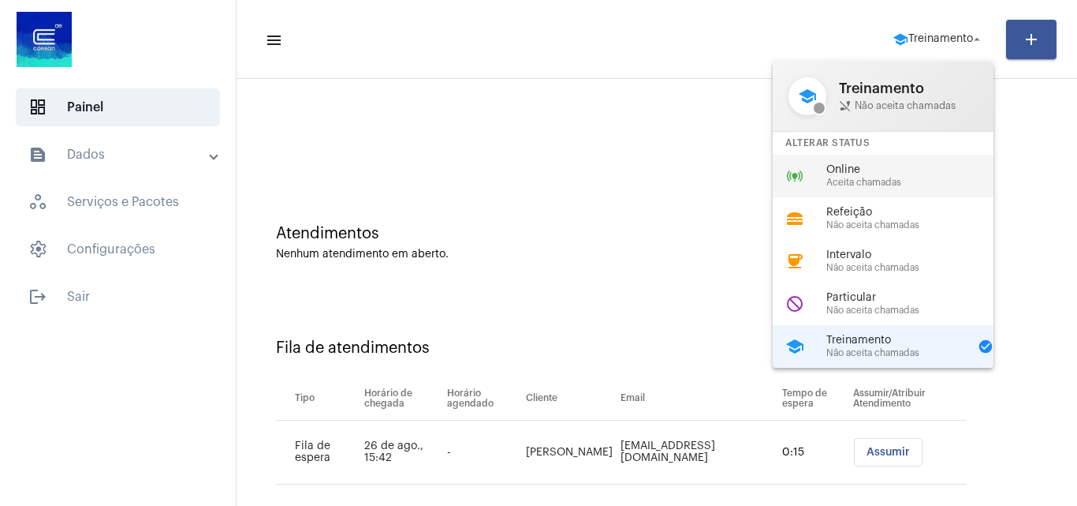
click at [875, 174] on span "Online" at bounding box center [917, 170] width 180 height 12
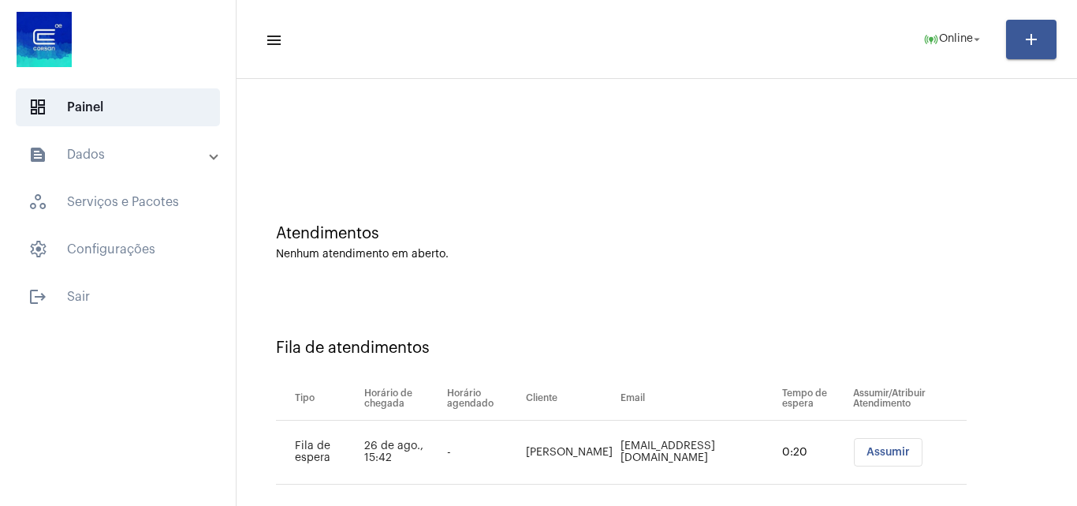
scroll to position [21, 0]
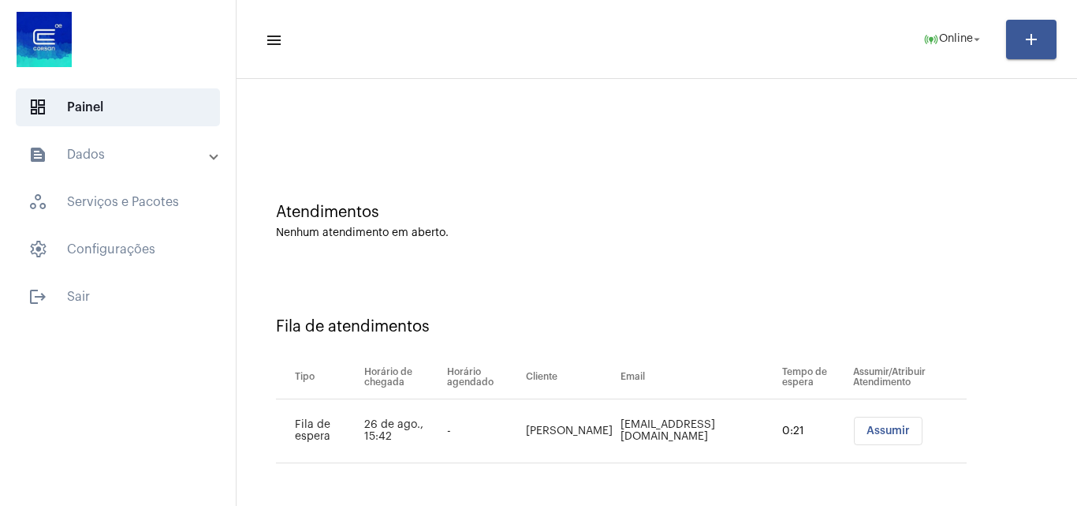
click at [887, 429] on span "Assumir" at bounding box center [888, 430] width 43 height 11
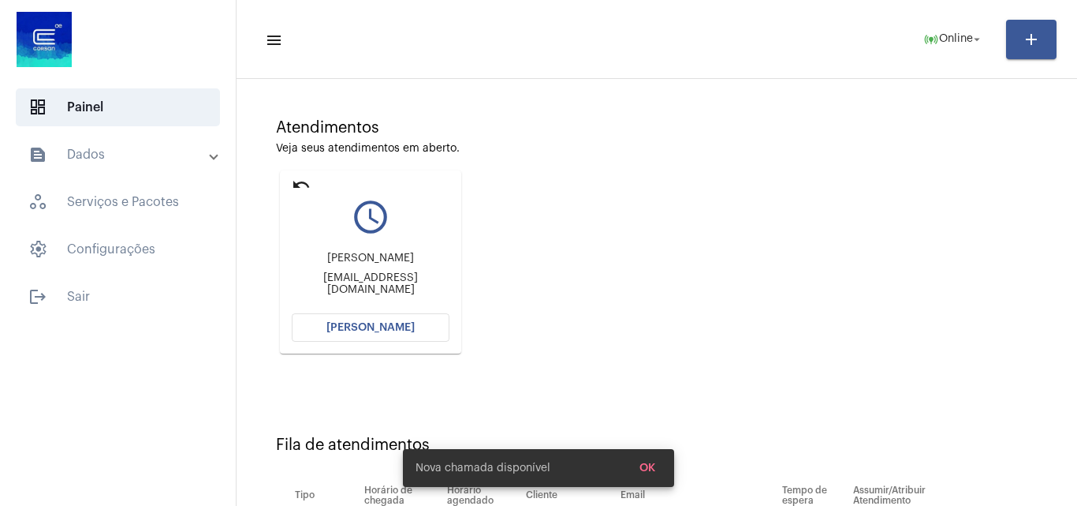
scroll to position [224, 0]
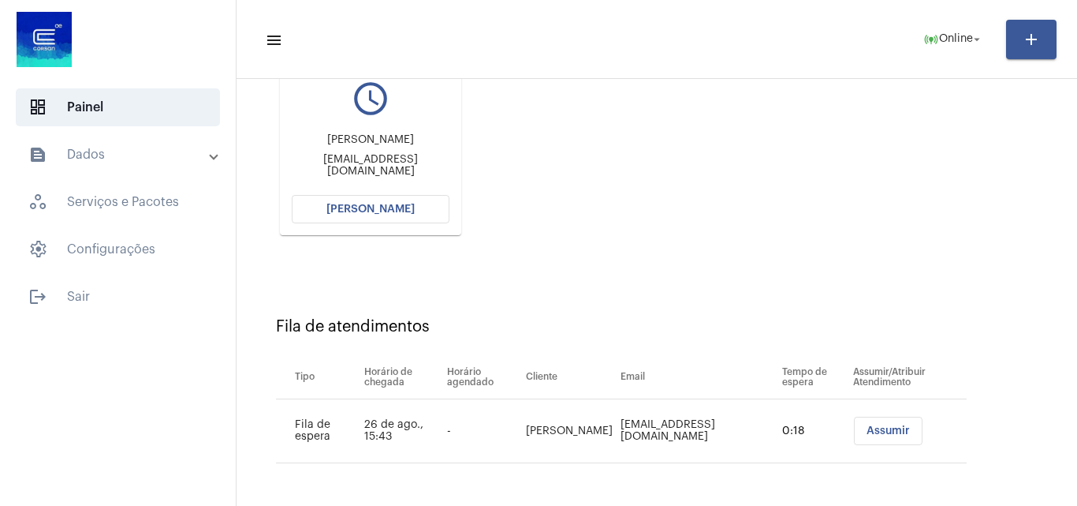
click at [390, 209] on span "[PERSON_NAME]" at bounding box center [371, 208] width 88 height 11
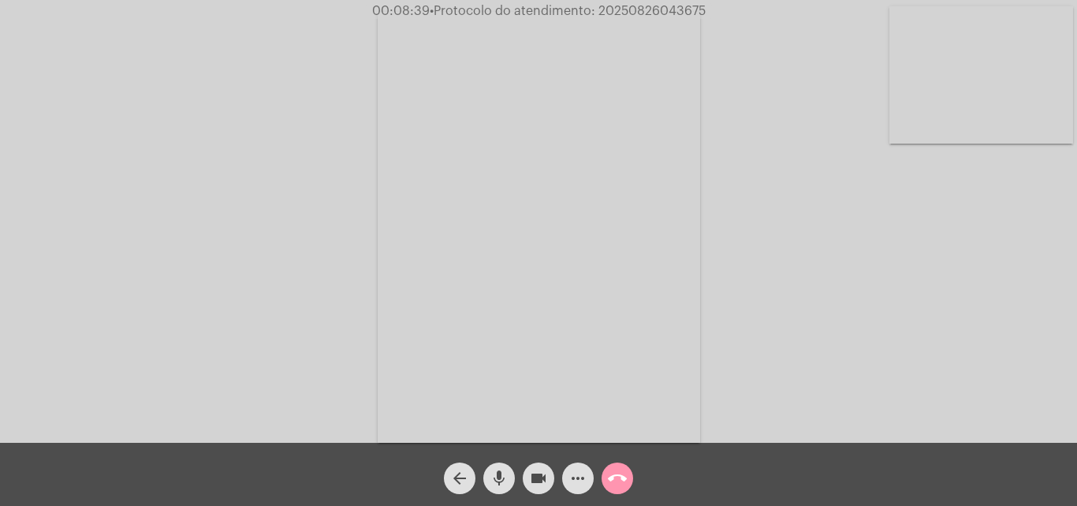
click at [498, 474] on mat-icon "mic" at bounding box center [499, 478] width 19 height 19
click at [534, 479] on mat-icon "videocam" at bounding box center [538, 478] width 19 height 19
click at [502, 474] on mat-icon "mic_off" at bounding box center [499, 478] width 19 height 19
click at [502, 483] on mat-icon "mic" at bounding box center [499, 478] width 19 height 19
click at [505, 480] on mat-icon "mic_off" at bounding box center [499, 478] width 19 height 19
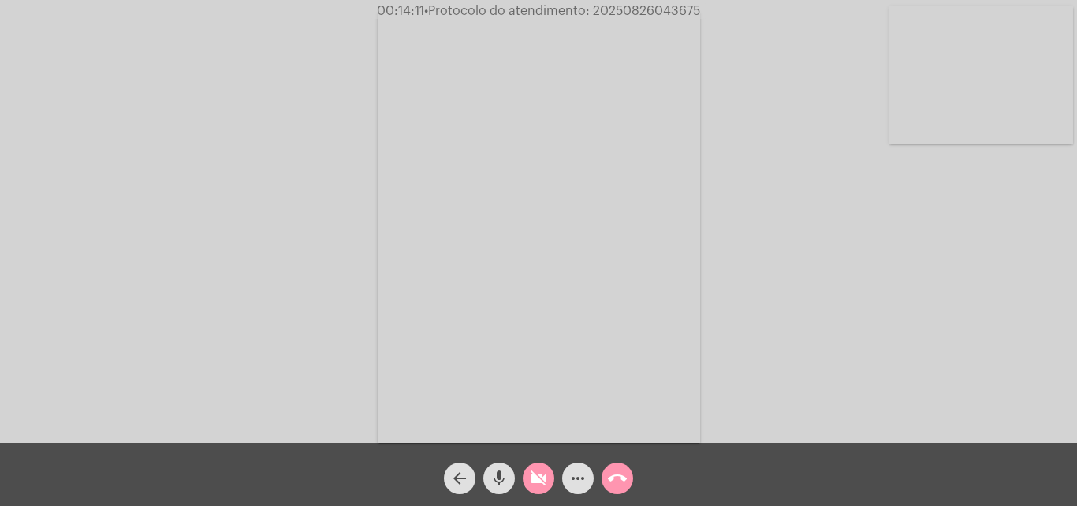
click at [532, 477] on mat-icon "videocam_off" at bounding box center [538, 478] width 19 height 19
click at [578, 483] on mat-icon "more_horiz" at bounding box center [578, 478] width 19 height 19
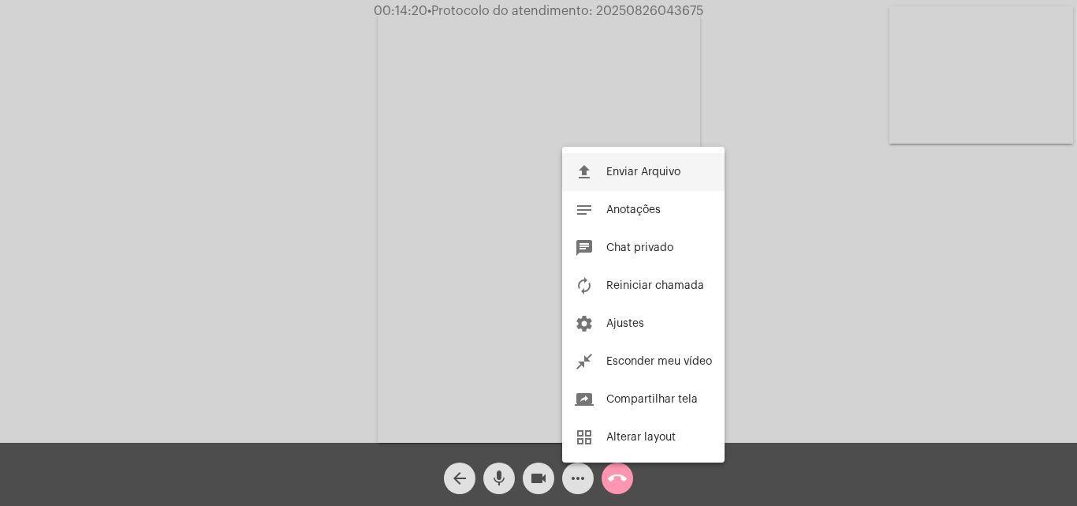
click at [639, 166] on span "Enviar Arquivo" at bounding box center [644, 171] width 74 height 11
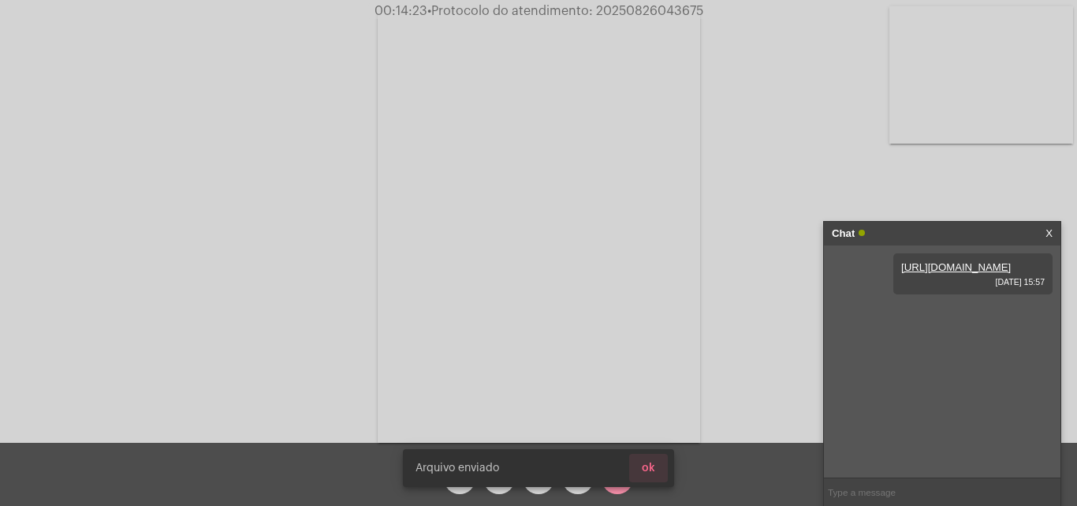
click at [654, 466] on span "ok" at bounding box center [648, 467] width 13 height 11
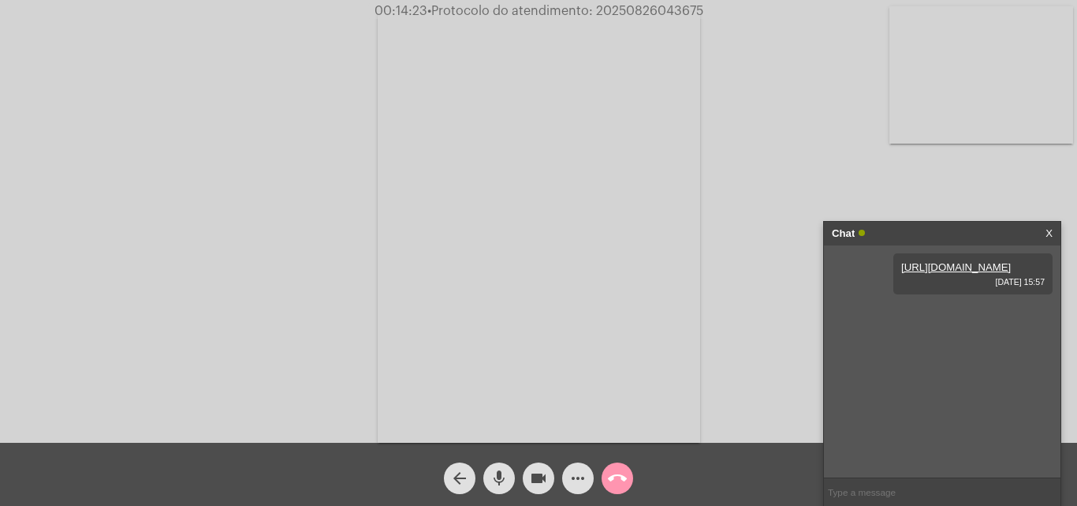
click at [575, 477] on mat-icon "more_horiz" at bounding box center [578, 478] width 19 height 19
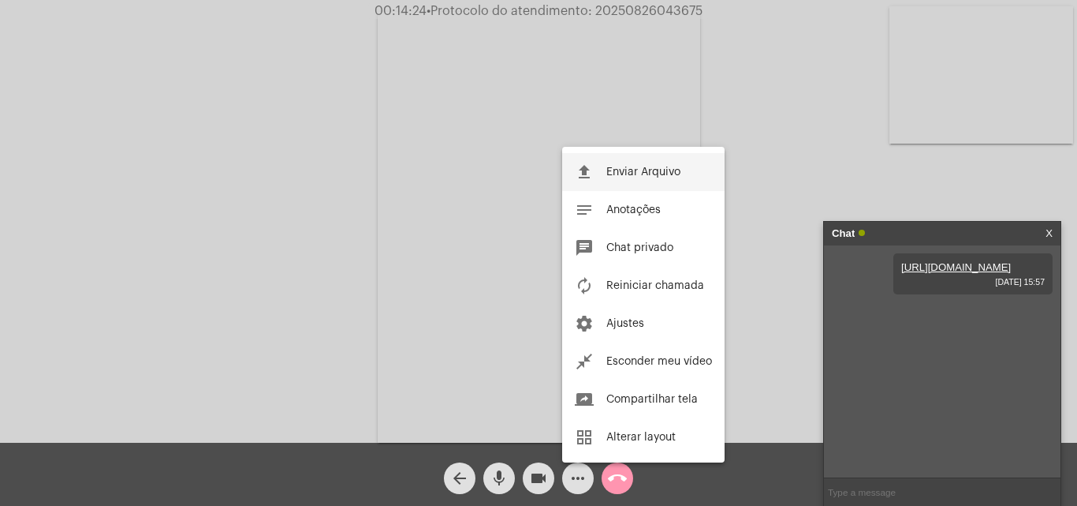
click at [651, 176] on span "Enviar Arquivo" at bounding box center [644, 171] width 74 height 11
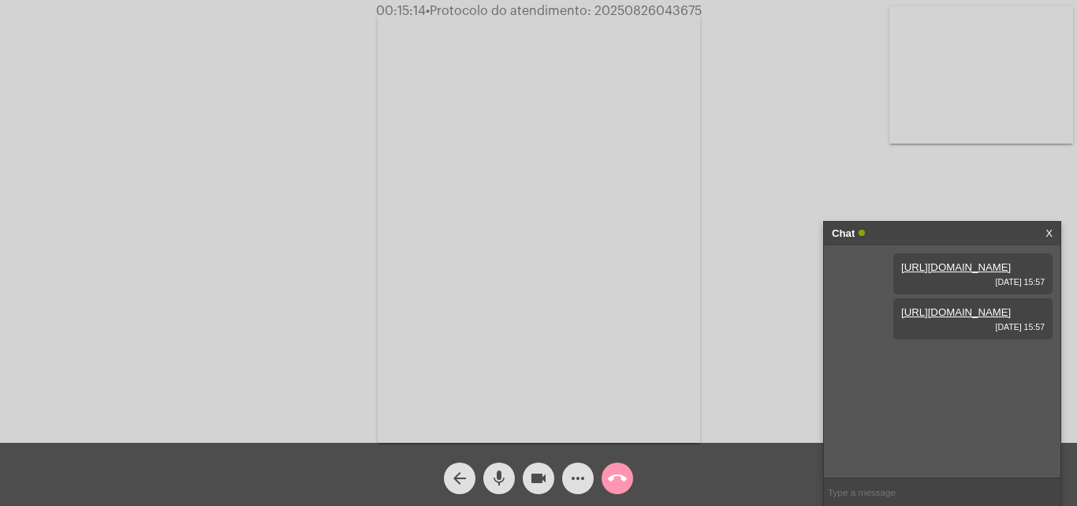
click at [666, 9] on span "• Protocolo do atendimento: 20250826043675" at bounding box center [564, 11] width 276 height 13
click at [666, 9] on span "• Protocolo do atendimento: 20250826043675" at bounding box center [563, 11] width 276 height 13
copy span "20250826043675"
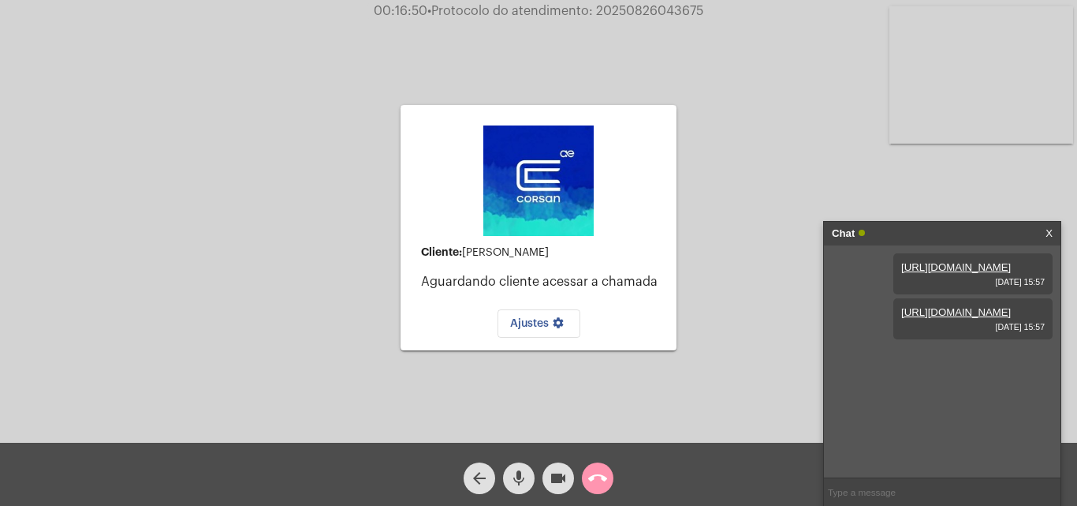
click at [972, 95] on video at bounding box center [982, 74] width 184 height 137
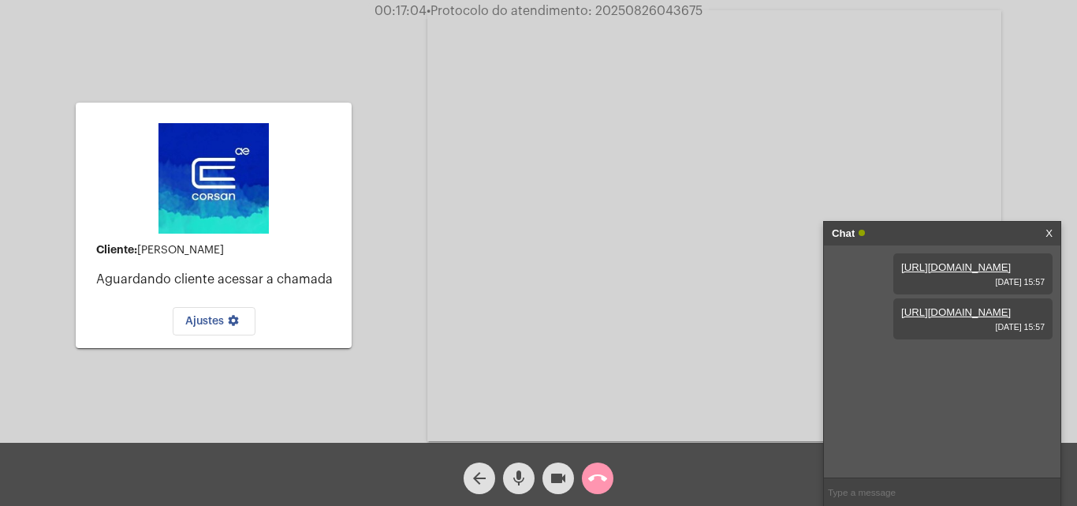
copy span "20250826043675"
click at [862, 491] on input "text" at bounding box center [942, 492] width 237 height 28
paste input "20250826043675"
type input "20250826043675"
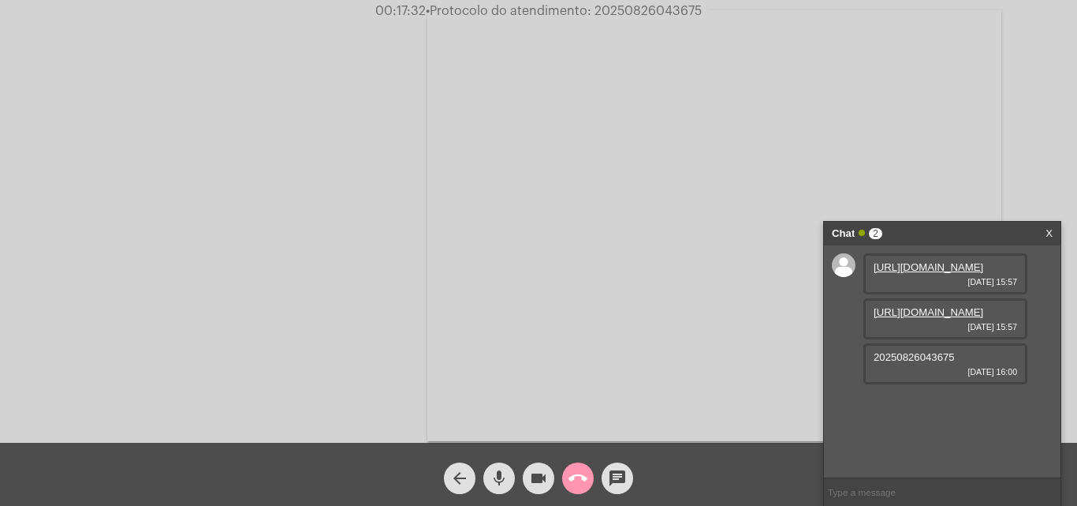
click at [253, 219] on div at bounding box center [214, 225] width 276 height 439
click at [245, 190] on video at bounding box center [198, 225] width 184 height 245
click at [648, 6] on span "• Protocolo do atendimento: 20250826043675" at bounding box center [565, 11] width 276 height 13
copy span "20250826043675"
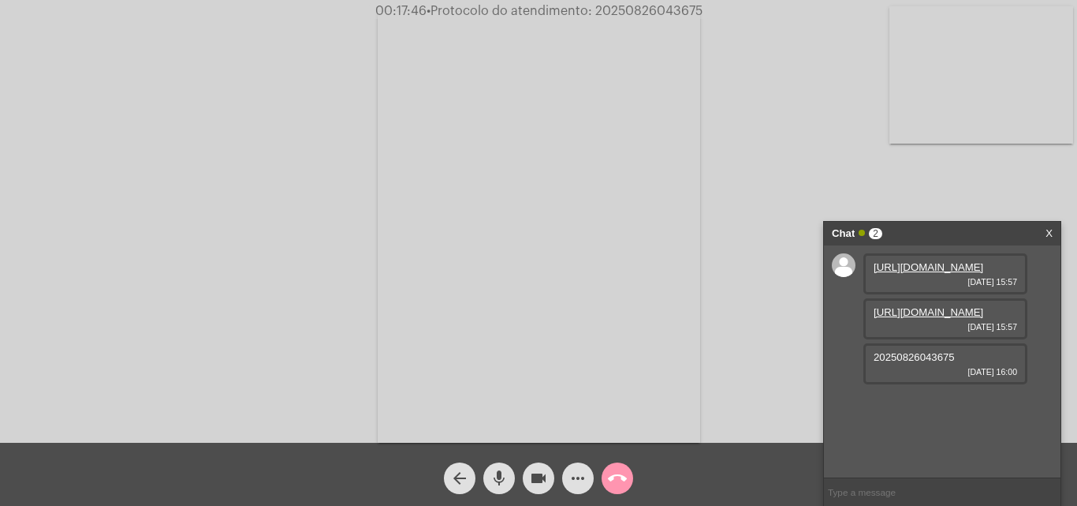
click at [887, 501] on input "text" at bounding box center [942, 492] width 237 height 28
paste input "20250826043675"
type input "20250826043675"
click at [622, 479] on mat-icon "call_end" at bounding box center [617, 478] width 19 height 19
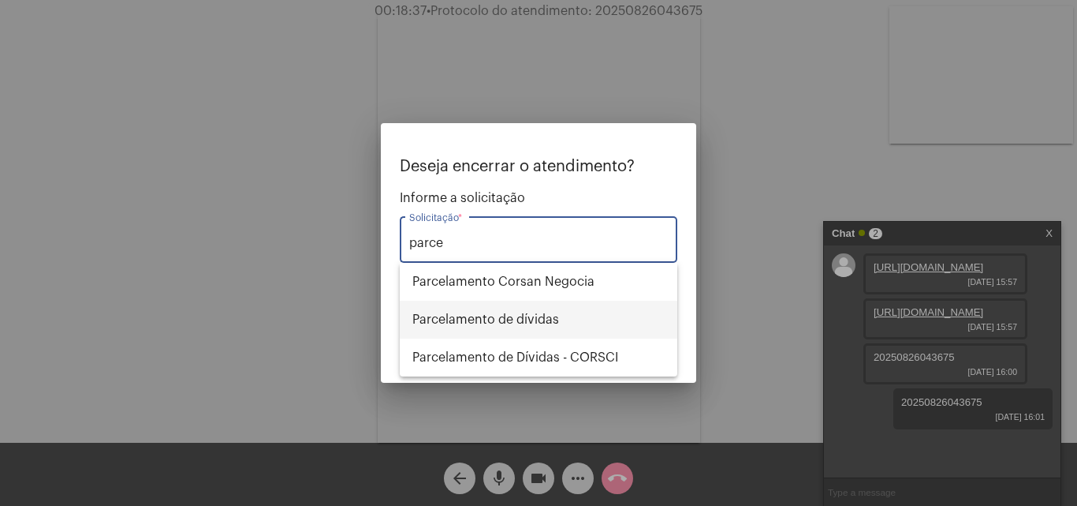
click at [551, 318] on span "Parcelamento de dívidas" at bounding box center [539, 320] width 252 height 38
type input "Parcelamento de dívidas"
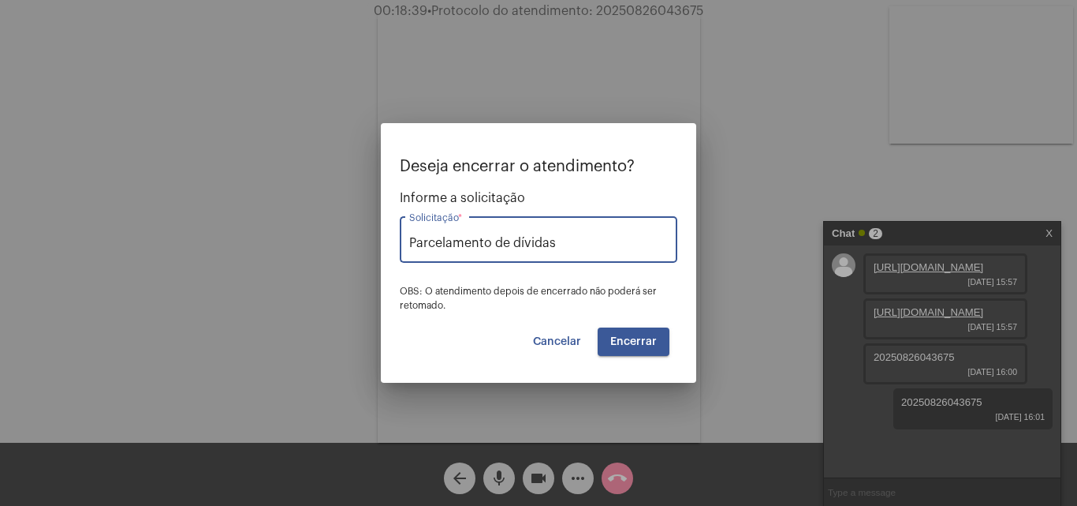
click at [646, 343] on span "Encerrar" at bounding box center [633, 341] width 47 height 11
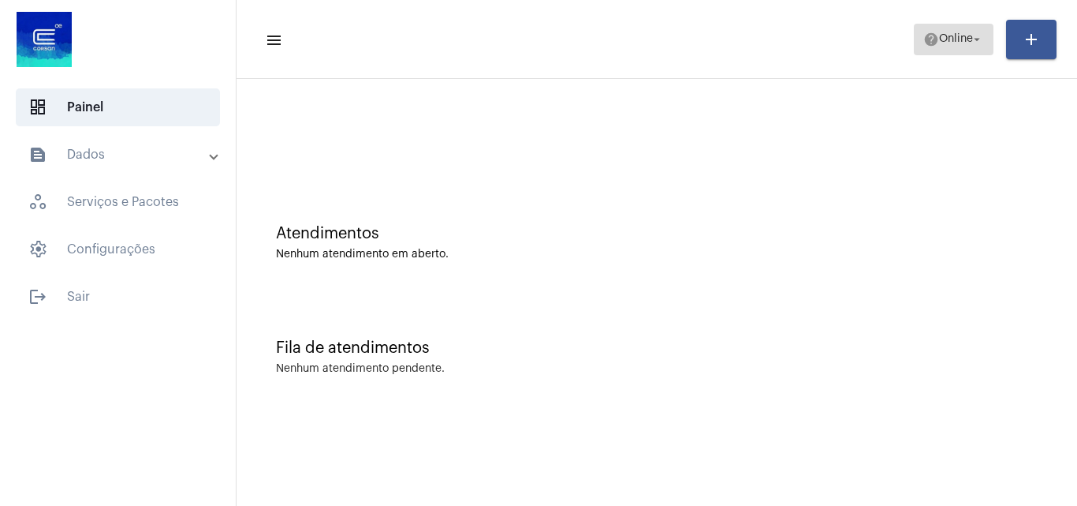
click at [931, 33] on mat-icon "help" at bounding box center [932, 40] width 16 height 16
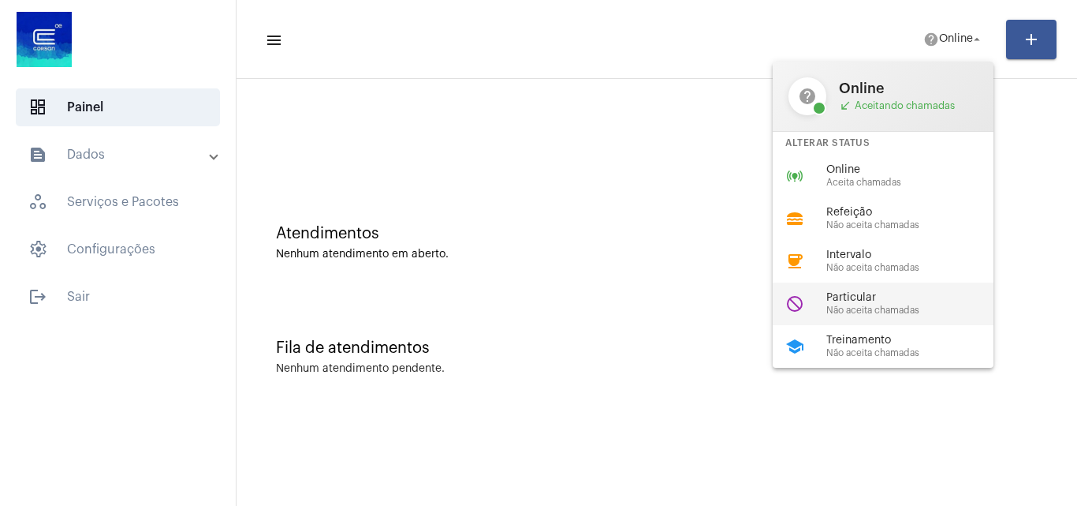
click at [861, 298] on span "Particular" at bounding box center [917, 298] width 180 height 12
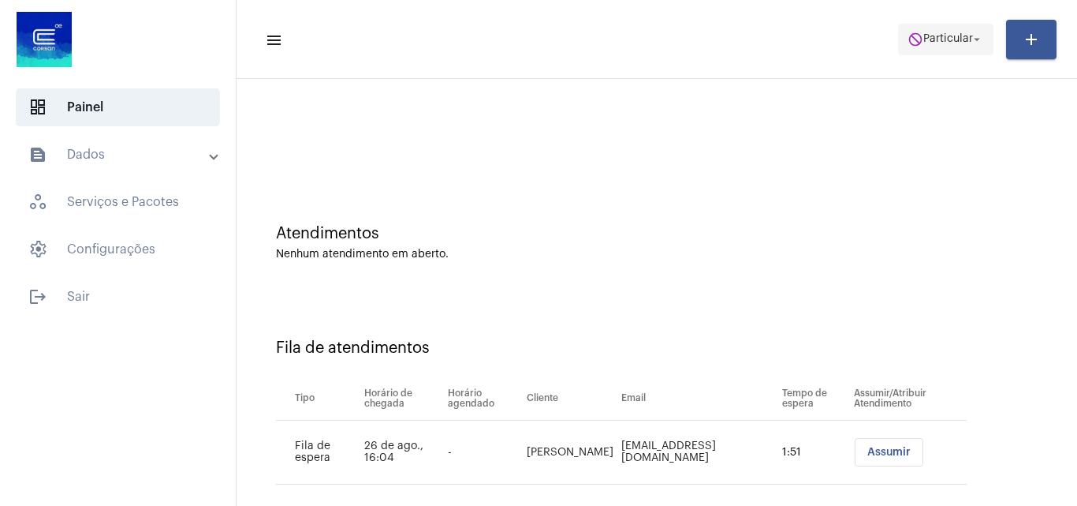
click at [928, 29] on span "do_not_disturb Particular arrow_drop_down" at bounding box center [946, 38] width 77 height 28
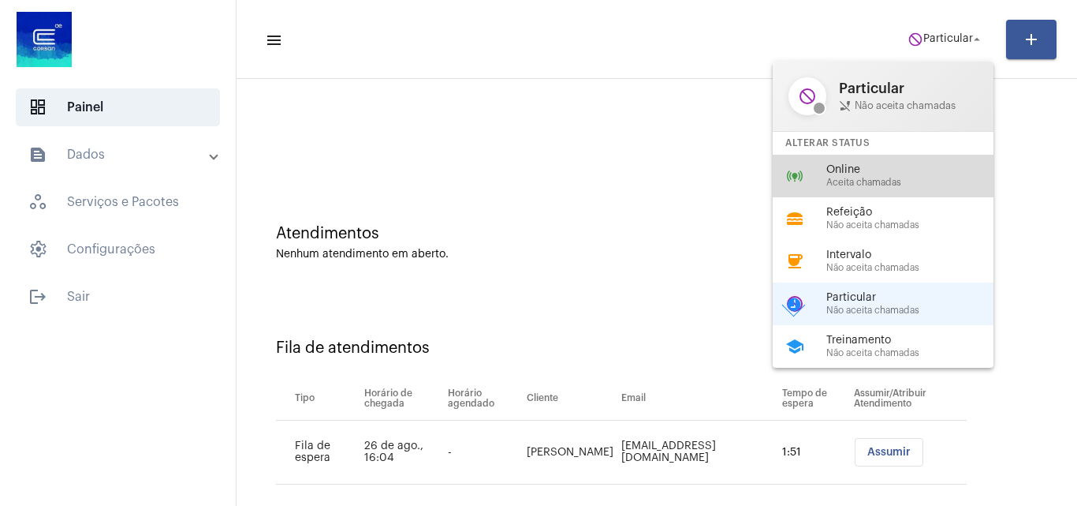
click at [890, 176] on div "Online Aceita chamadas" at bounding box center [917, 176] width 180 height 24
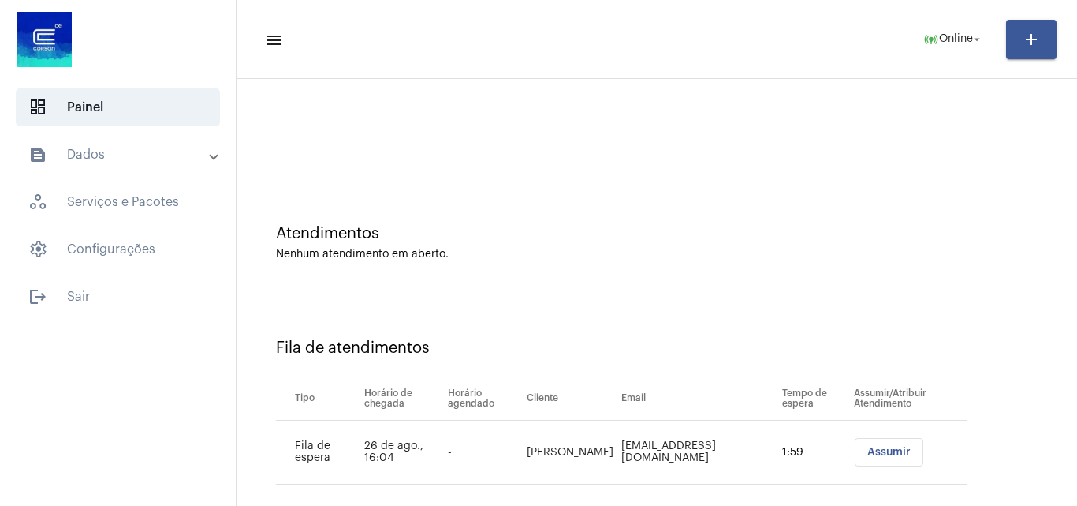
click at [882, 447] on span "Assumir" at bounding box center [889, 451] width 43 height 11
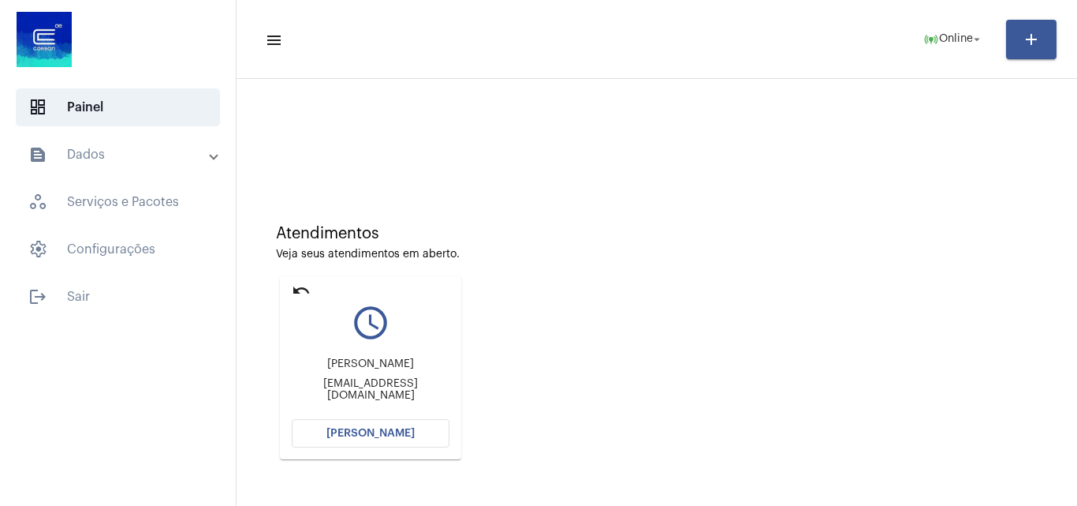
click at [364, 434] on span "Abrir Chamada" at bounding box center [371, 432] width 88 height 11
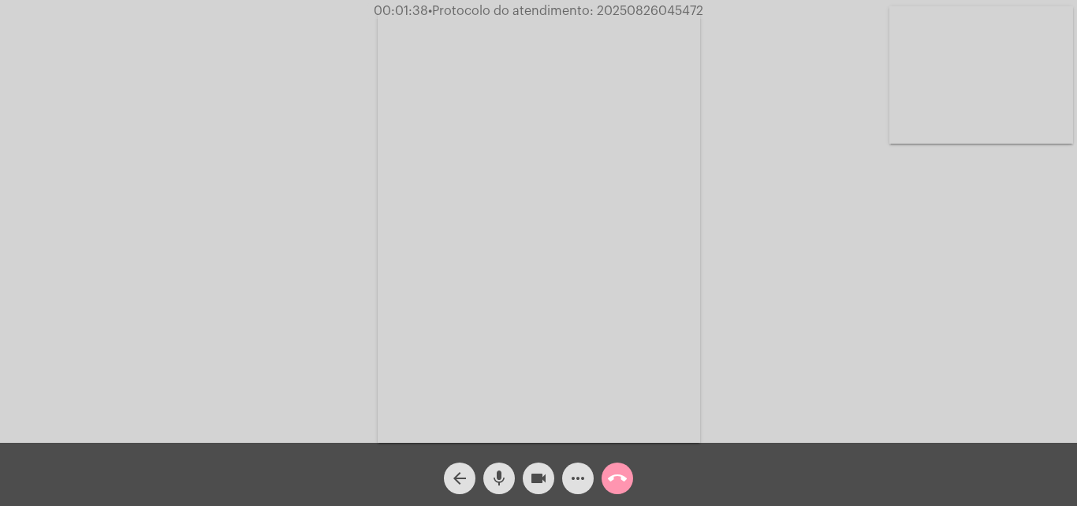
click at [663, 5] on span "• Protocolo do atendimento: 20250826045472" at bounding box center [565, 11] width 275 height 13
click at [671, 6] on span "• Protocolo do atendimento: 20250826045472" at bounding box center [565, 11] width 275 height 13
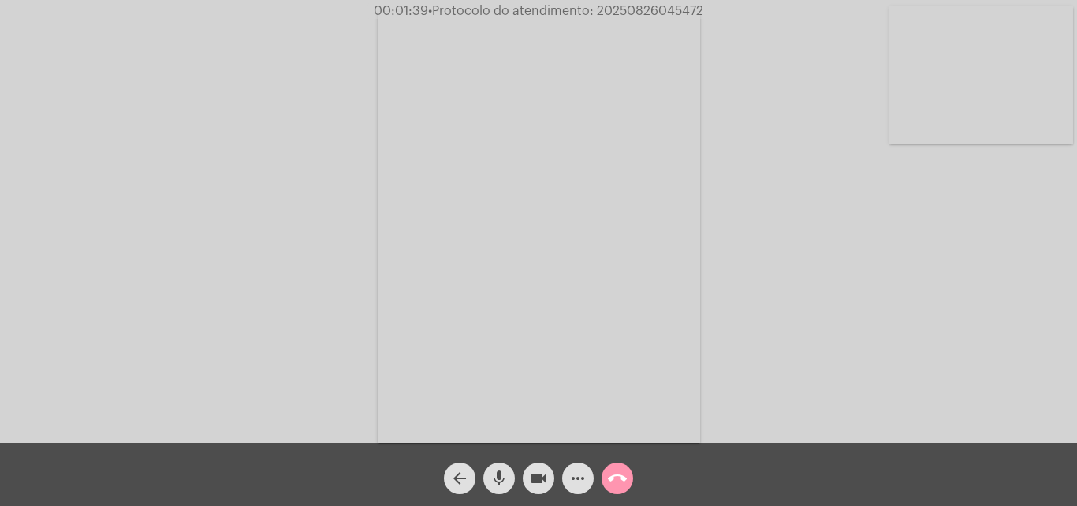
click at [671, 6] on span "• Protocolo do atendimento: 20250826045472" at bounding box center [565, 11] width 275 height 13
click at [622, 478] on mat-icon "call_end" at bounding box center [617, 478] width 19 height 19
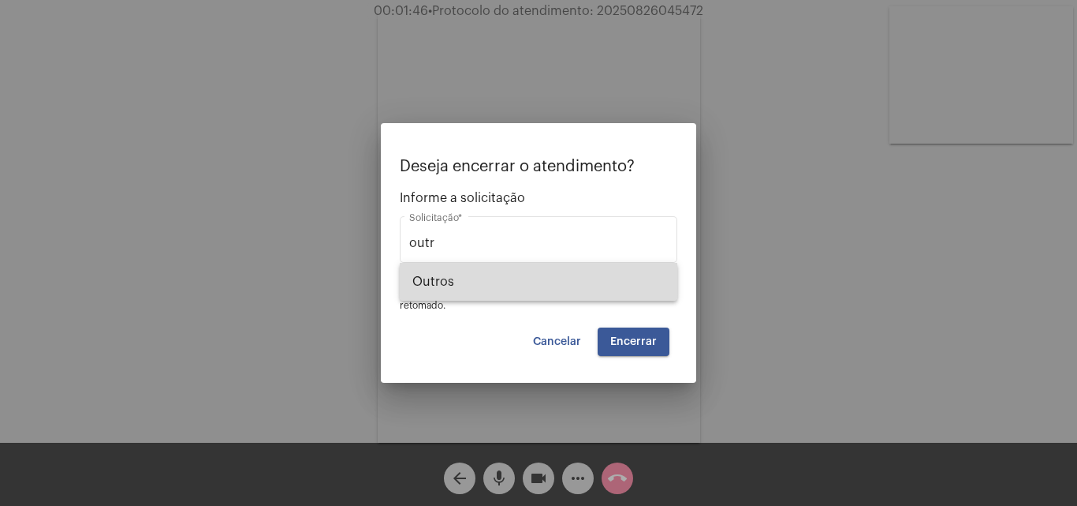
click at [565, 277] on span "Outros" at bounding box center [539, 282] width 252 height 38
type input "Outros"
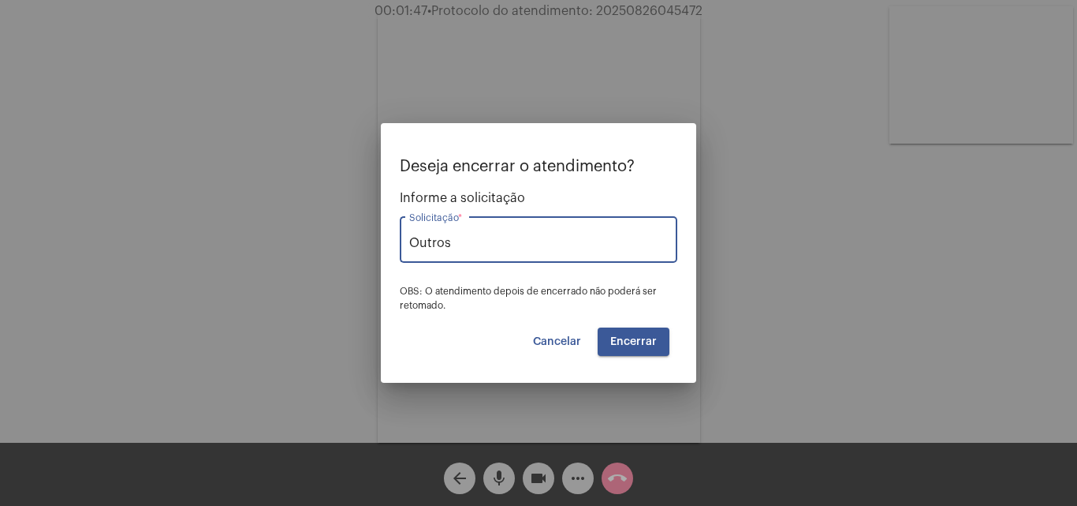
click at [632, 342] on span "Encerrar" at bounding box center [633, 341] width 47 height 11
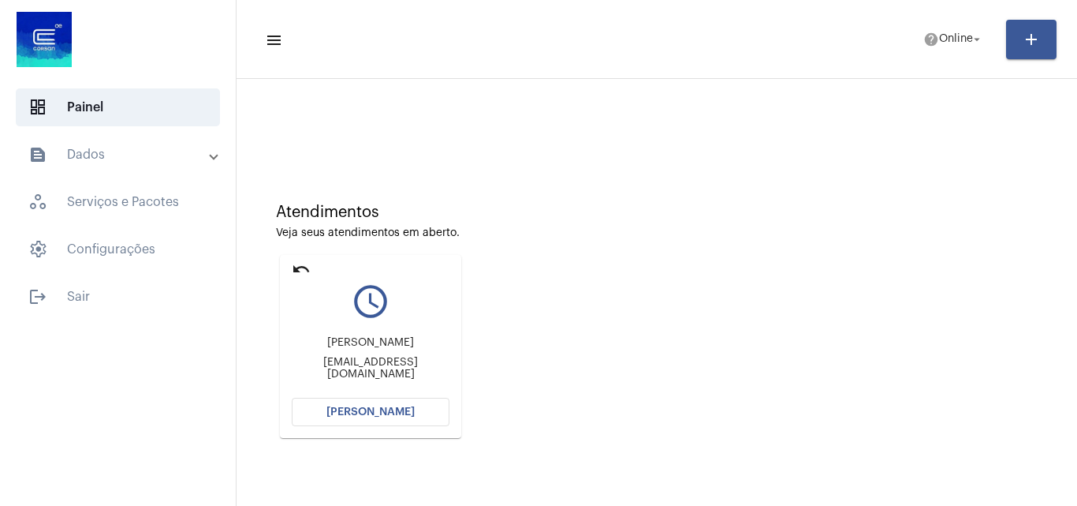
scroll to position [224, 0]
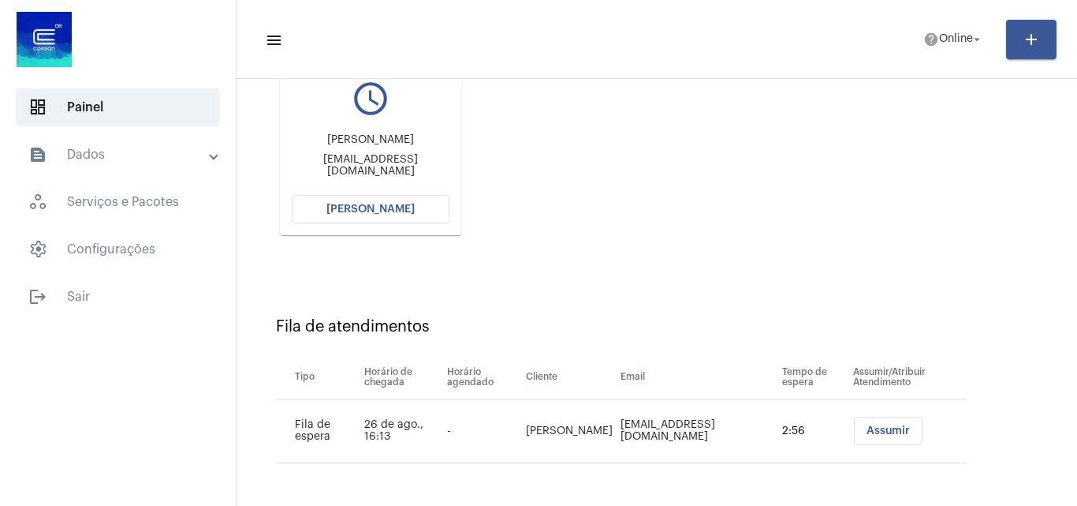
click at [382, 207] on span "Abrir Chamada" at bounding box center [371, 208] width 88 height 11
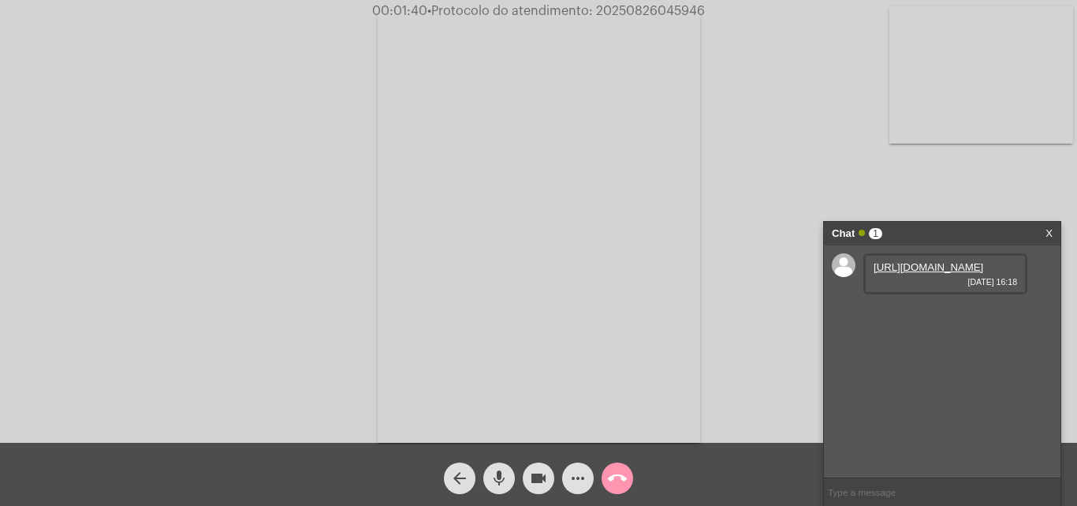
click at [920, 273] on link "https://neft-transfer-bucket.s3.amazonaws.com/temp-dd8fb2d7-f9a8-28c2-a7fb-ef04…" at bounding box center [929, 267] width 110 height 12
click at [1014, 102] on video at bounding box center [982, 74] width 184 height 137
click at [924, 318] on link "https://neft-transfer-bucket.s3.amazonaws.com/temp-eebda12a-b29d-332a-0bc9-79e6…" at bounding box center [929, 312] width 110 height 12
click at [913, 486] on input "text" at bounding box center [942, 492] width 237 height 28
paste input "mrickes7@gmail.com"
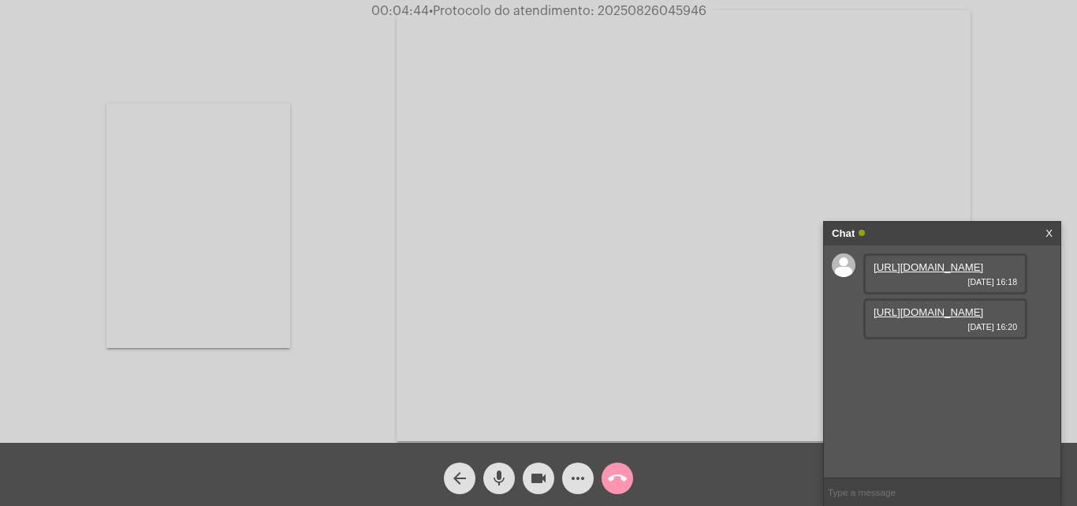
type input "mrickes7@gmail.com"
click at [868, 487] on input "text" at bounding box center [942, 492] width 237 height 28
paste input "(53) 98145-2728"
type input "(53) 98145-2728"
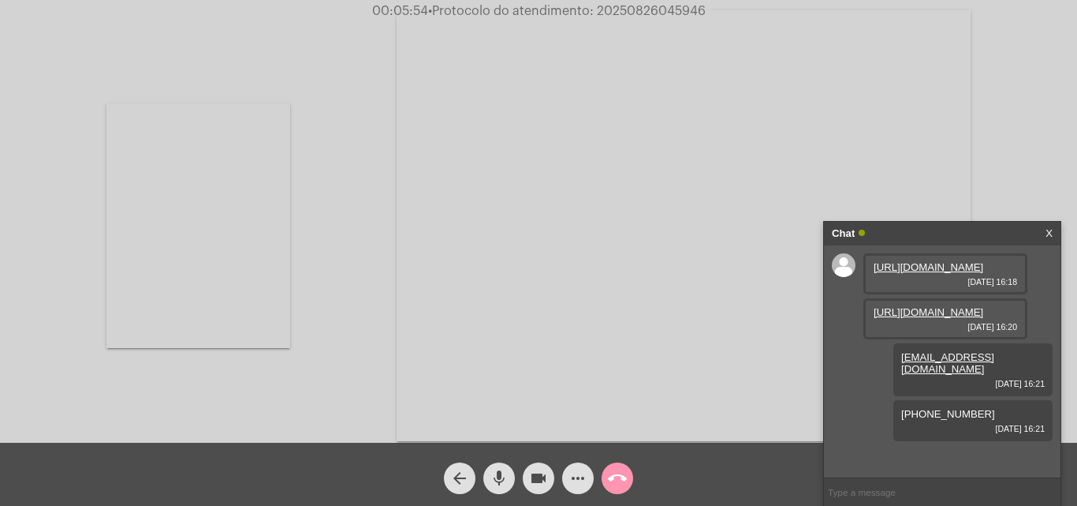
click at [577, 477] on mat-icon "more_horiz" at bounding box center [578, 478] width 19 height 19
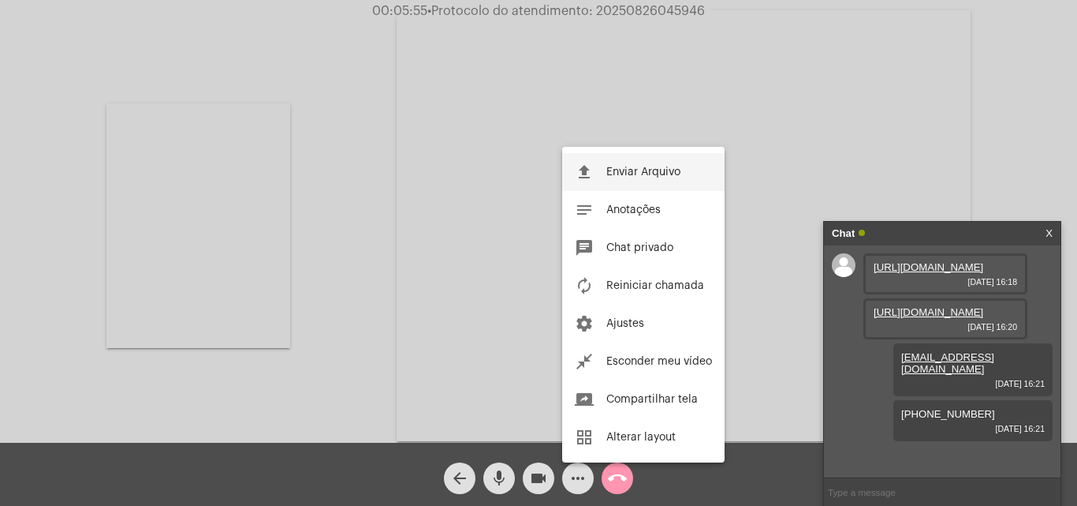
click at [618, 170] on span "Enviar Arquivo" at bounding box center [644, 171] width 74 height 11
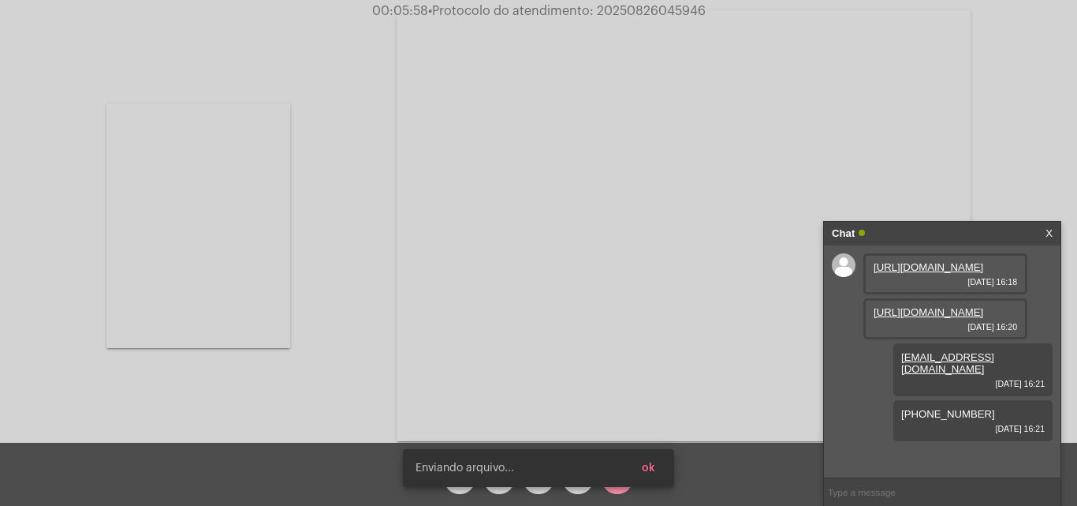
scroll to position [103, 0]
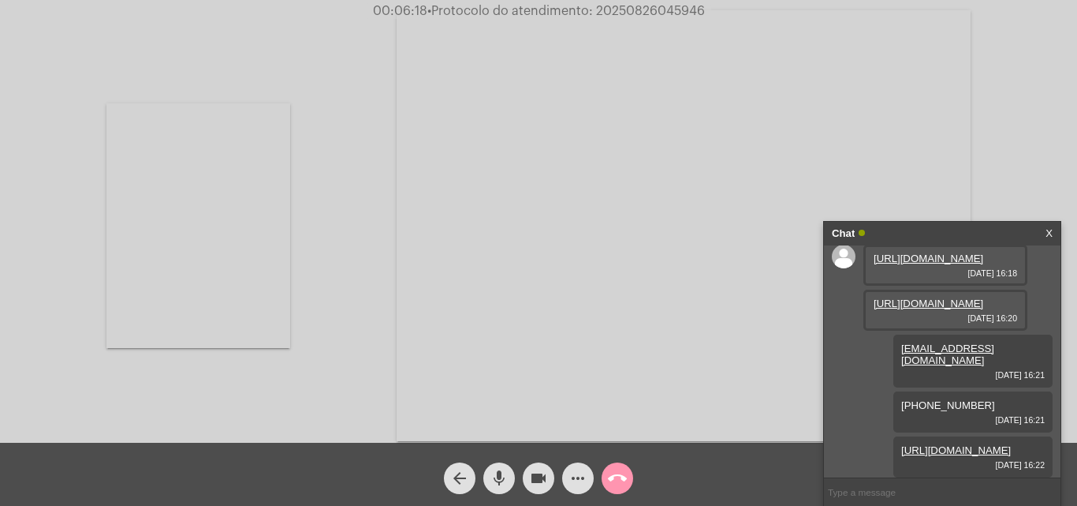
click at [211, 218] on video at bounding box center [198, 225] width 184 height 245
click at [580, 475] on mat-icon "more_horiz" at bounding box center [578, 478] width 19 height 19
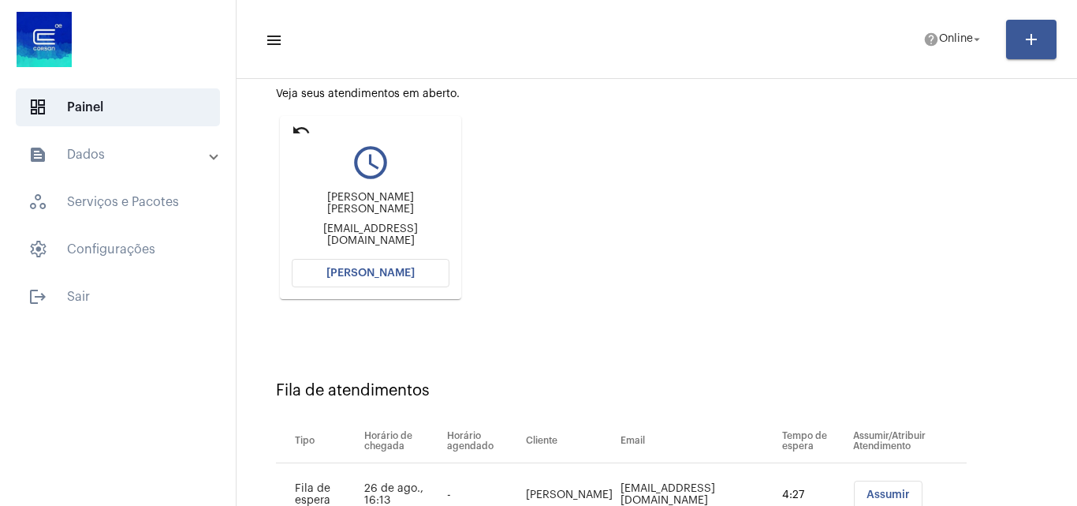
scroll to position [224, 0]
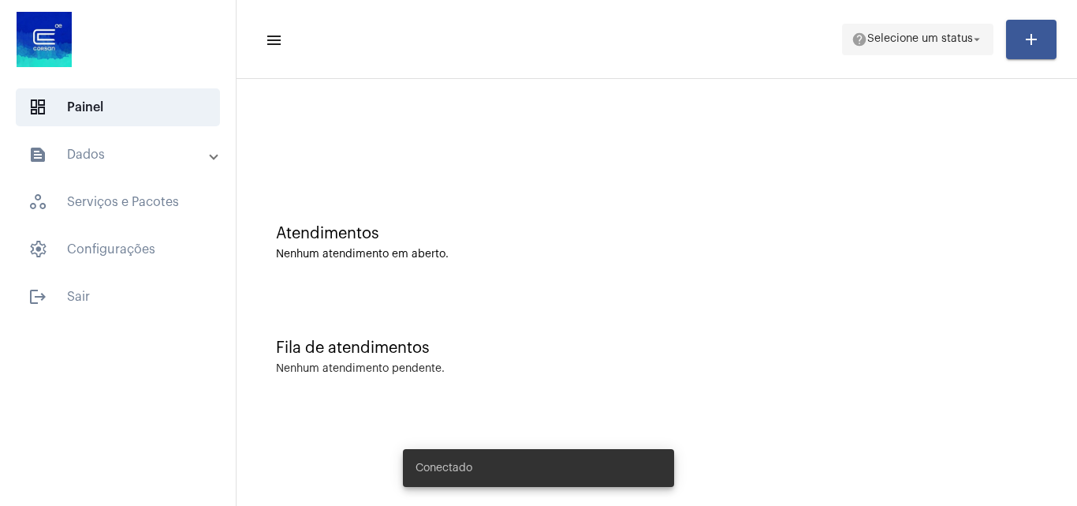
click at [955, 34] on span "Selecione um status" at bounding box center [921, 39] width 106 height 11
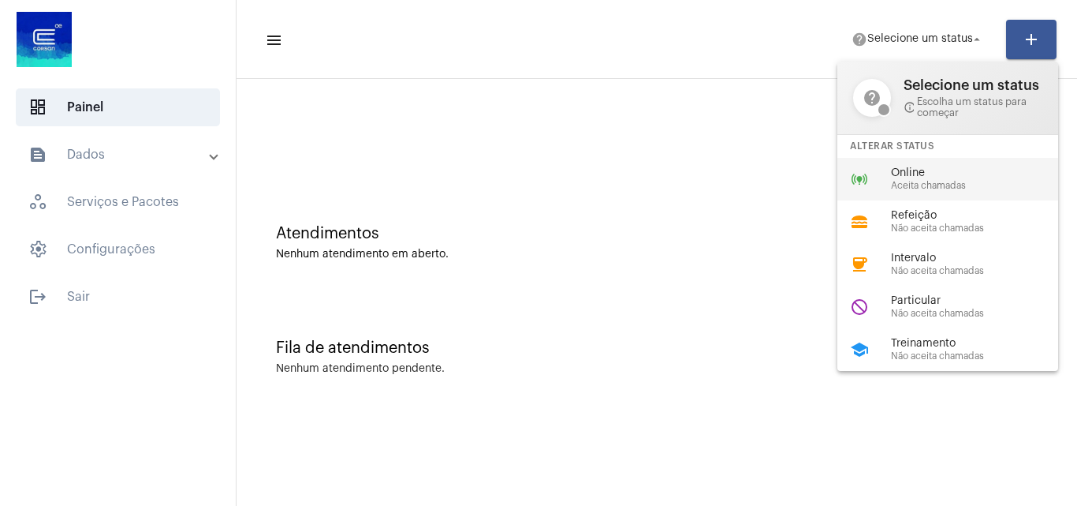
click at [917, 183] on span "Aceita chamadas" at bounding box center [981, 186] width 180 height 10
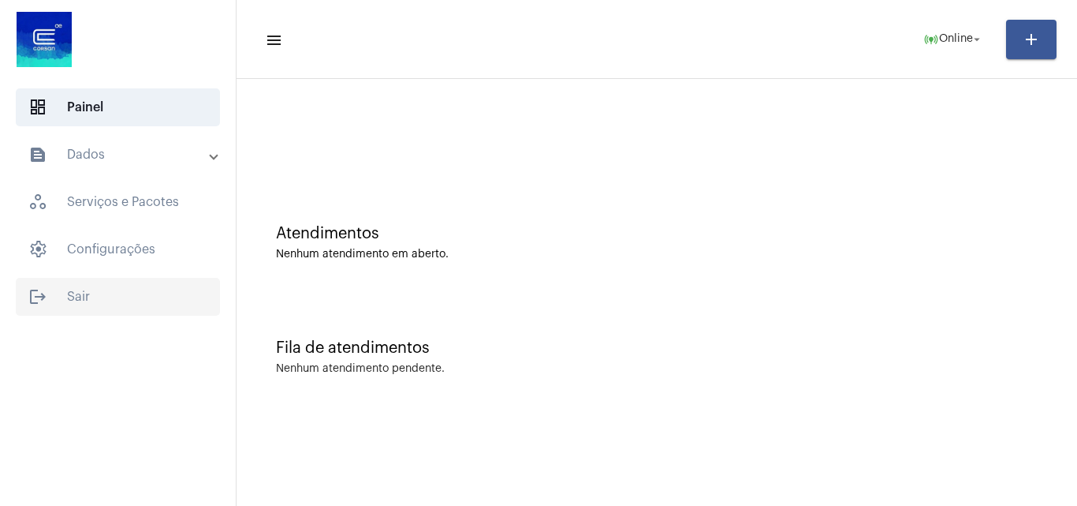
click at [135, 305] on span "logout Sair" at bounding box center [118, 297] width 204 height 38
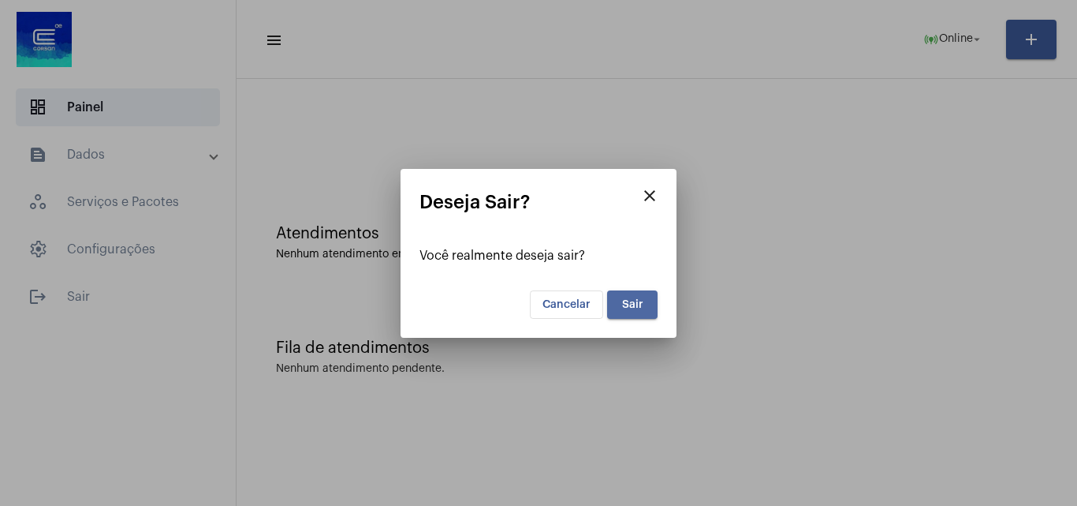
click at [654, 304] on button "Sair" at bounding box center [632, 304] width 50 height 28
